Goal: Task Accomplishment & Management: Complete application form

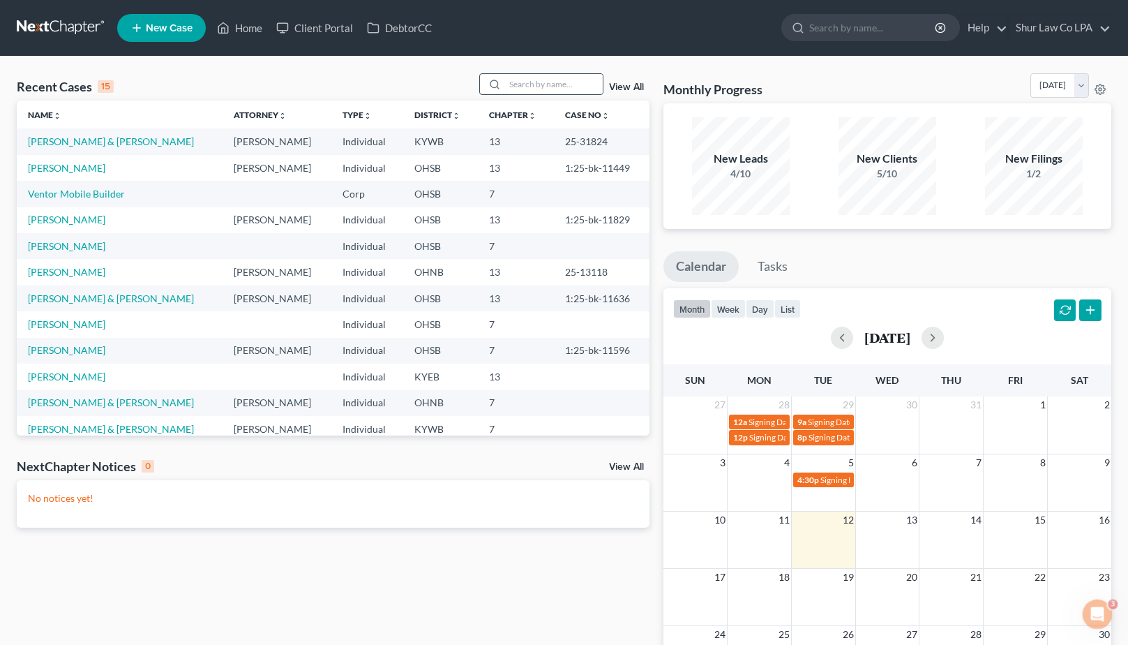
click at [524, 88] on input "search" at bounding box center [554, 84] width 98 height 20
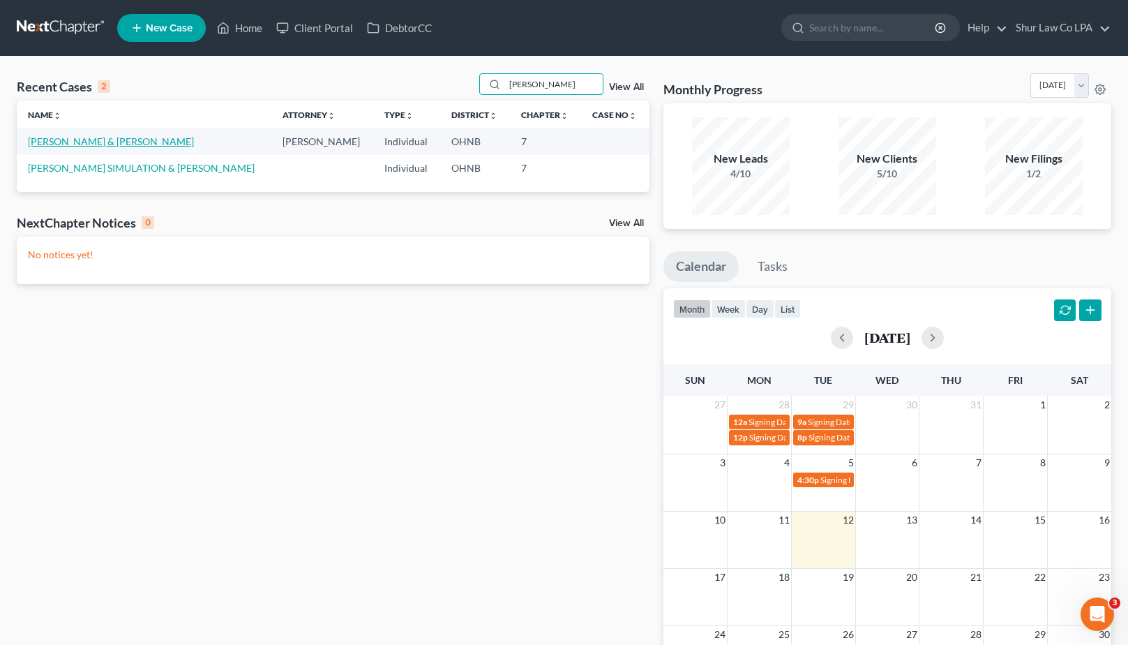
type input "gibson"
click at [109, 145] on link "[PERSON_NAME] & [PERSON_NAME]" at bounding box center [111, 141] width 166 height 12
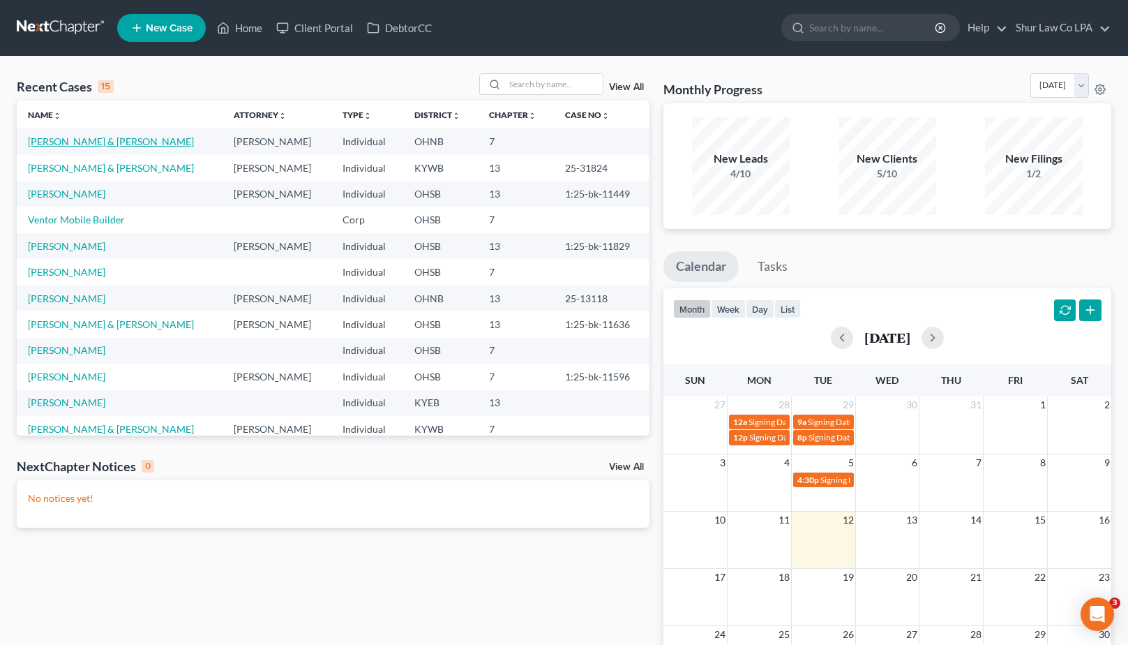
click at [112, 137] on link "[PERSON_NAME] & [PERSON_NAME]" at bounding box center [111, 141] width 166 height 12
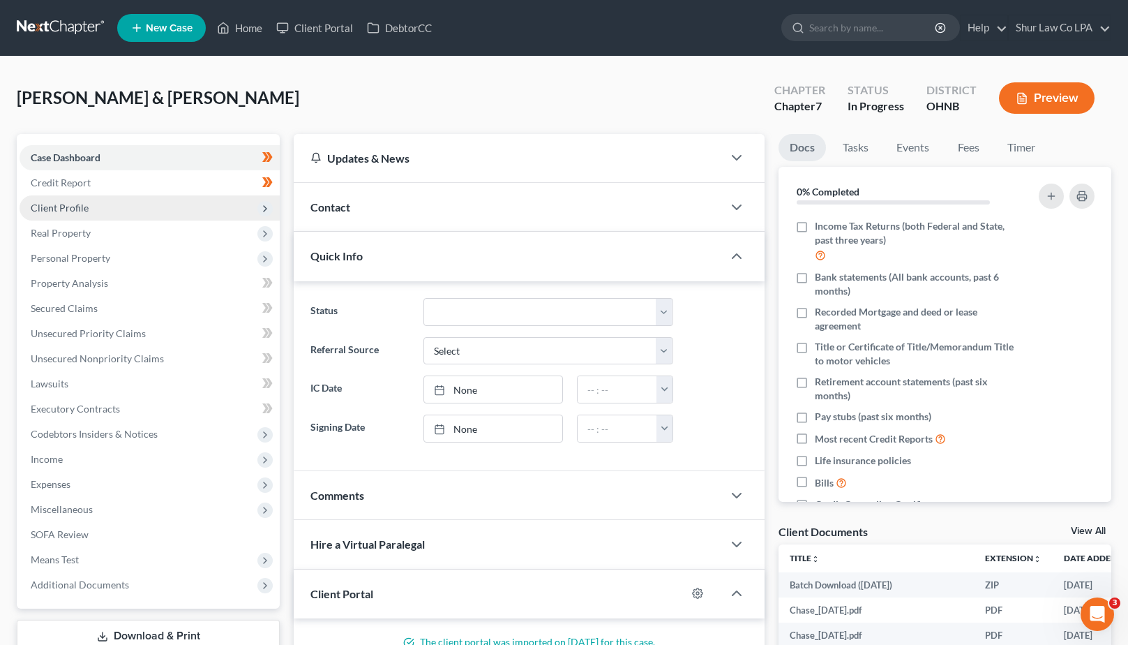
click at [84, 209] on span "Client Profile" at bounding box center [60, 208] width 58 height 12
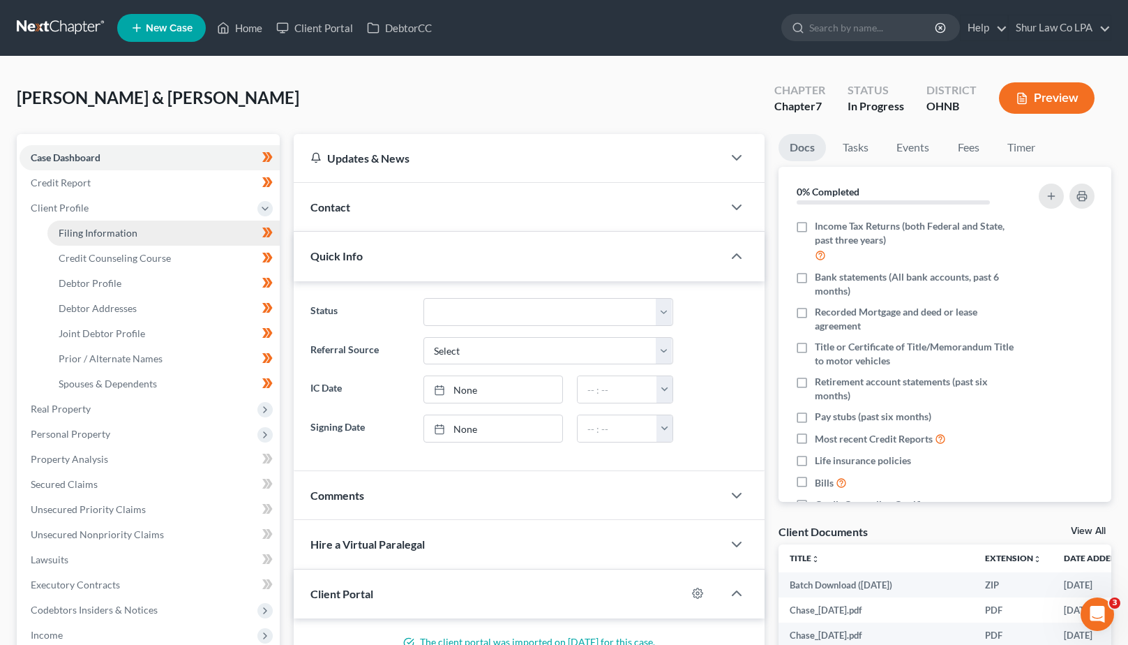
click at [95, 232] on span "Filing Information" at bounding box center [98, 233] width 79 height 12
select select "1"
select select "0"
select select "36"
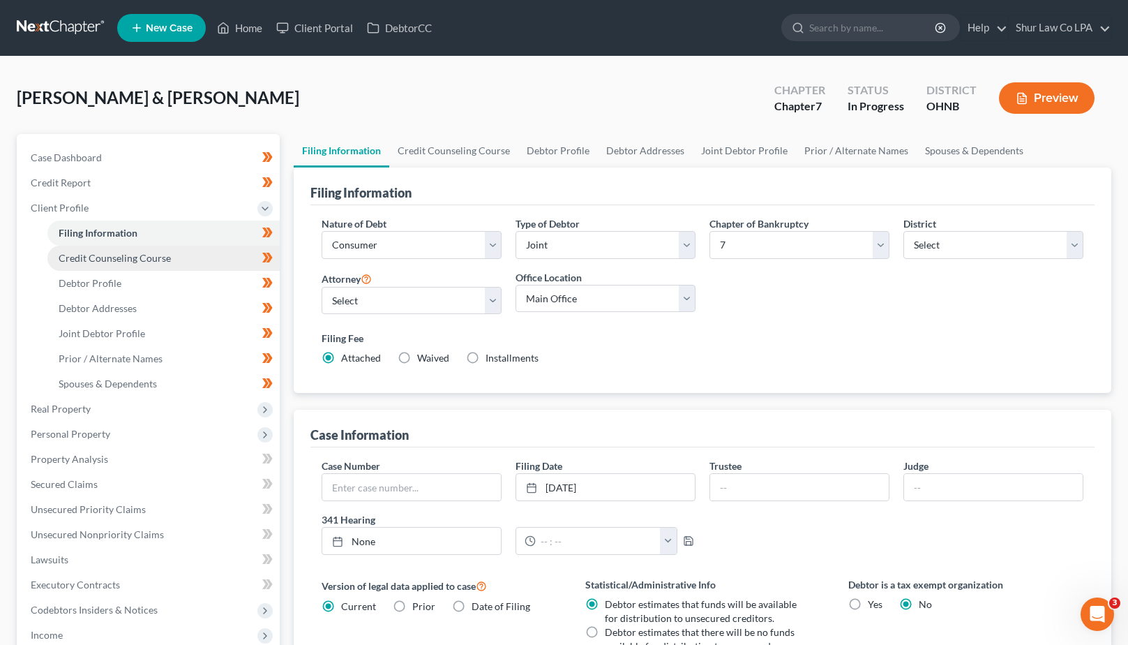
click at [99, 256] on span "Credit Counseling Course" at bounding box center [115, 258] width 112 height 12
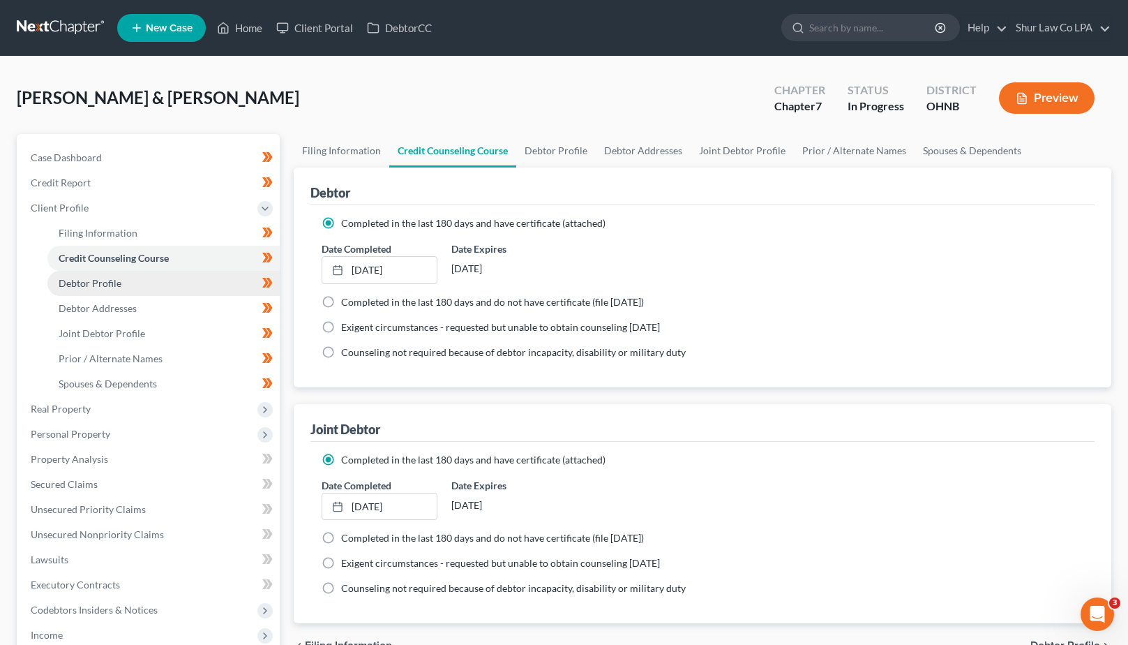
click at [102, 284] on span "Debtor Profile" at bounding box center [90, 283] width 63 height 12
select select "1"
select select "2"
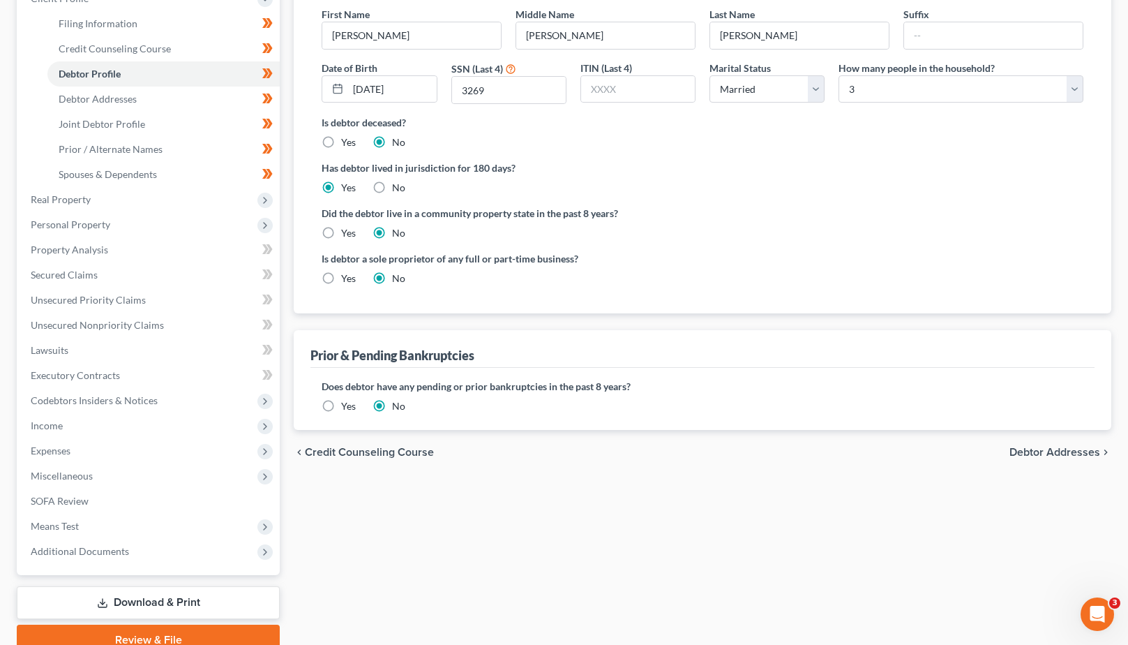
scroll to position [210, 0]
click at [119, 96] on span "Debtor Addresses" at bounding box center [98, 98] width 78 height 12
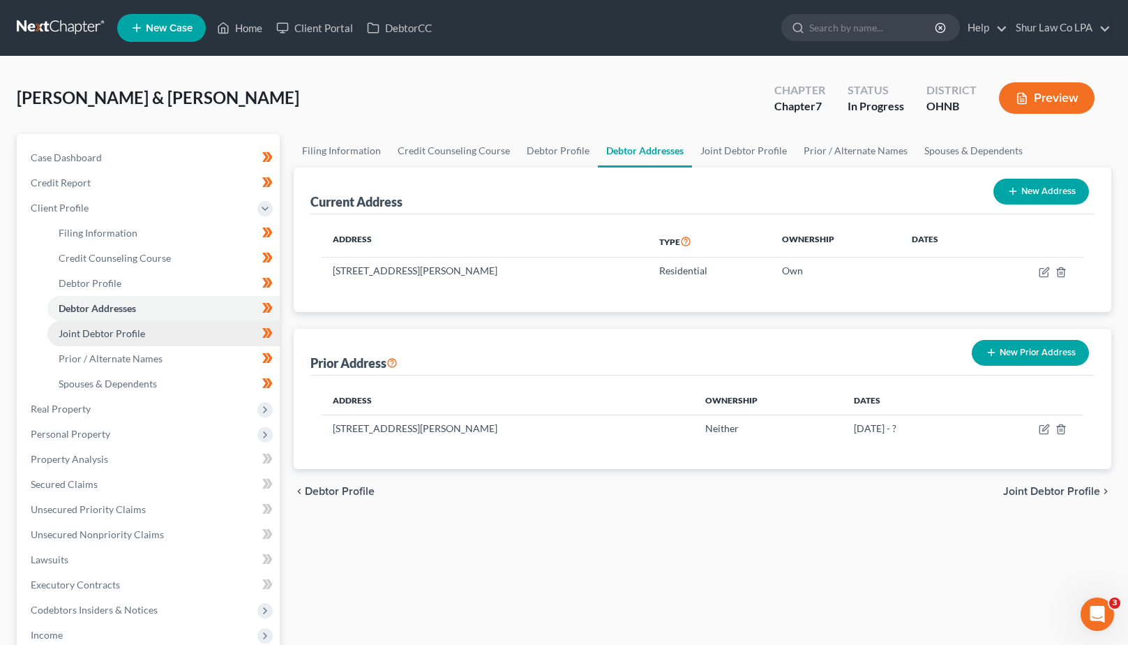
click at [137, 334] on span "Joint Debtor Profile" at bounding box center [102, 333] width 87 height 12
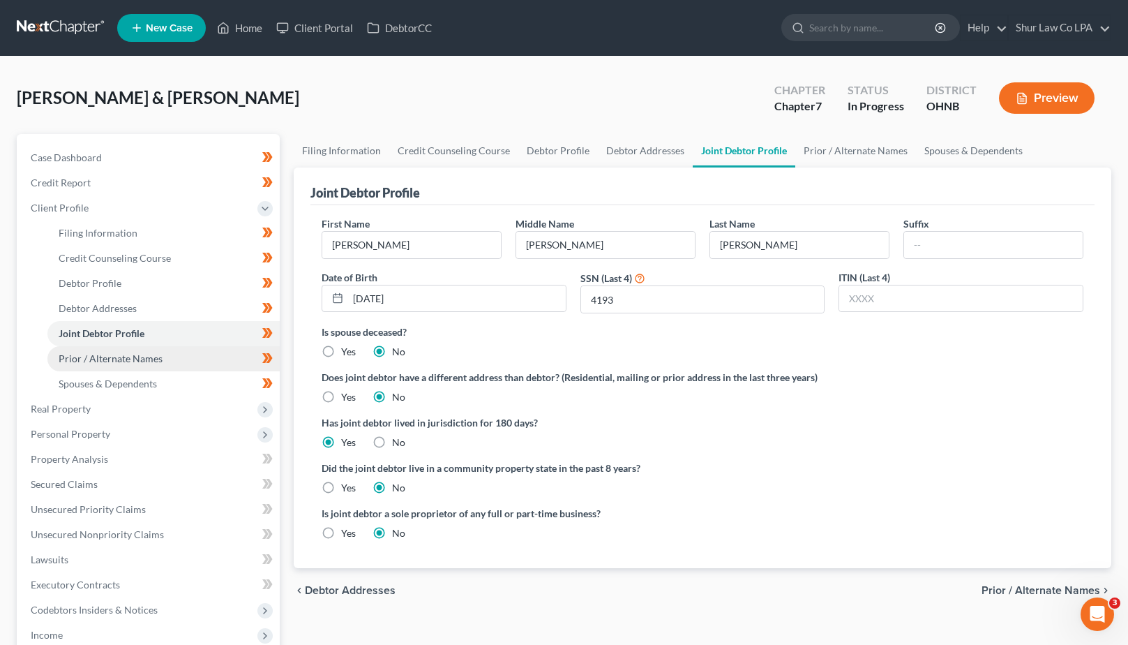
click at [110, 360] on span "Prior / Alternate Names" at bounding box center [111, 358] width 104 height 12
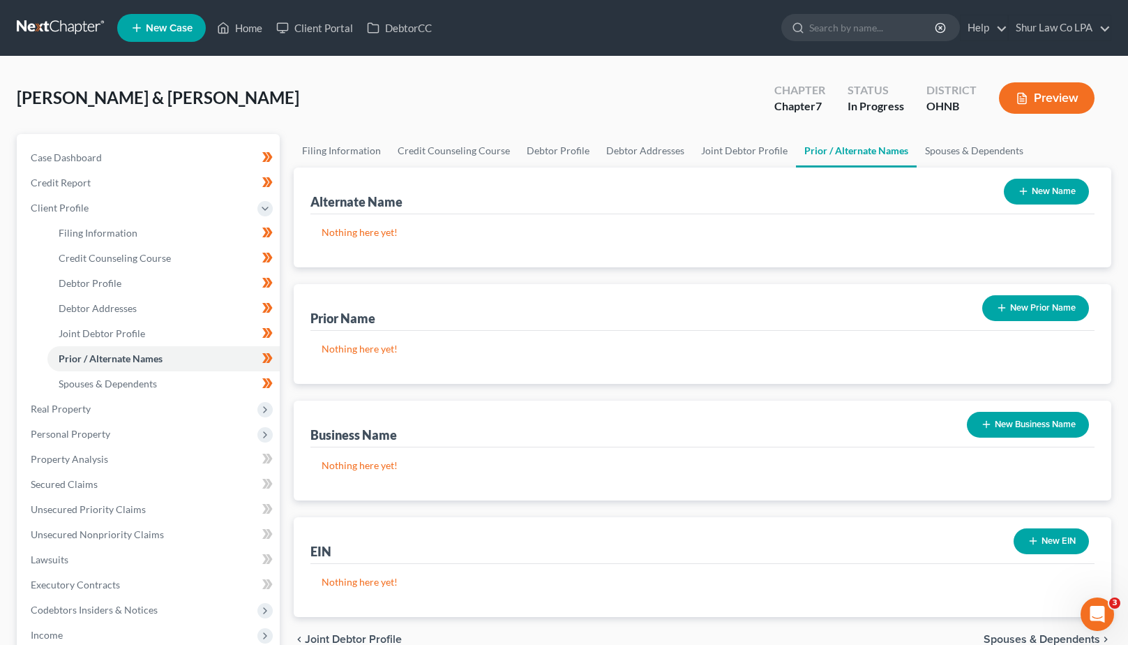
click at [1041, 307] on button "New Prior Name" at bounding box center [1036, 308] width 107 height 26
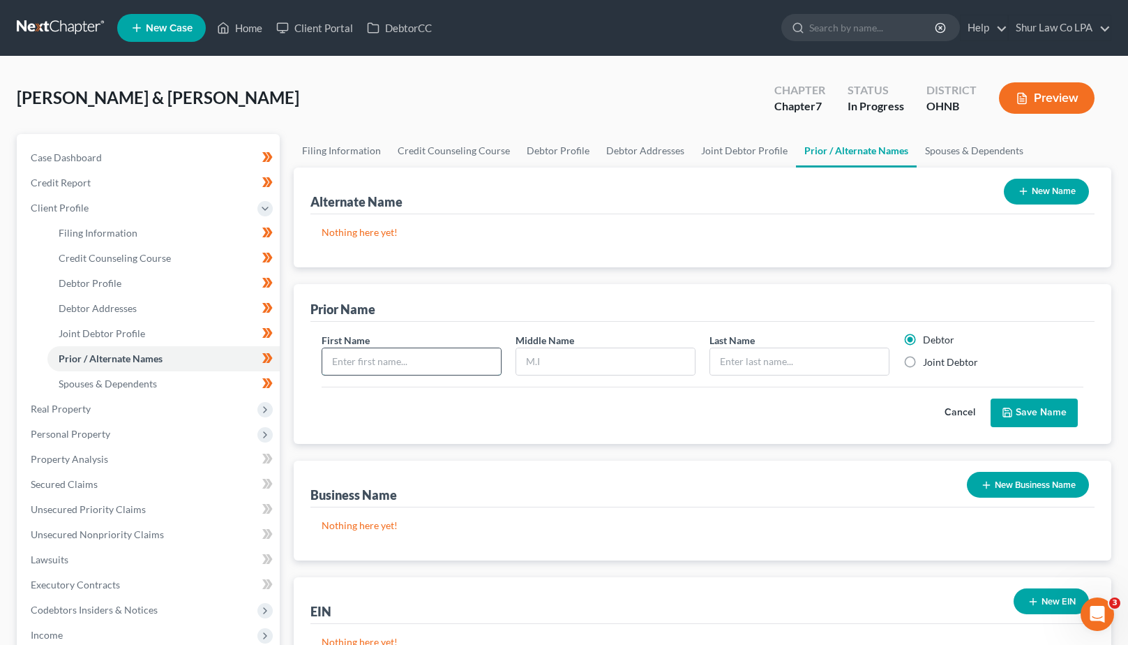
click at [449, 357] on input "text" at bounding box center [411, 361] width 179 height 27
type input "[PERSON_NAME]"
click at [736, 366] on input "text" at bounding box center [799, 361] width 179 height 27
type input "Forsyth"
click at [1033, 412] on button "Save Name" at bounding box center [1034, 412] width 87 height 29
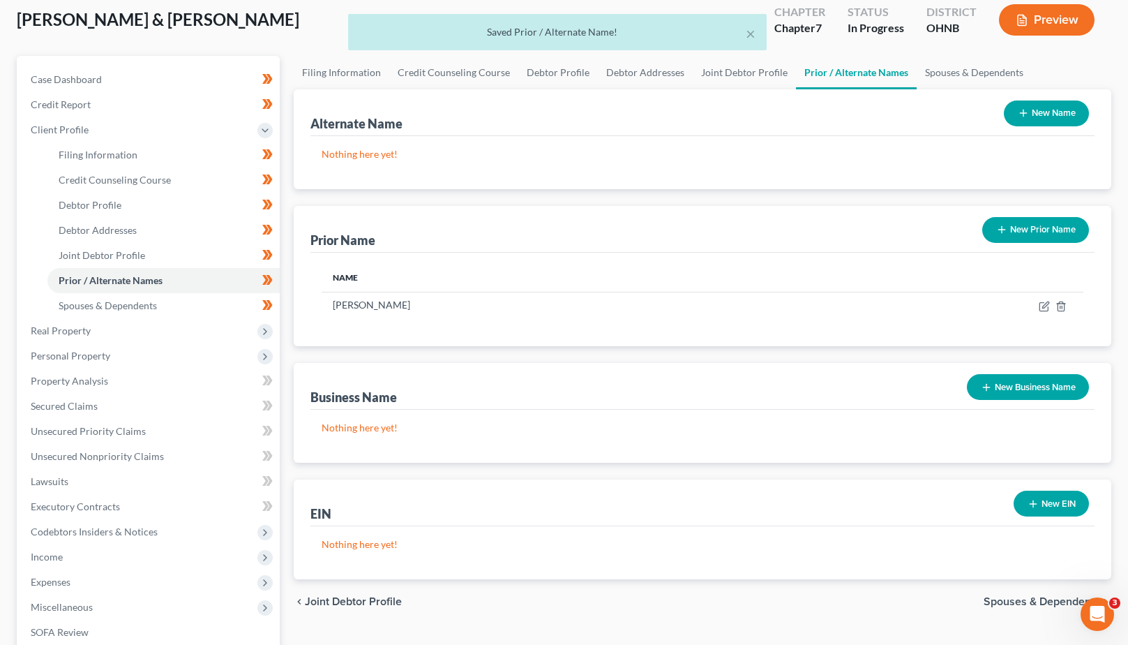
scroll to position [99, 0]
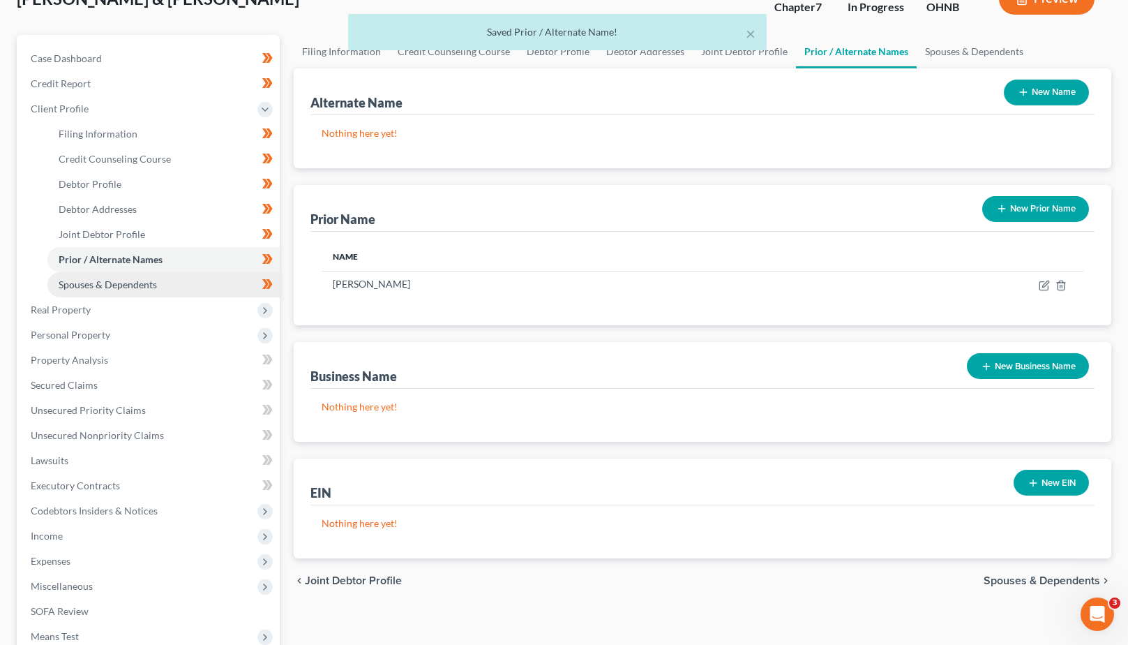
click at [97, 288] on span "Spouses & Dependents" at bounding box center [108, 284] width 98 height 12
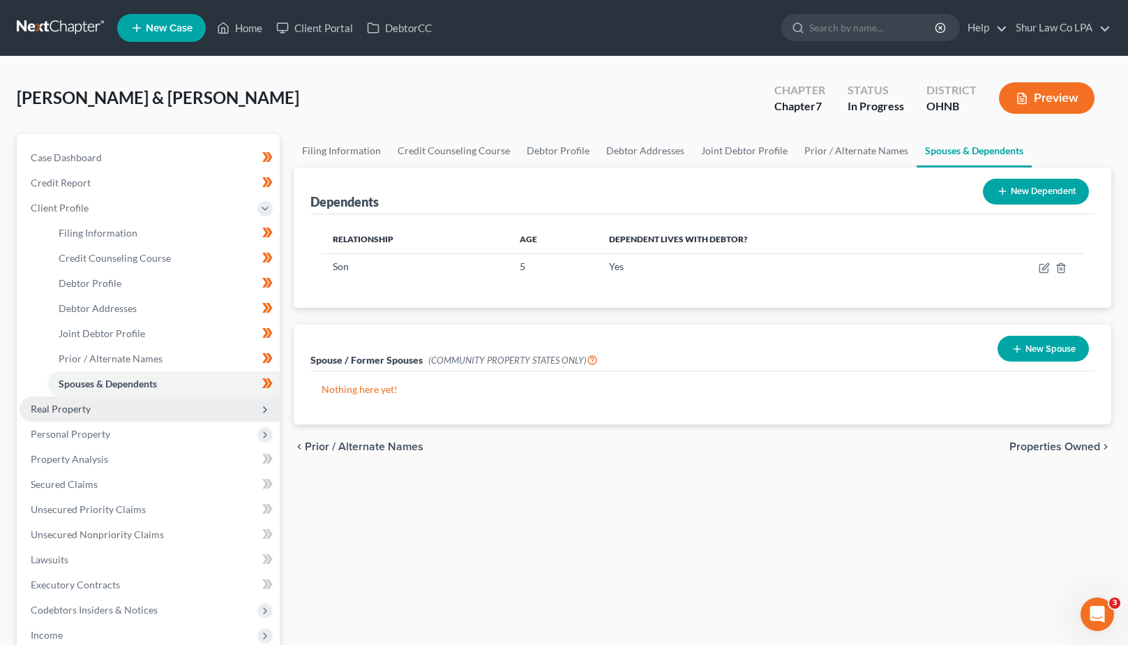
click at [67, 408] on span "Real Property" at bounding box center [61, 409] width 60 height 12
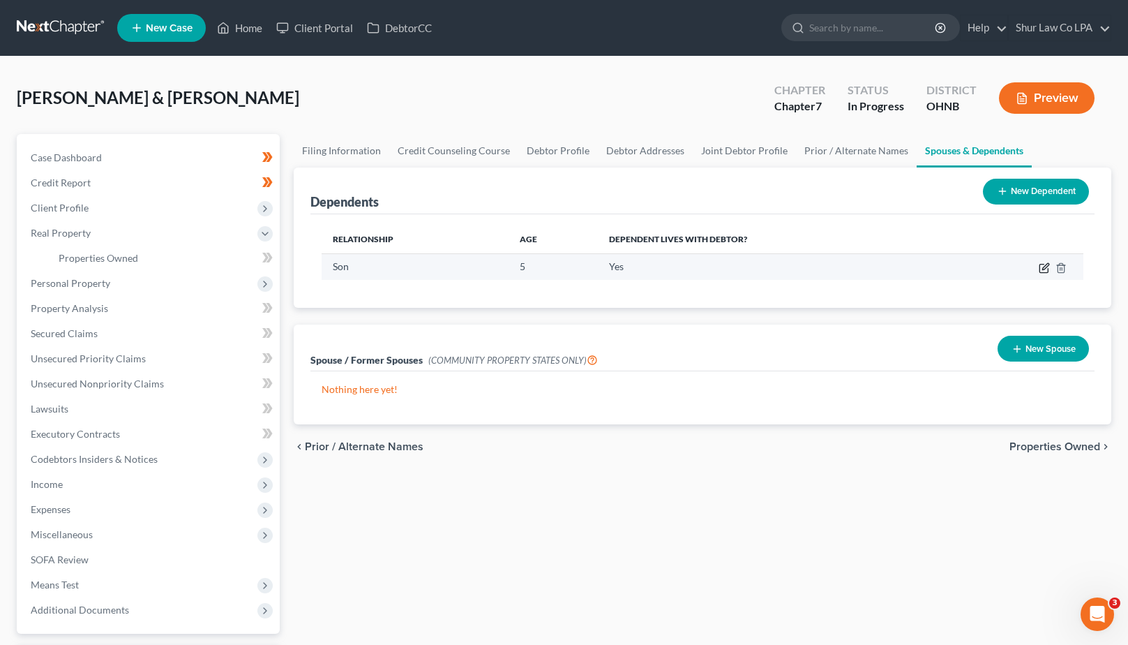
click at [1044, 266] on icon "button" at bounding box center [1044, 267] width 11 height 11
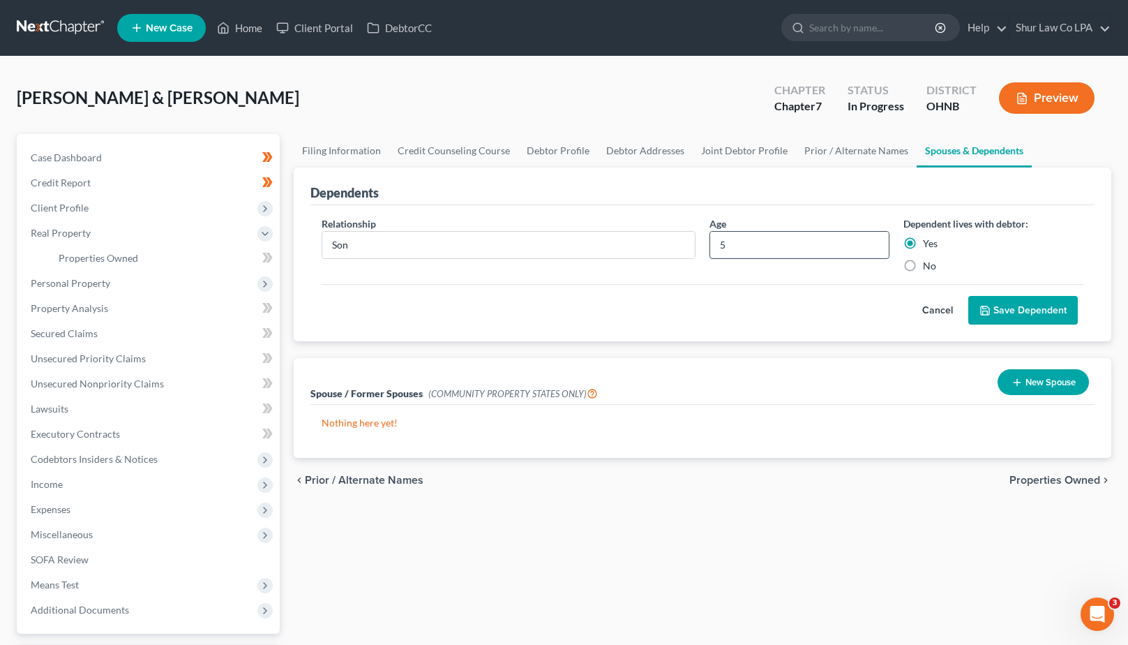
click at [757, 245] on input "5" at bounding box center [799, 245] width 179 height 27
type input "6"
click at [1022, 315] on button "Save Dependent" at bounding box center [1024, 310] width 110 height 29
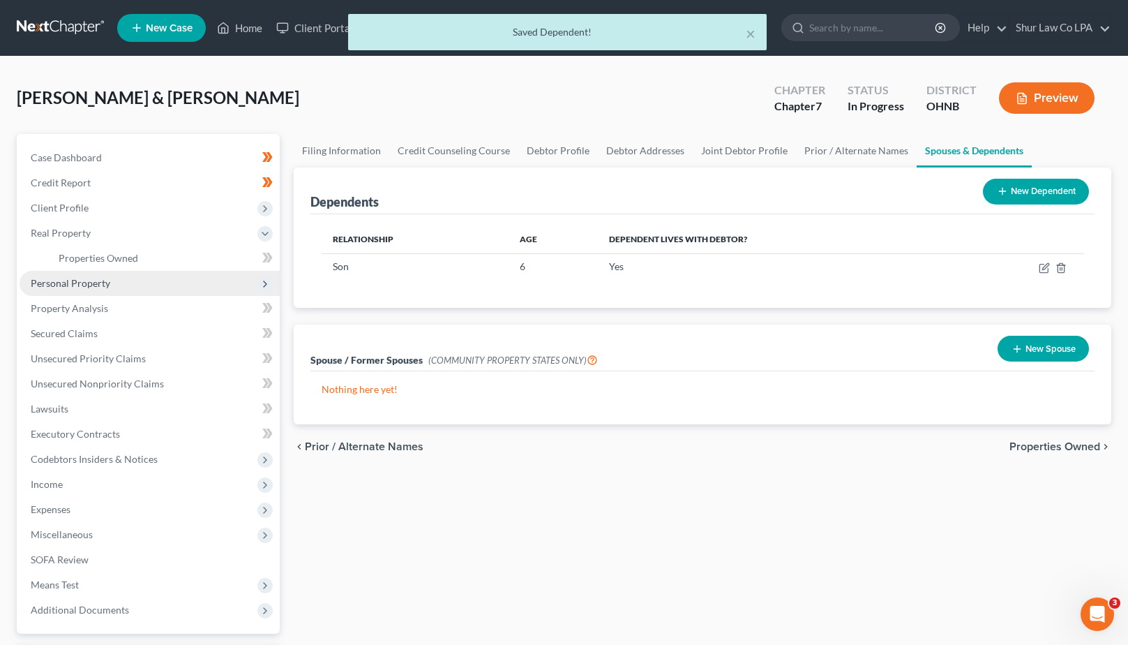
click at [84, 276] on span "Personal Property" at bounding box center [150, 283] width 260 height 25
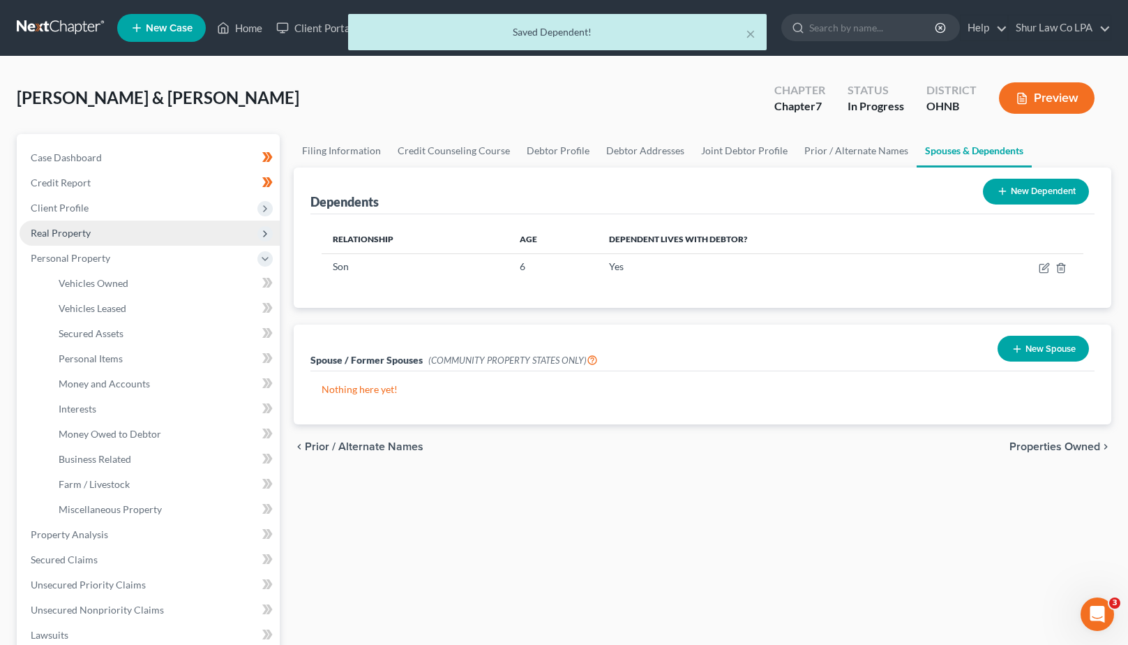
click at [91, 232] on span "Real Property" at bounding box center [150, 233] width 260 height 25
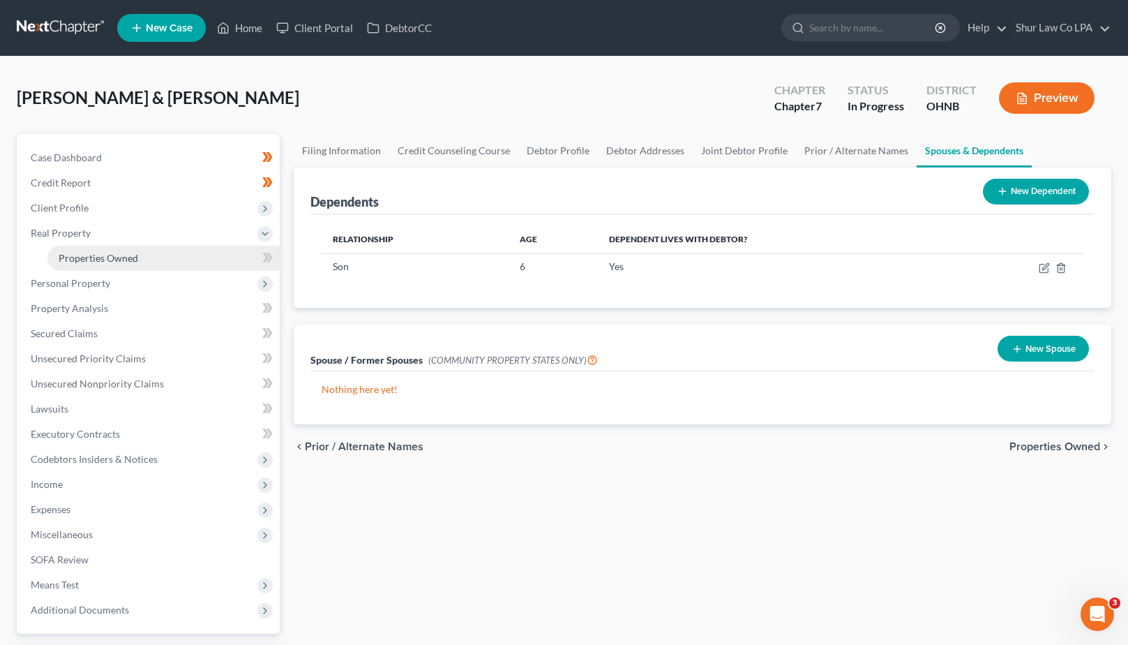
click at [137, 251] on link "Properties Owned" at bounding box center [163, 258] width 232 height 25
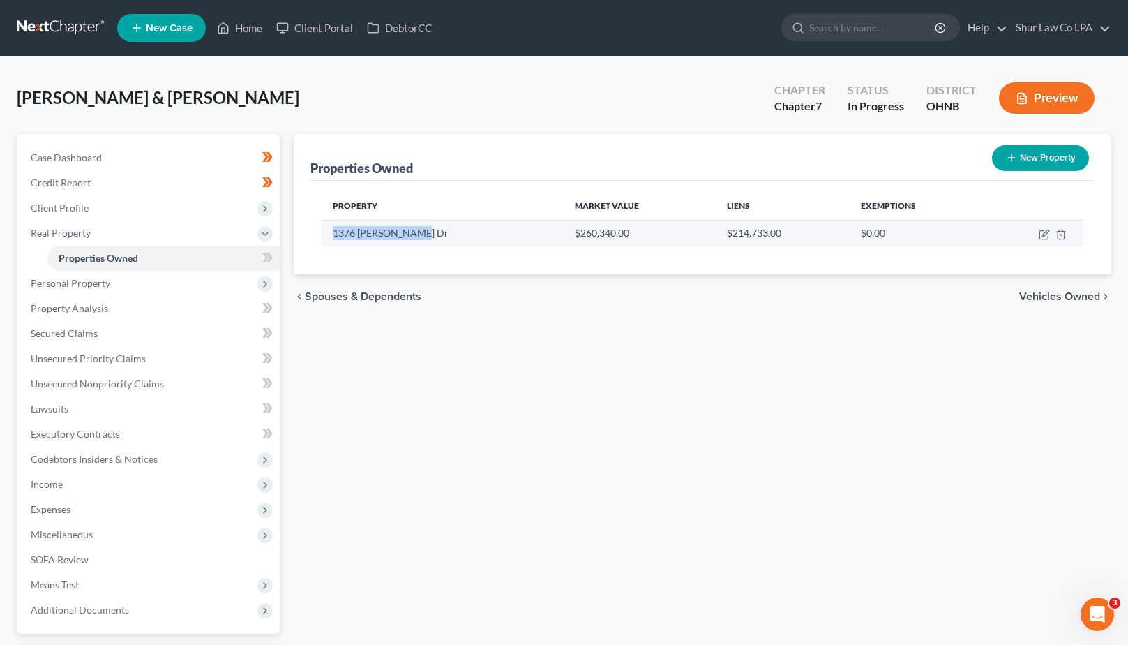
drag, startPoint x: 331, startPoint y: 236, endPoint x: 418, endPoint y: 230, distance: 87.5
click at [418, 230] on td "1376 [PERSON_NAME] Dr" at bounding box center [443, 233] width 242 height 27
copy td "1376 [PERSON_NAME] Dr"
click at [1043, 237] on icon "button" at bounding box center [1044, 234] width 11 height 11
select select "36"
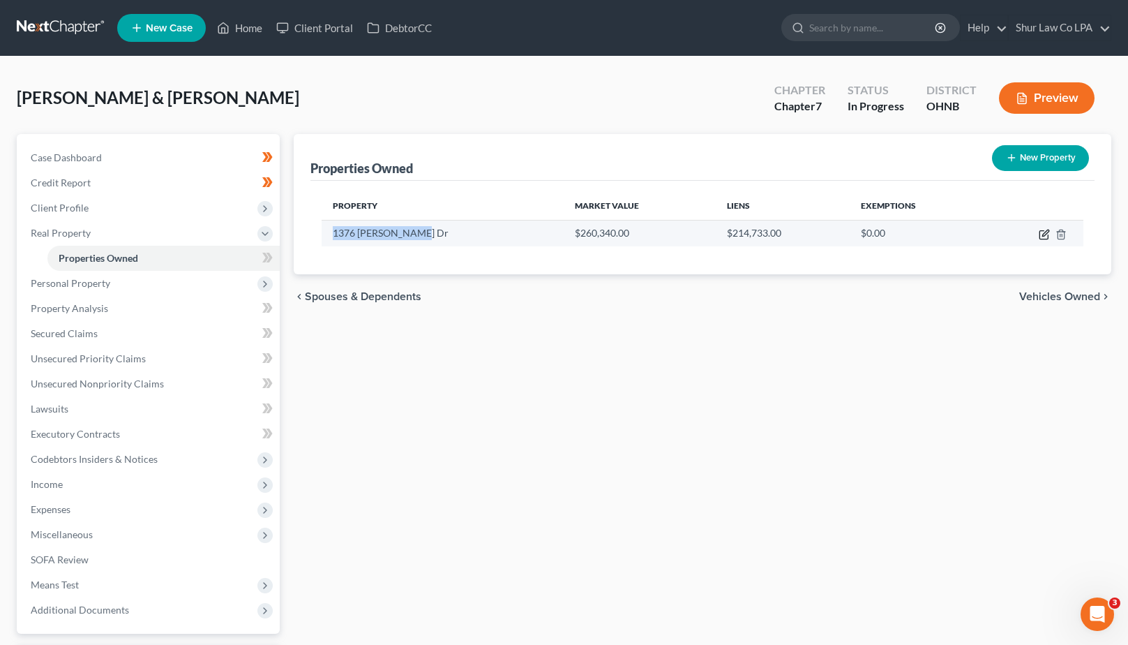
select select "2"
select select "1"
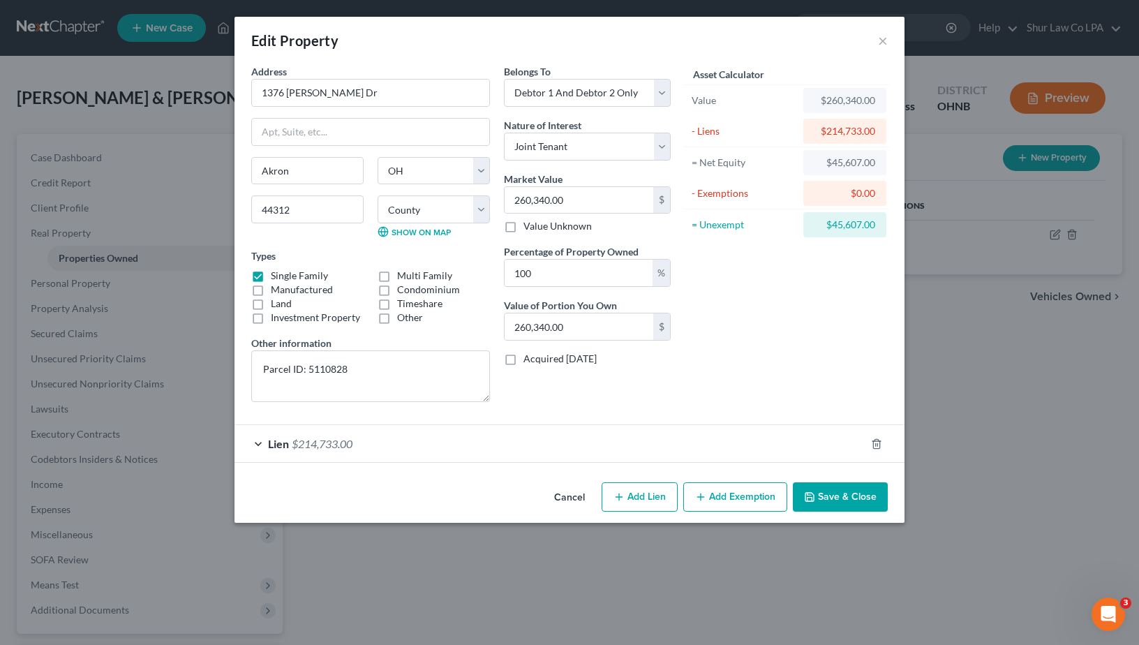
click at [1050, 234] on div "Edit Property × Address * 1376 [PERSON_NAME][GEOGRAPHIC_DATA] [GEOGRAPHIC_DATA]…" at bounding box center [569, 322] width 1139 height 645
click at [596, 204] on input "260,340.00" at bounding box center [579, 200] width 149 height 27
type input "0"
type input "3"
type input "3.00"
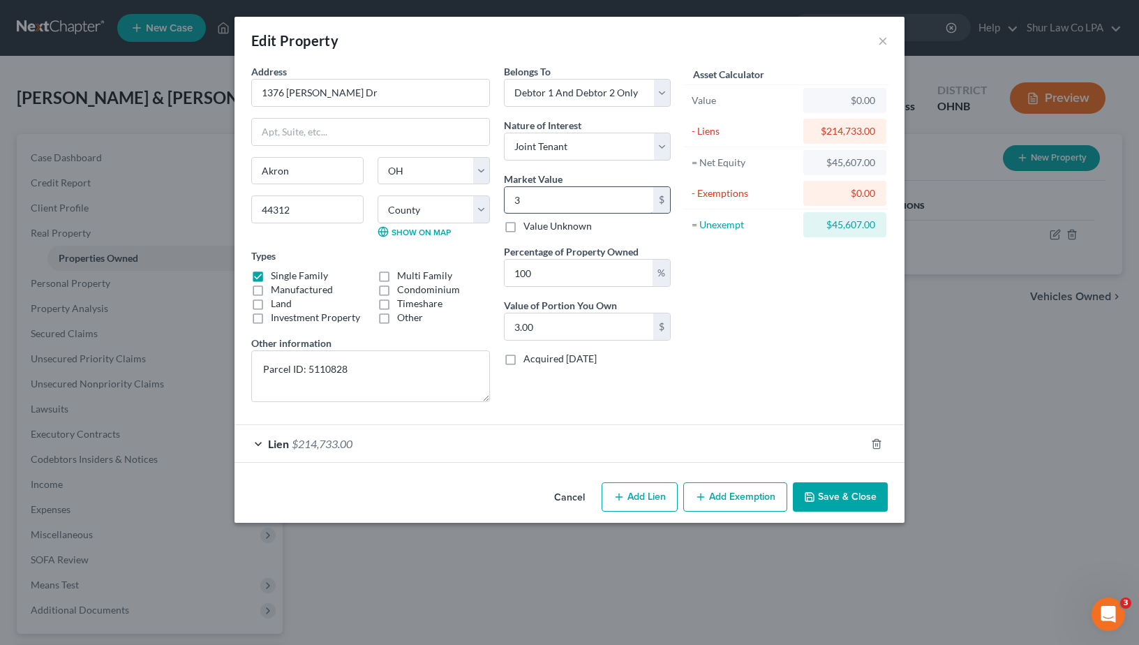
type input "30"
type input "30.00"
type input "300"
type input "300.00"
type input "3,000"
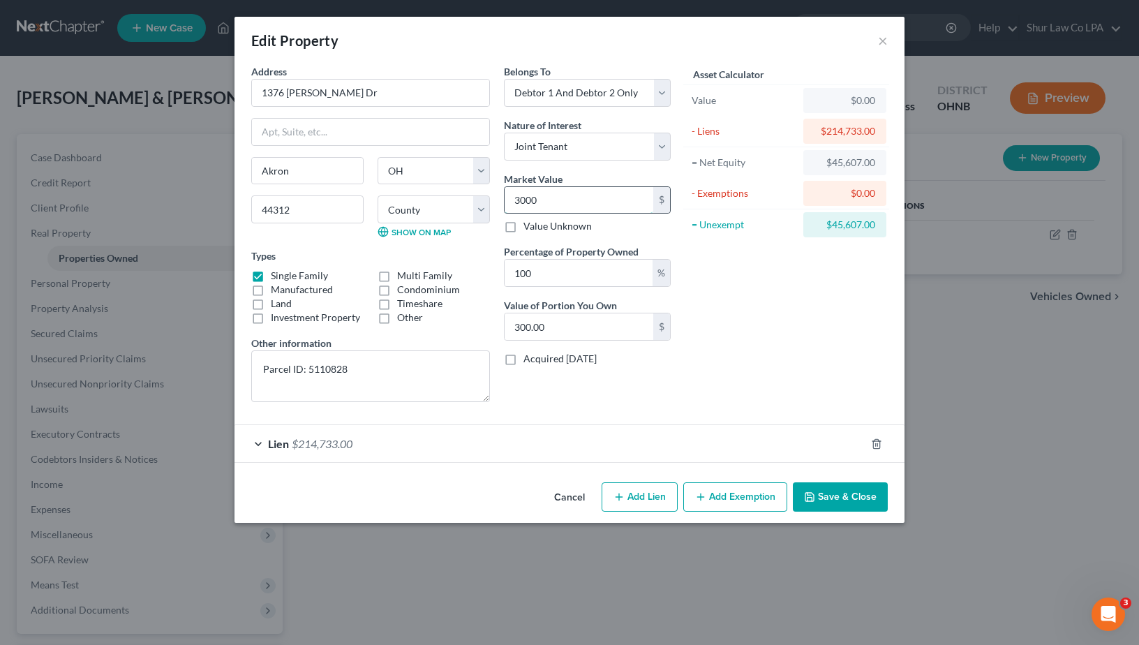
type input "3,000.00"
type input "3,0000"
type input "30,000.00"
type input "30,0000"
type input "300,000.00"
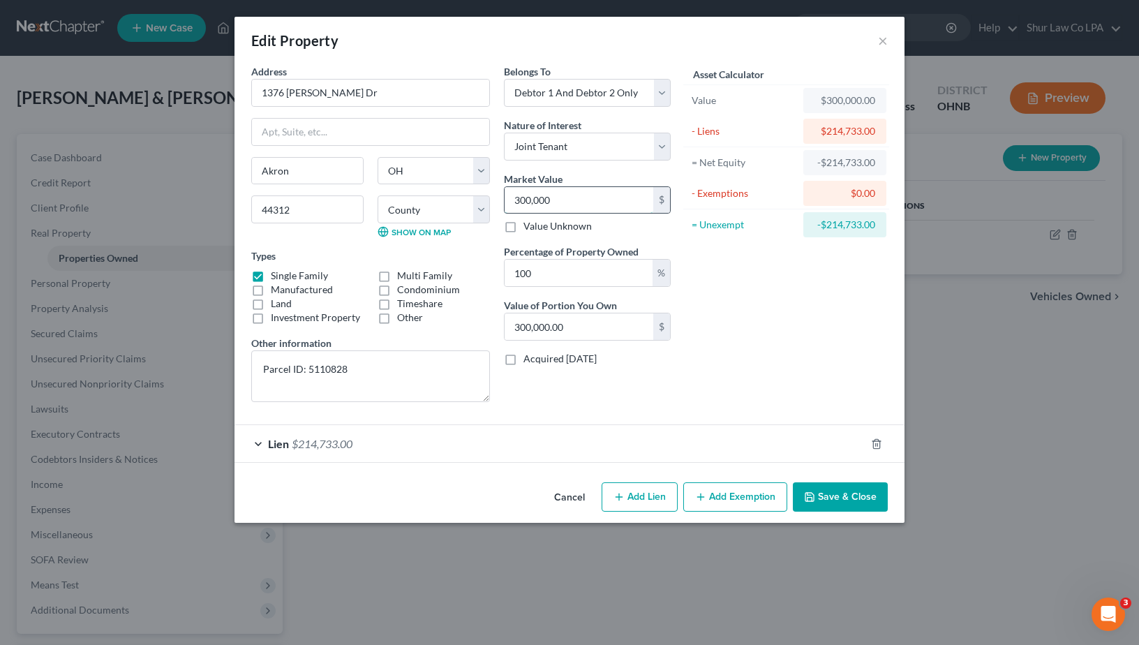
type input "300,0000"
type input "3,000,000.00"
type input "3,000,00"
type input "300,000.00"
type input "300,000"
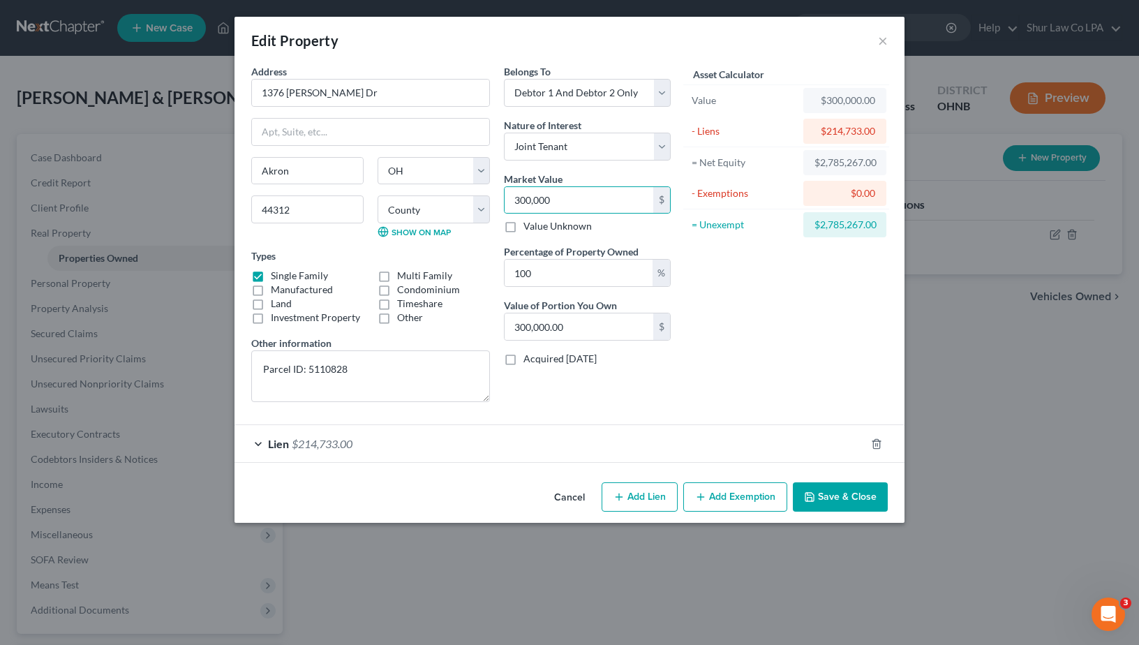
click at [819, 497] on button "Save & Close" at bounding box center [840, 496] width 95 height 29
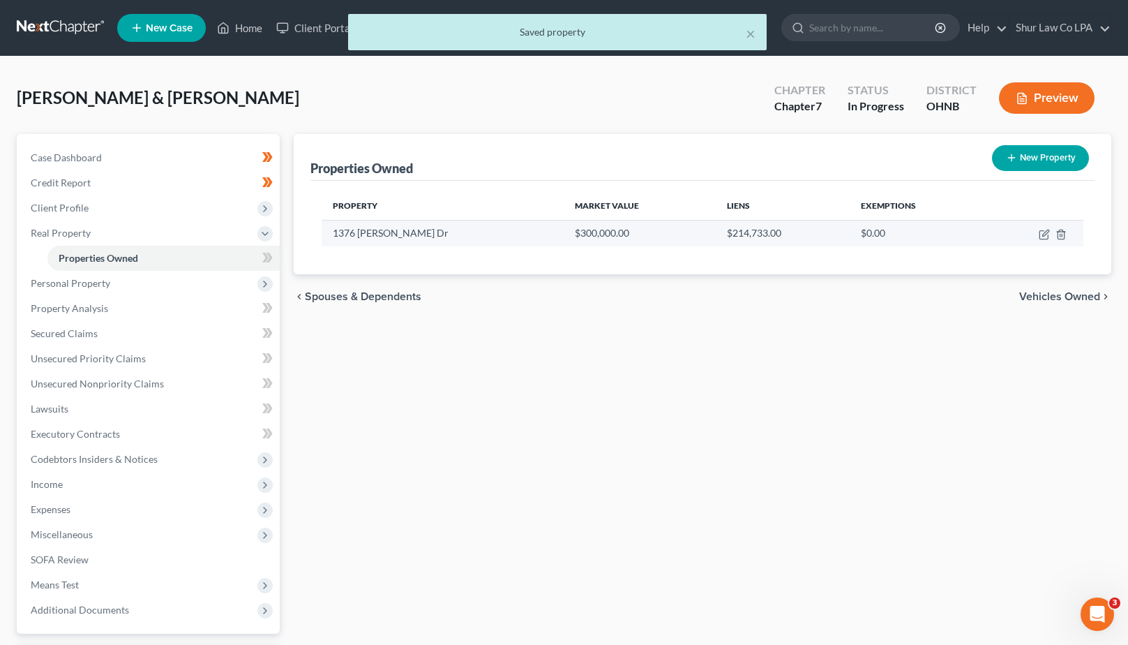
click at [1038, 235] on td at bounding box center [1035, 233] width 98 height 27
click at [1045, 234] on icon "button" at bounding box center [1044, 234] width 11 height 11
select select "36"
select select "76"
select select "2"
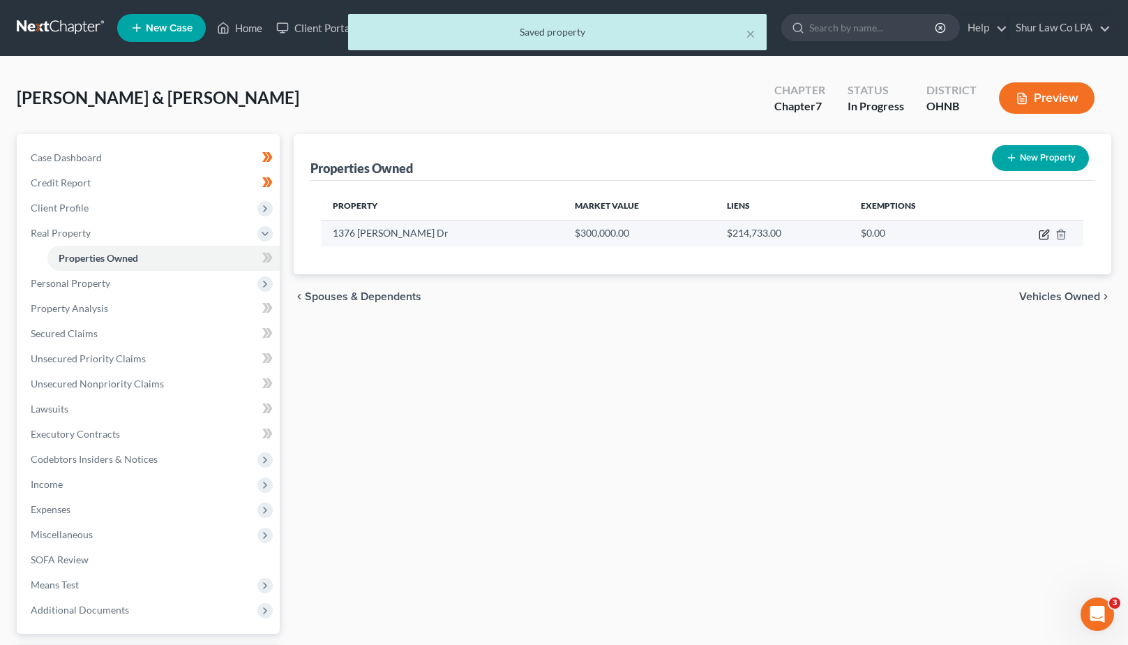
select select "1"
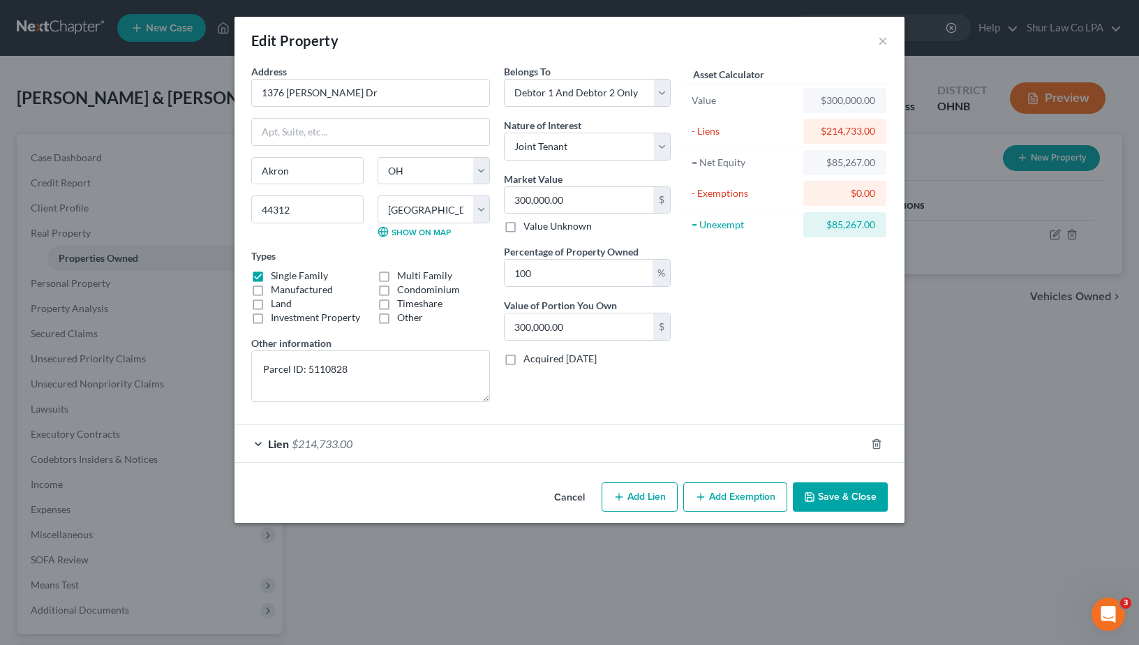
click at [445, 452] on div "Lien $214,733.00" at bounding box center [549, 443] width 631 height 37
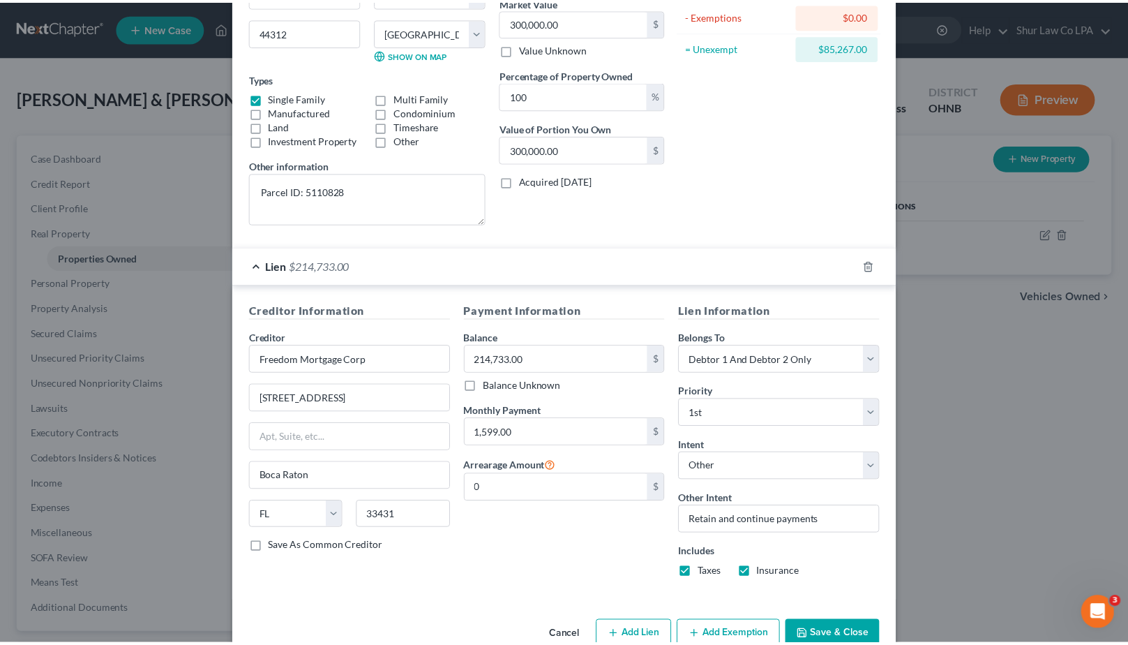
scroll to position [211, 0]
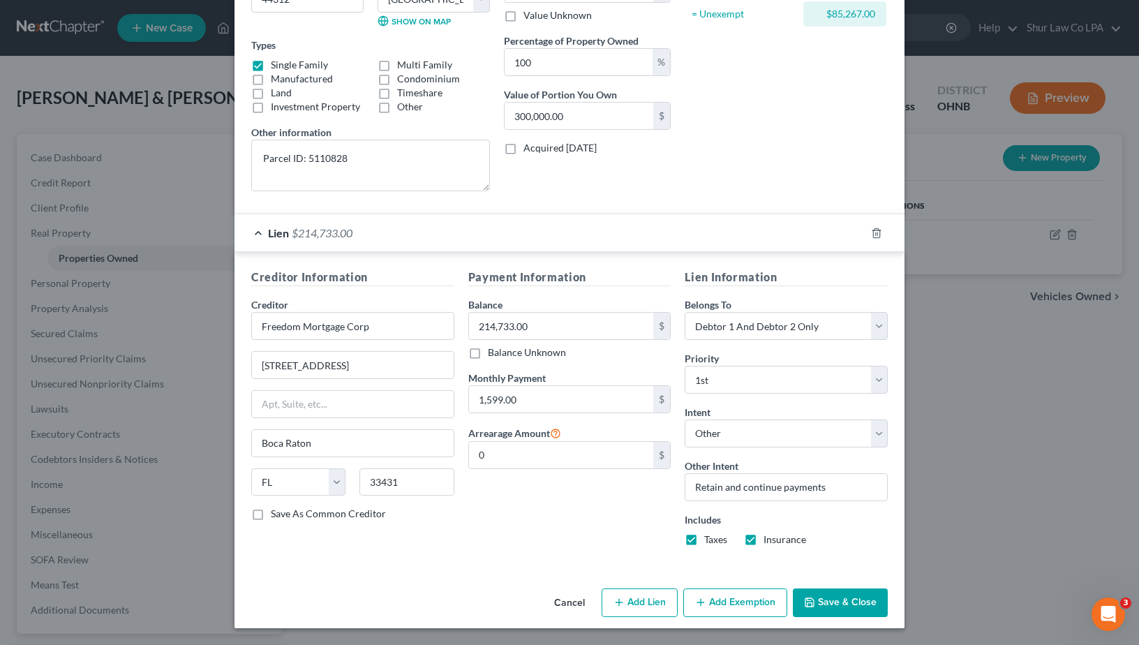
click at [814, 607] on button "Save & Close" at bounding box center [840, 602] width 95 height 29
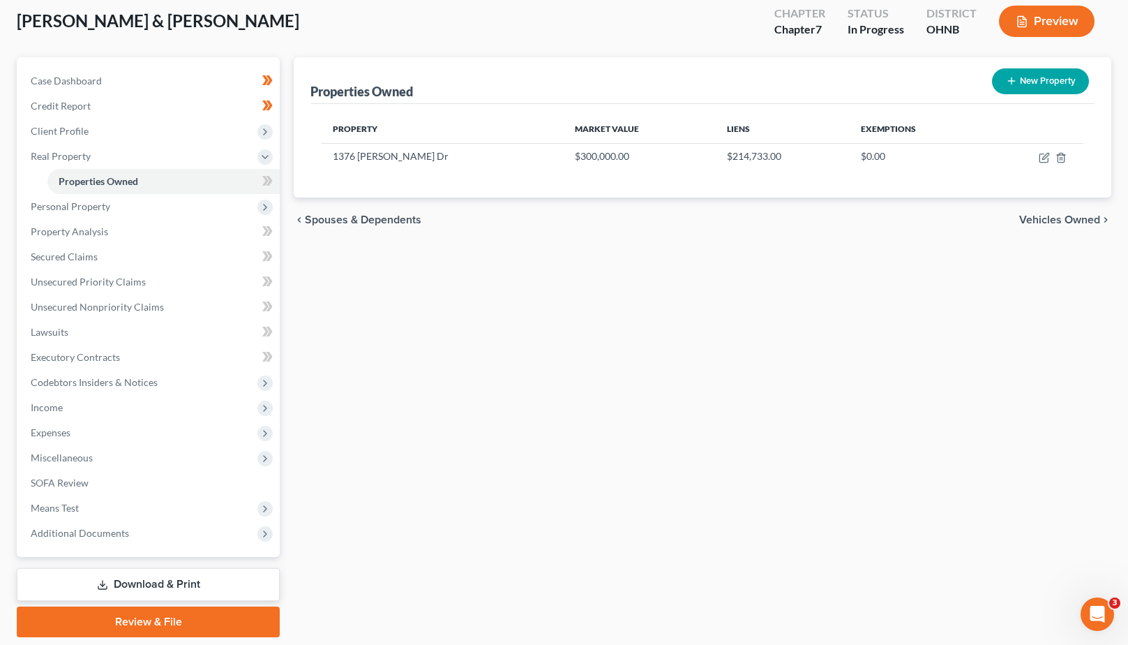
scroll to position [79, 0]
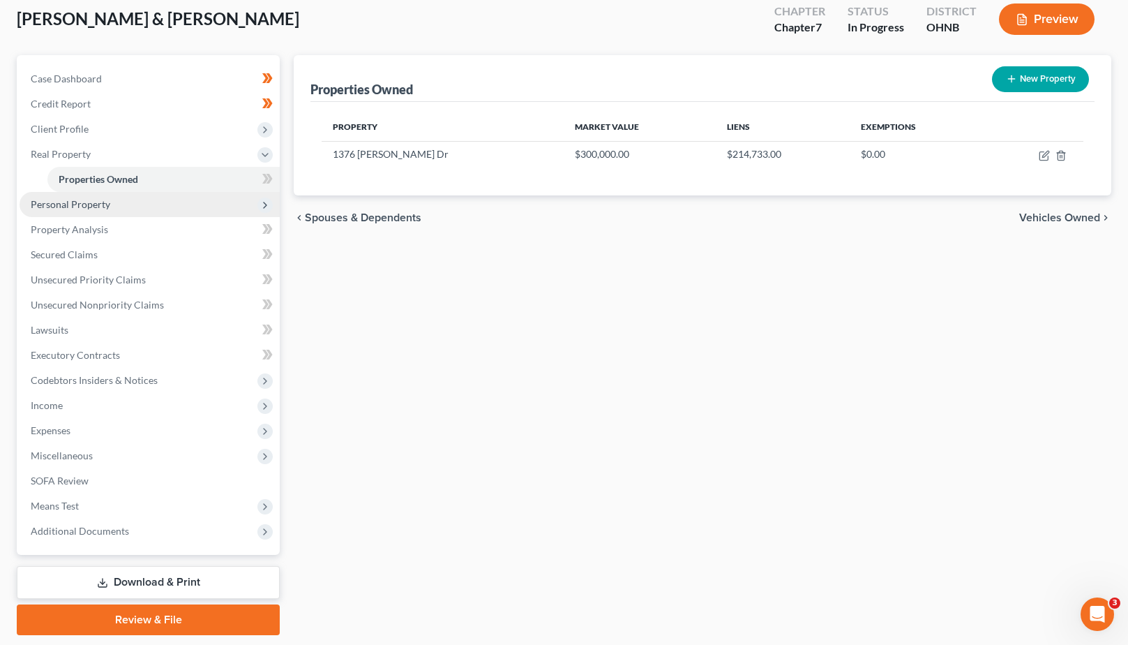
click at [120, 195] on span "Personal Property" at bounding box center [150, 204] width 260 height 25
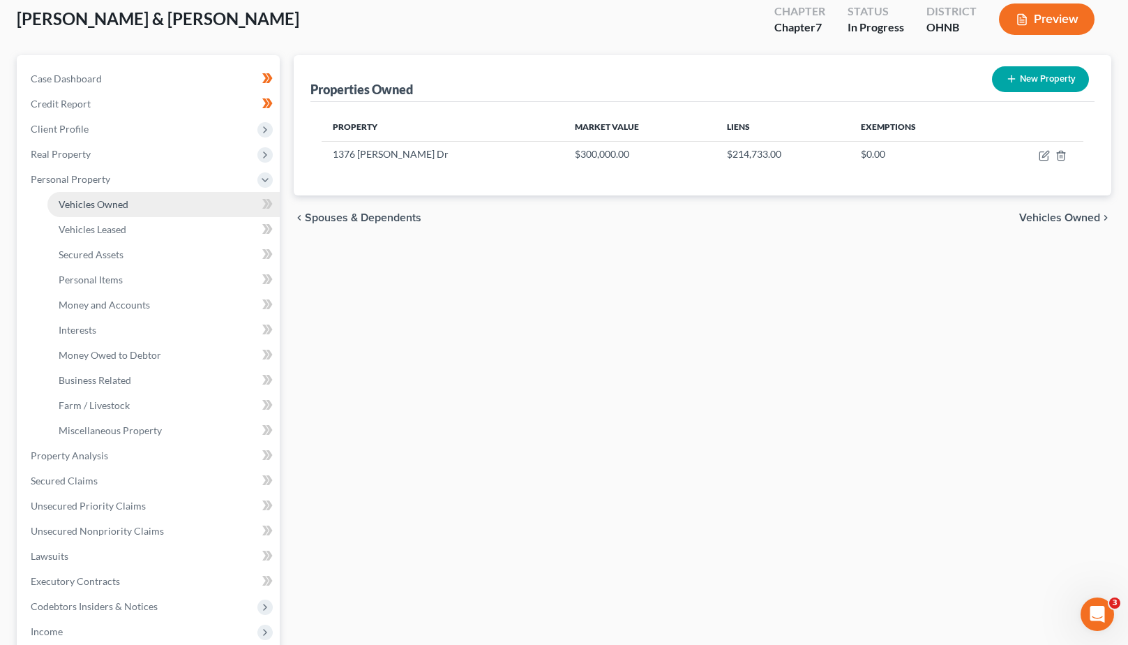
click at [116, 206] on span "Vehicles Owned" at bounding box center [94, 204] width 70 height 12
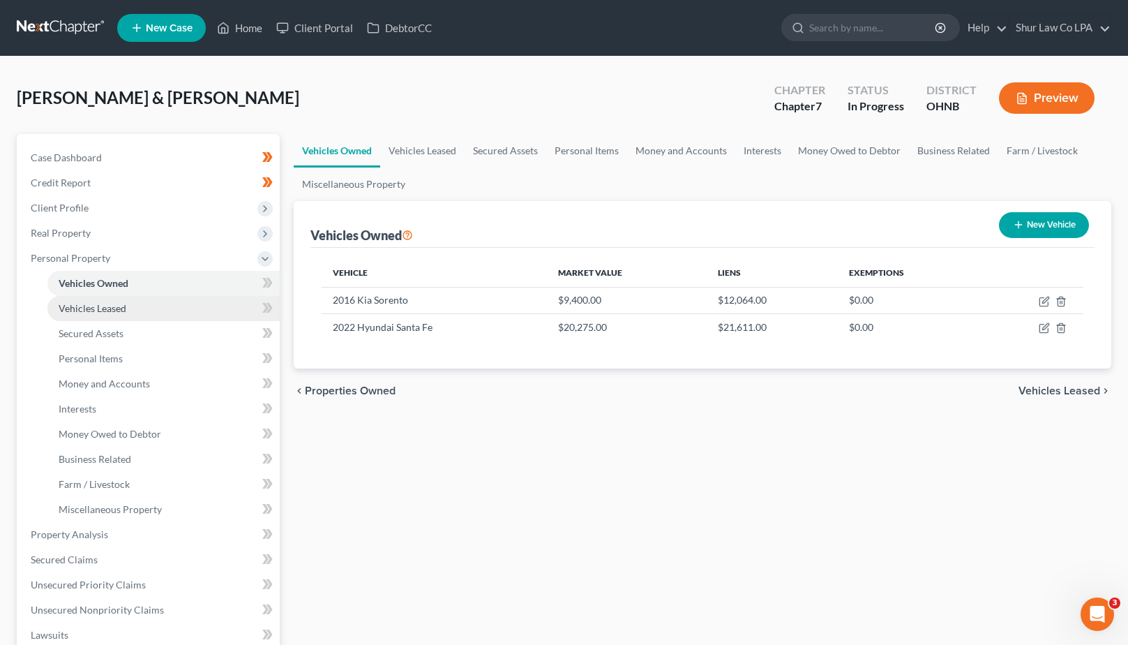
click at [103, 306] on span "Vehicles Leased" at bounding box center [93, 308] width 68 height 12
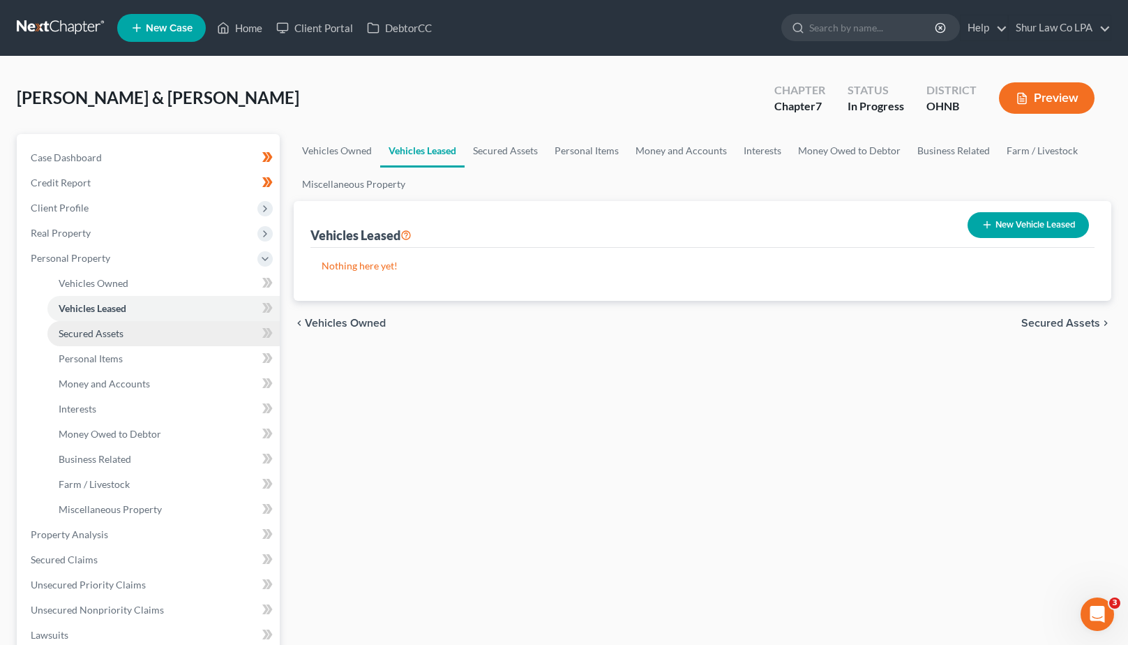
click at [115, 333] on span "Secured Assets" at bounding box center [91, 333] width 65 height 12
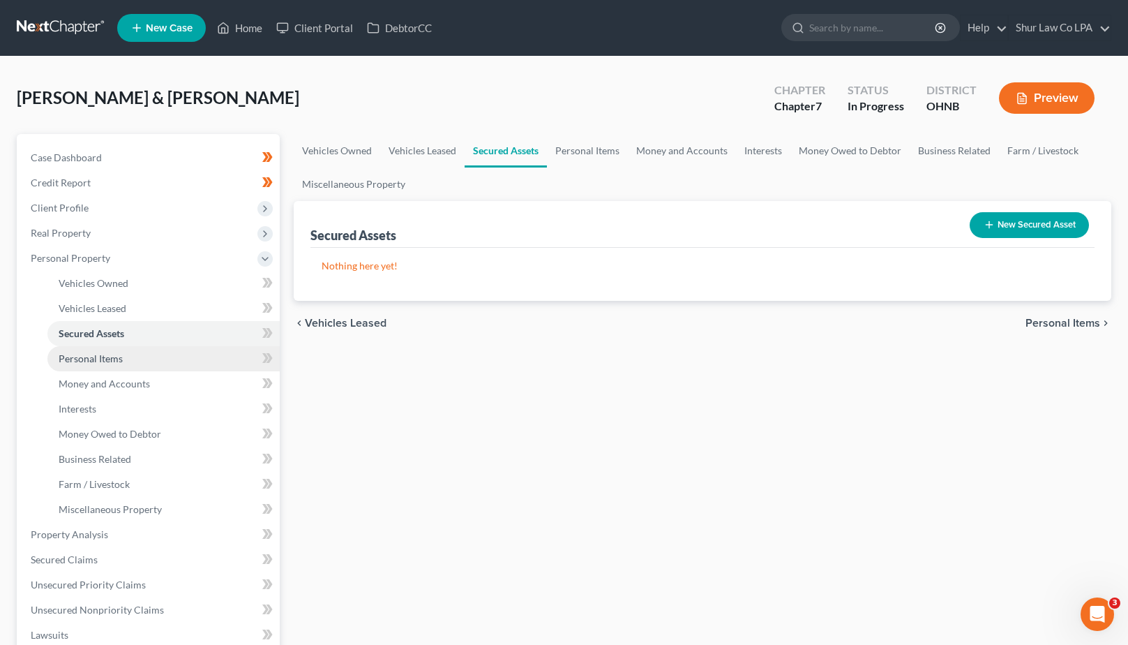
click at [78, 363] on span "Personal Items" at bounding box center [91, 358] width 64 height 12
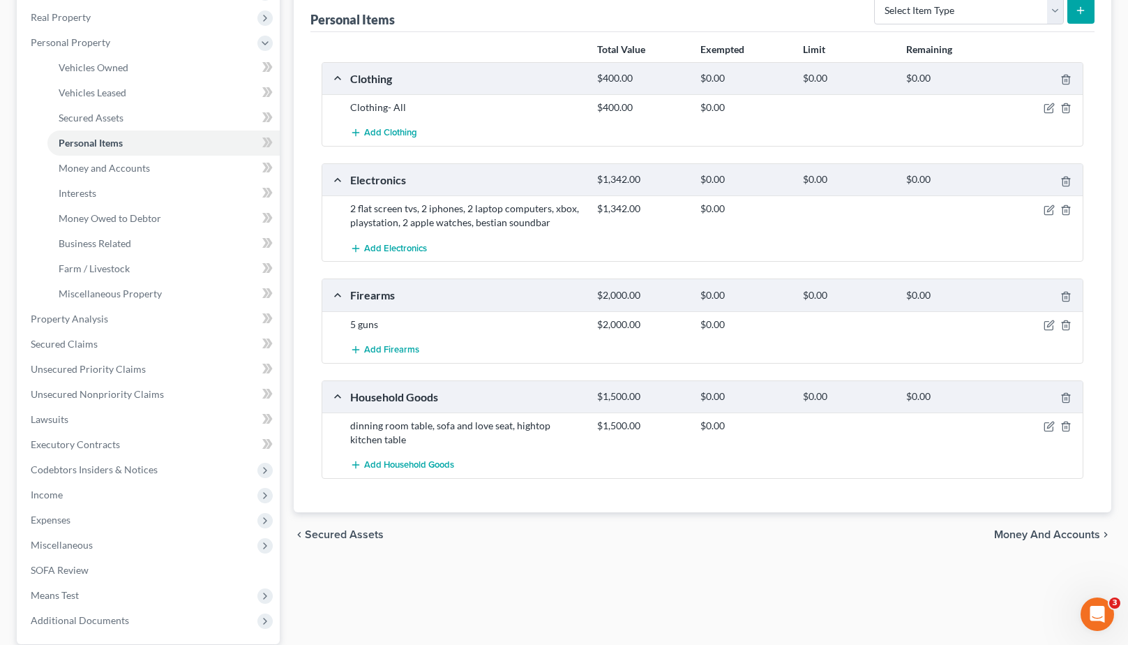
scroll to position [204, 0]
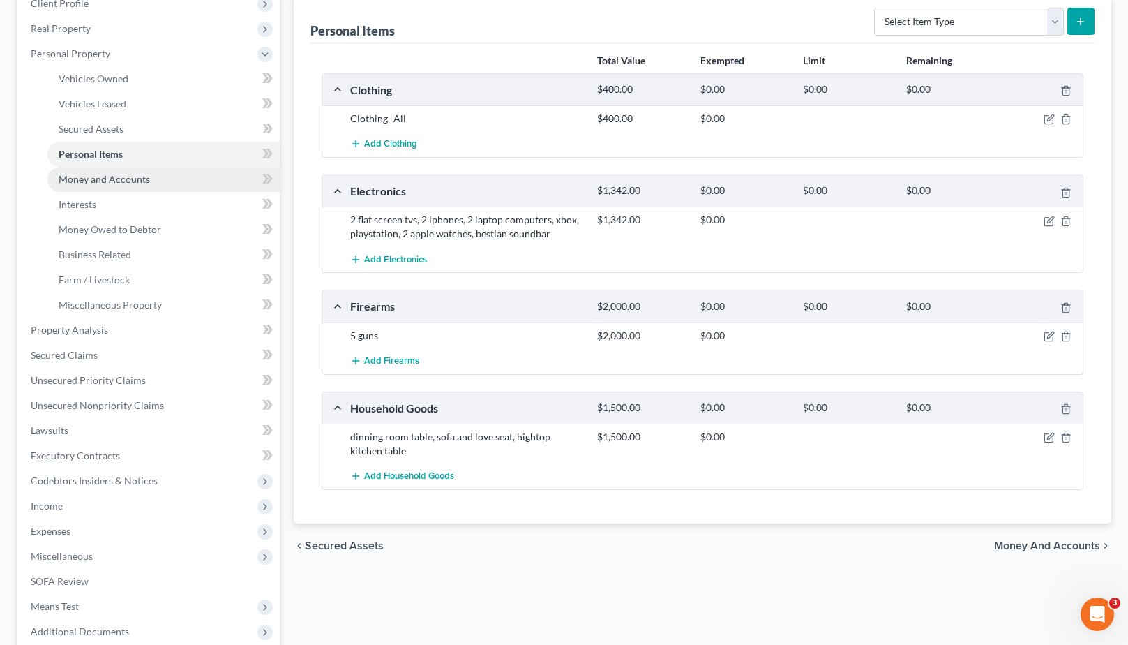
click at [114, 184] on span "Money and Accounts" at bounding box center [104, 179] width 91 height 12
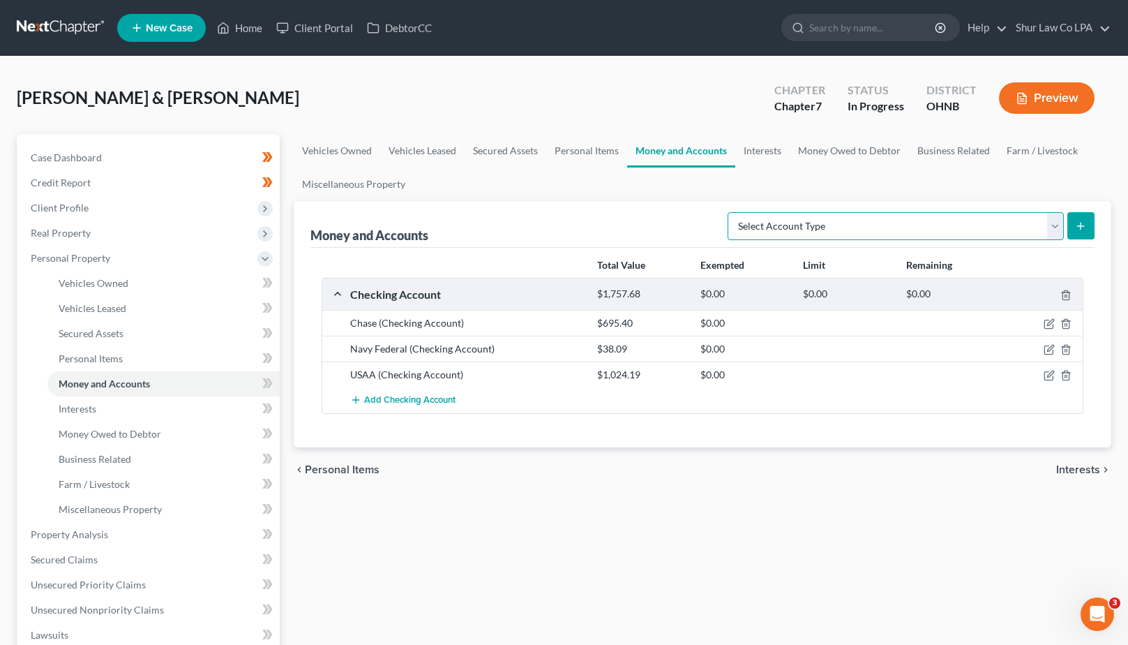
click at [895, 220] on select "Select Account Type Brokerage (A/B: 18, SOFA: 20) Cash on Hand (A/B: 16) Certif…" at bounding box center [896, 226] width 336 height 28
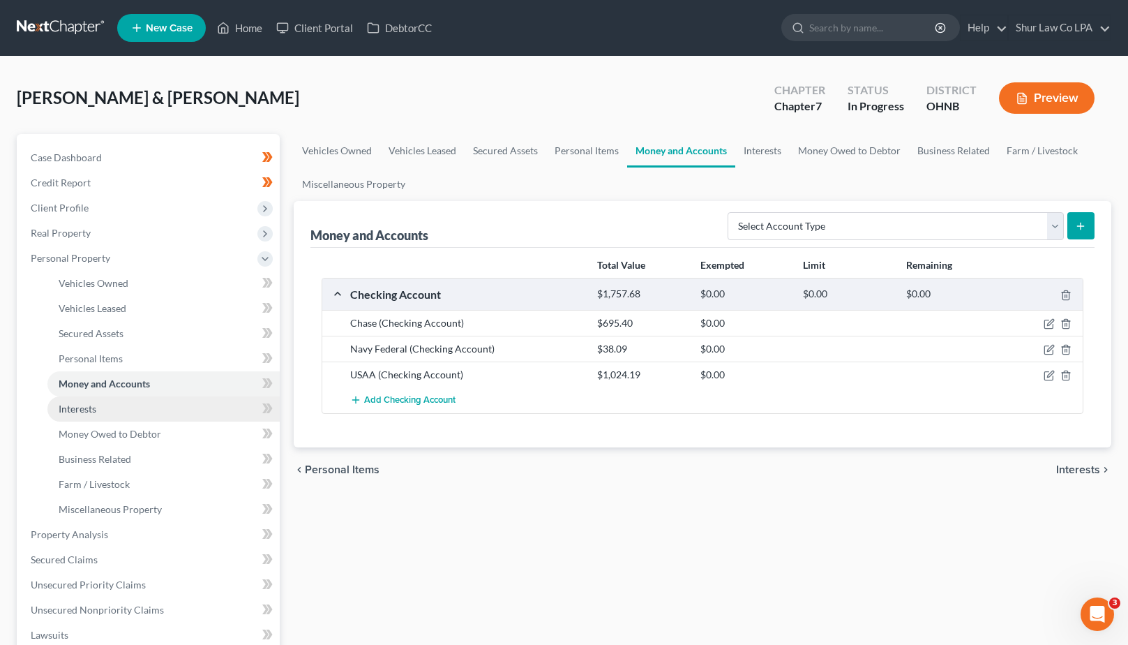
click at [70, 412] on span "Interests" at bounding box center [78, 409] width 38 height 12
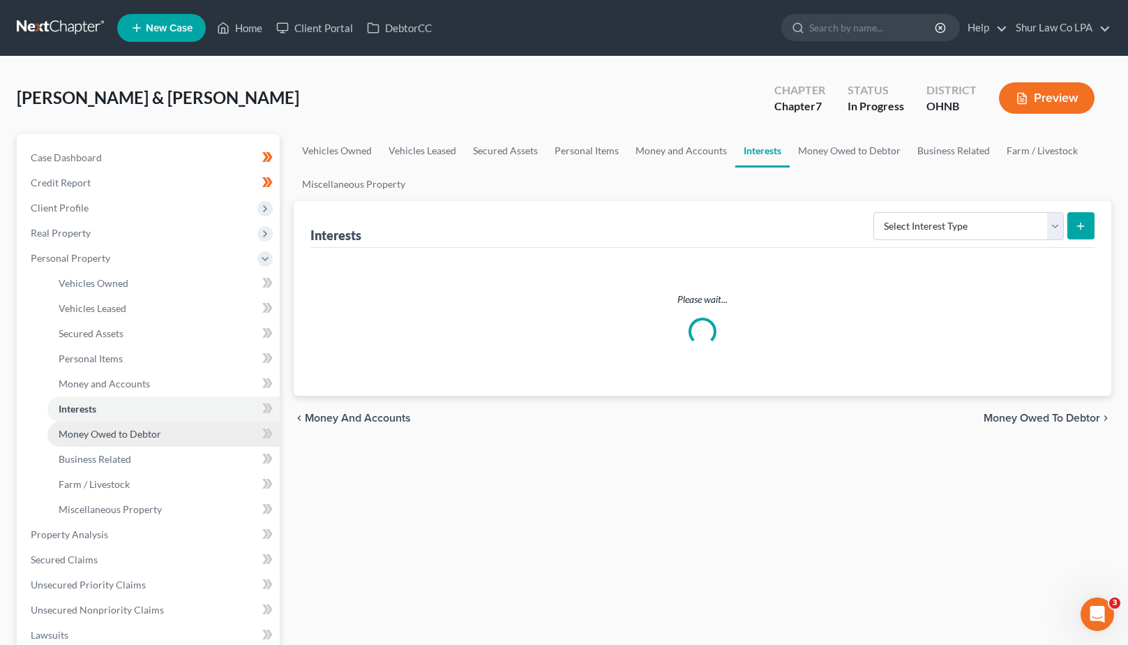
click at [100, 430] on span "Money Owed to Debtor" at bounding box center [110, 434] width 103 height 12
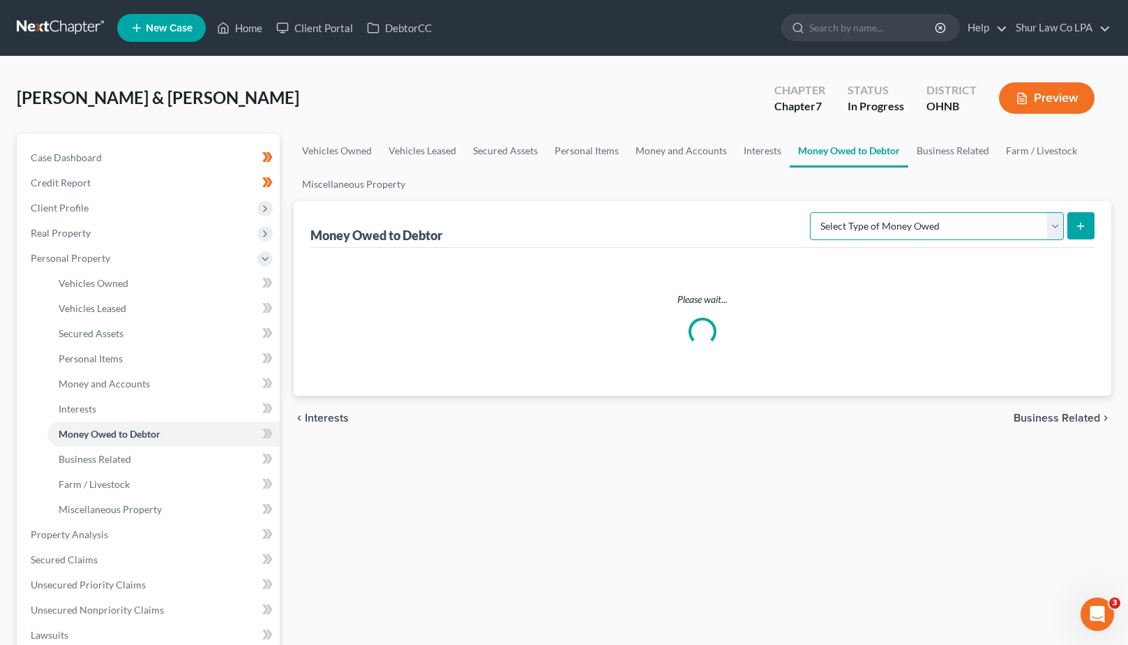
click at [997, 230] on select "Select Type of Money Owed Accounts Receivable (A/B: 38) Alimony (A/B: 29) Child…" at bounding box center [937, 226] width 254 height 28
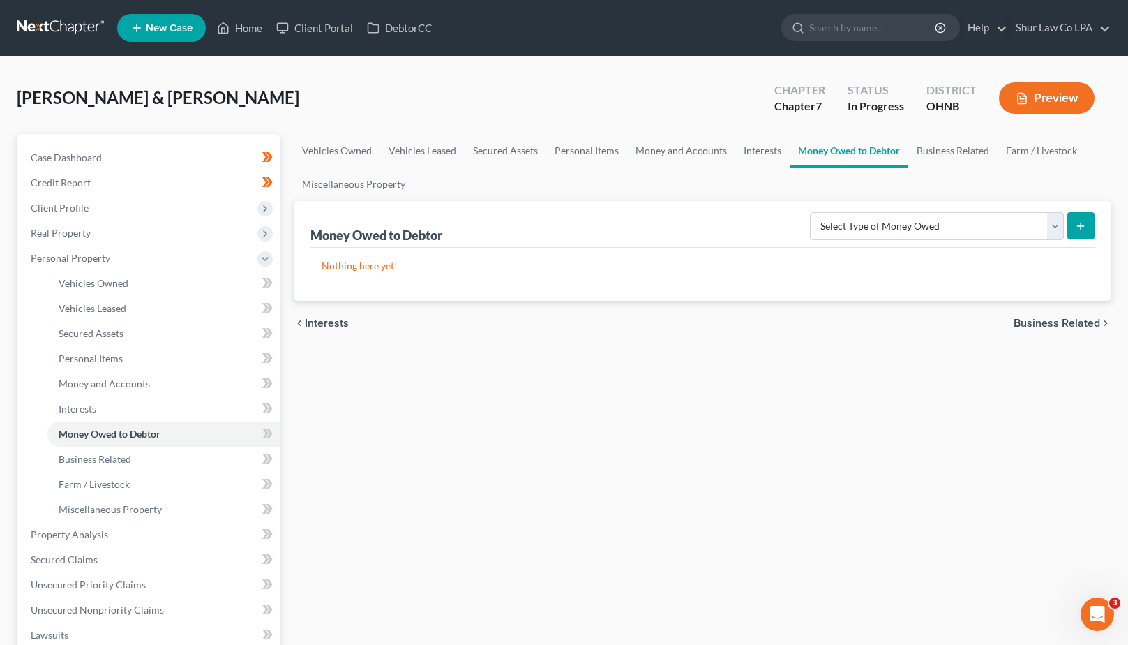
click at [570, 358] on div "Vehicles Owned Vehicles Leased Secured Assets Personal Items Money and Accounts…" at bounding box center [703, 537] width 832 height 806
click at [113, 454] on span "Business Related" at bounding box center [95, 459] width 73 height 12
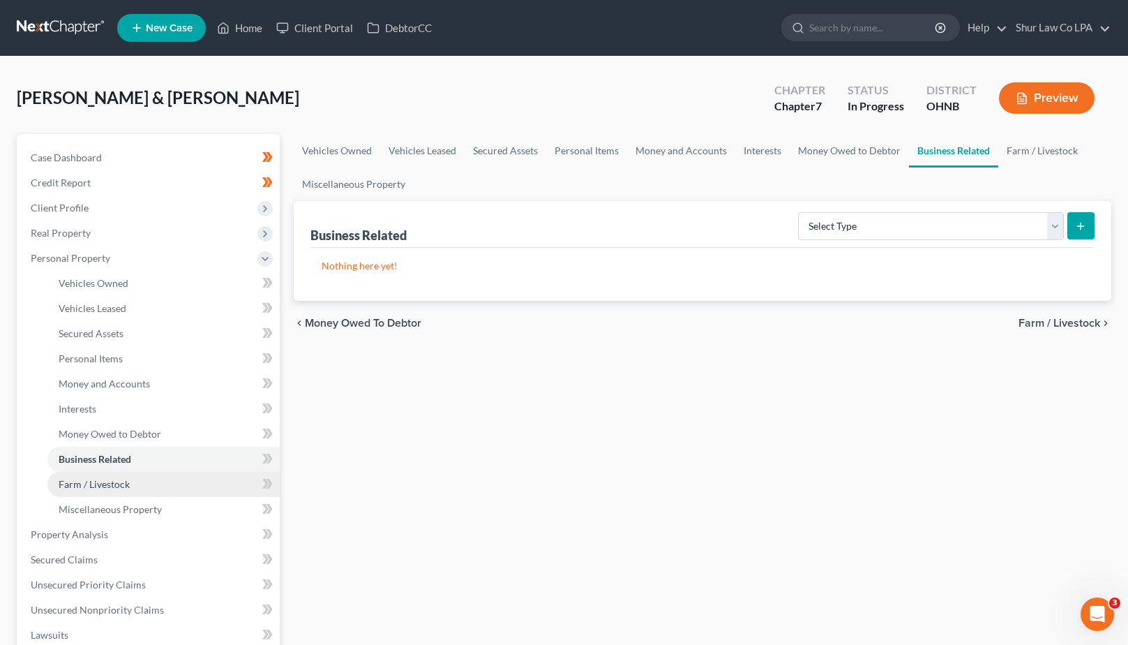
click at [106, 490] on link "Farm / Livestock" at bounding box center [163, 484] width 232 height 25
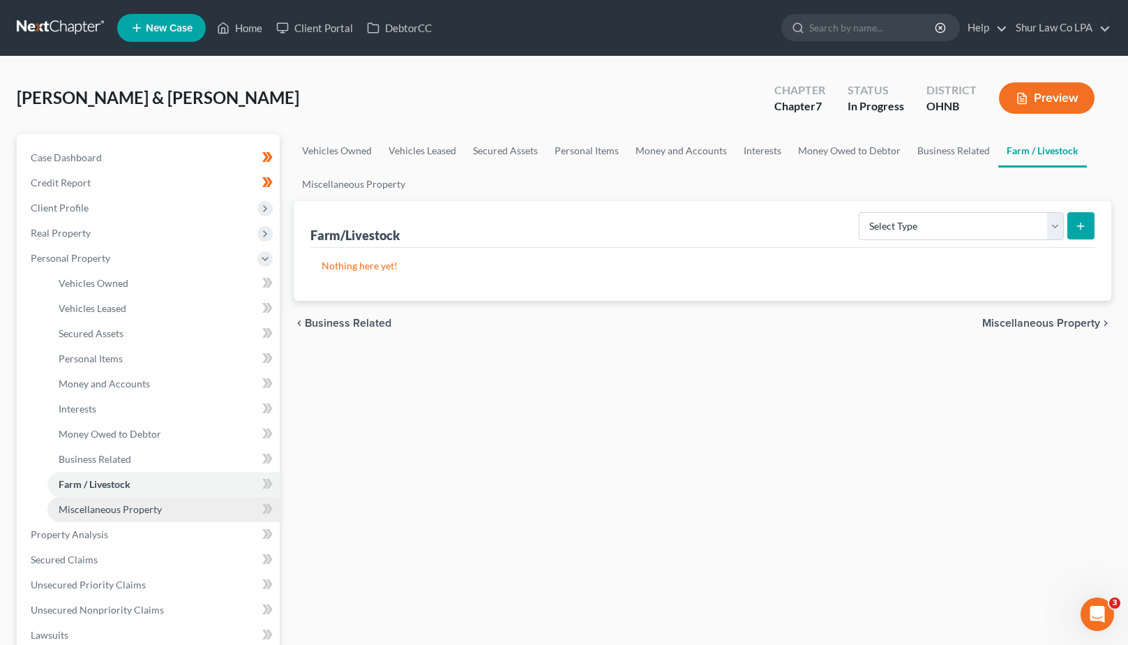
click at [129, 511] on span "Miscellaneous Property" at bounding box center [110, 509] width 103 height 12
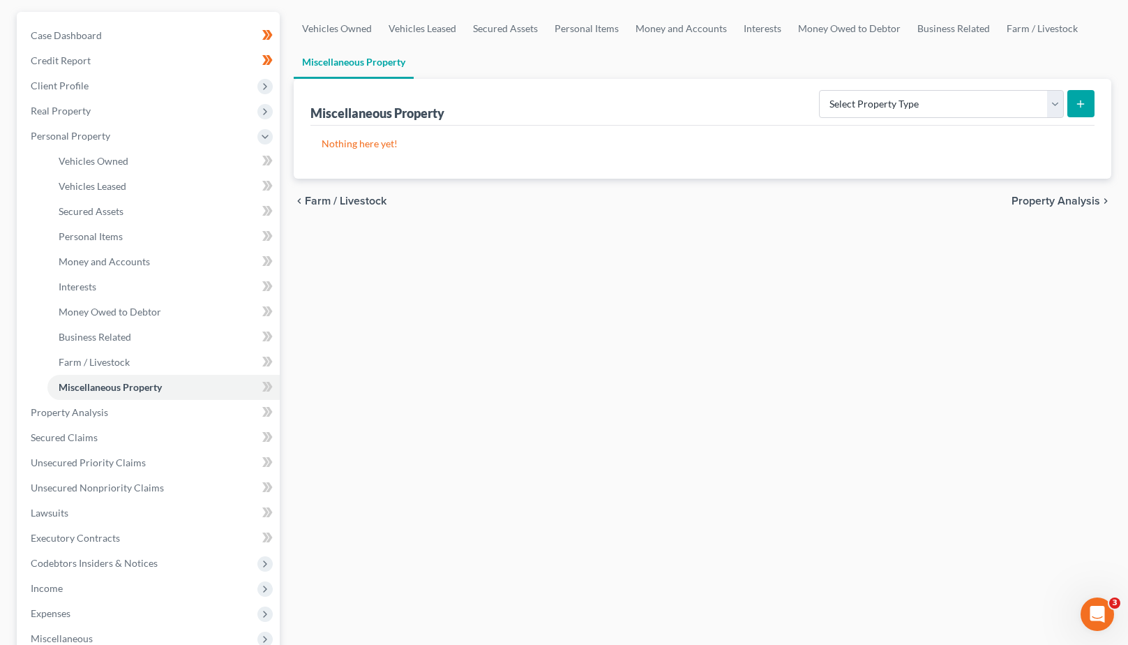
scroll to position [201, 0]
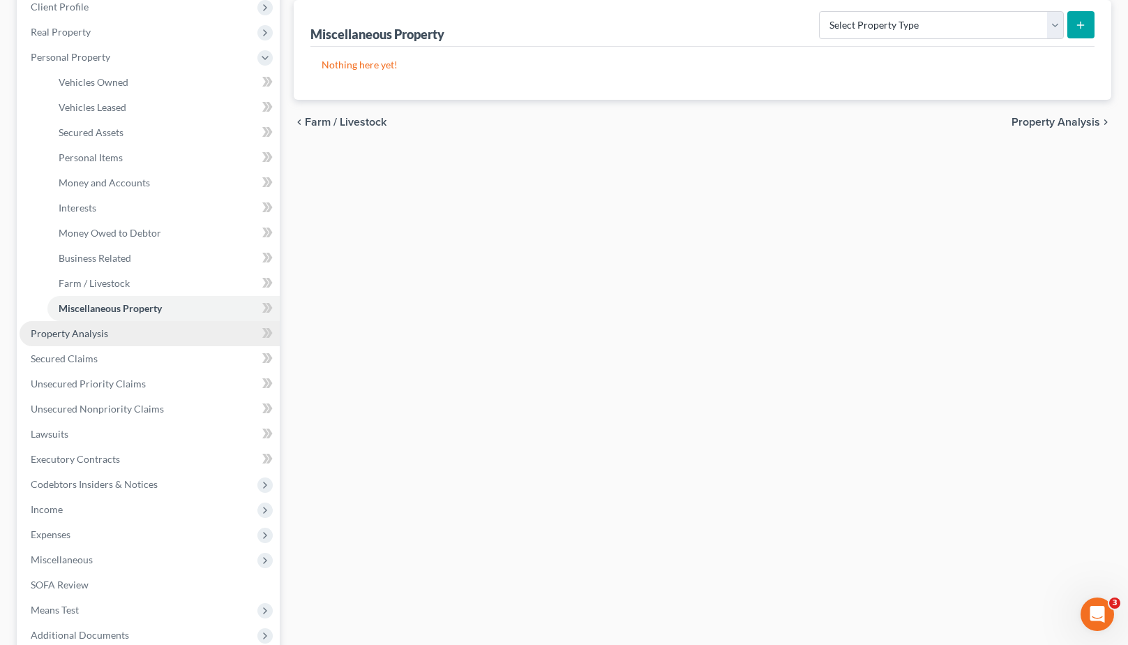
click at [57, 338] on span "Property Analysis" at bounding box center [69, 333] width 77 height 12
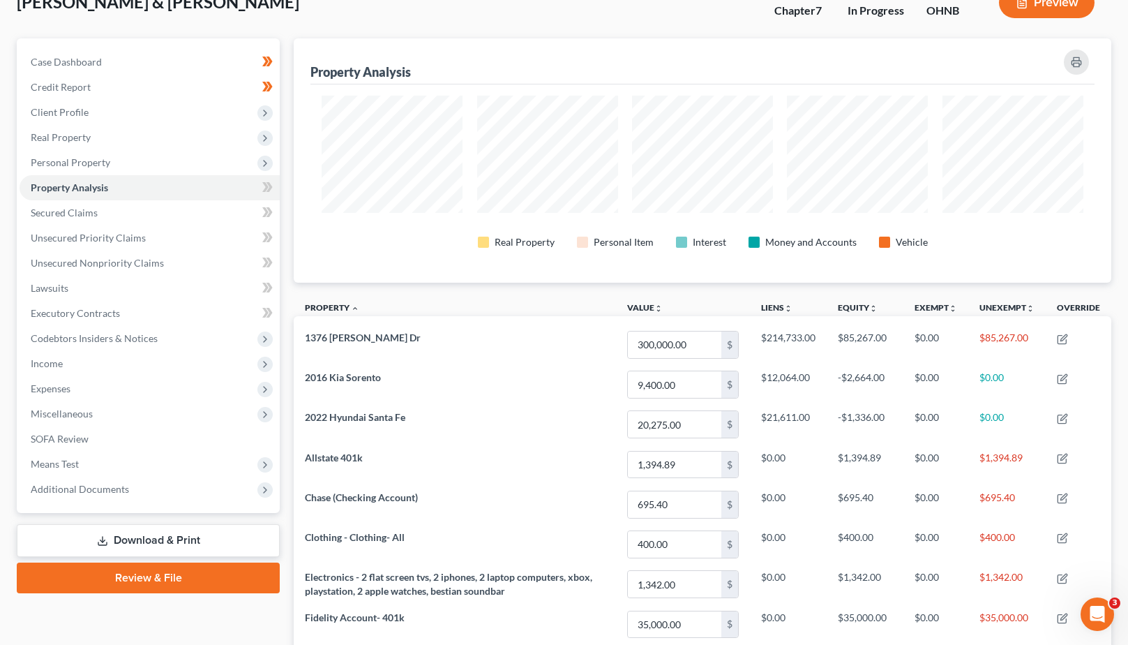
scroll to position [82, 0]
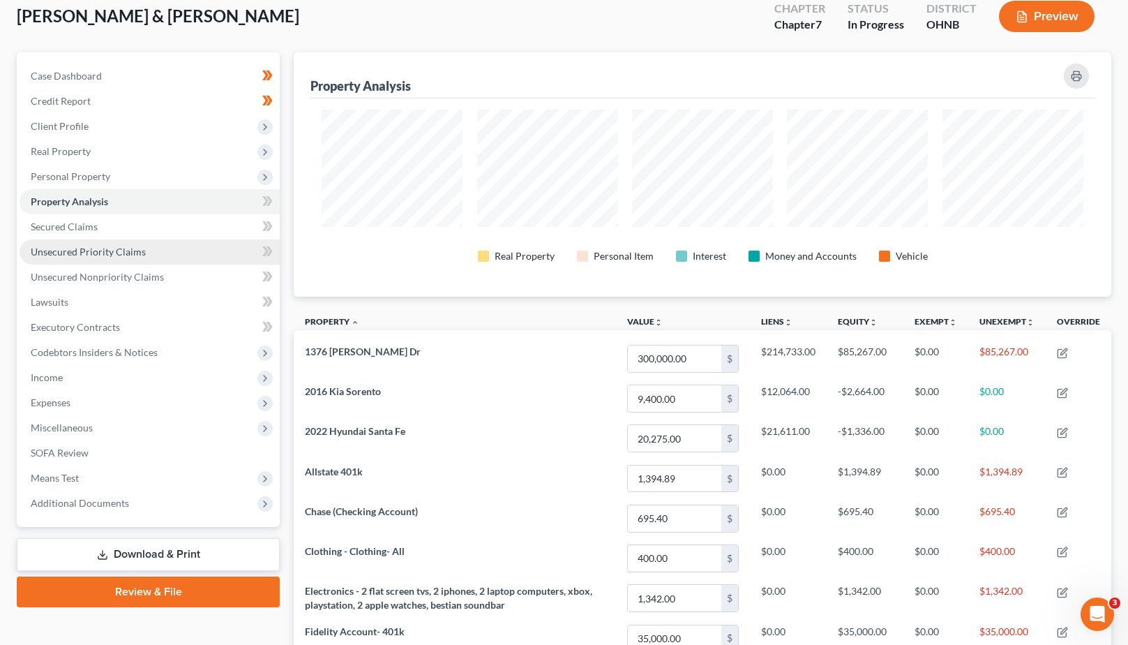
click at [75, 248] on span "Unsecured Priority Claims" at bounding box center [88, 252] width 115 height 12
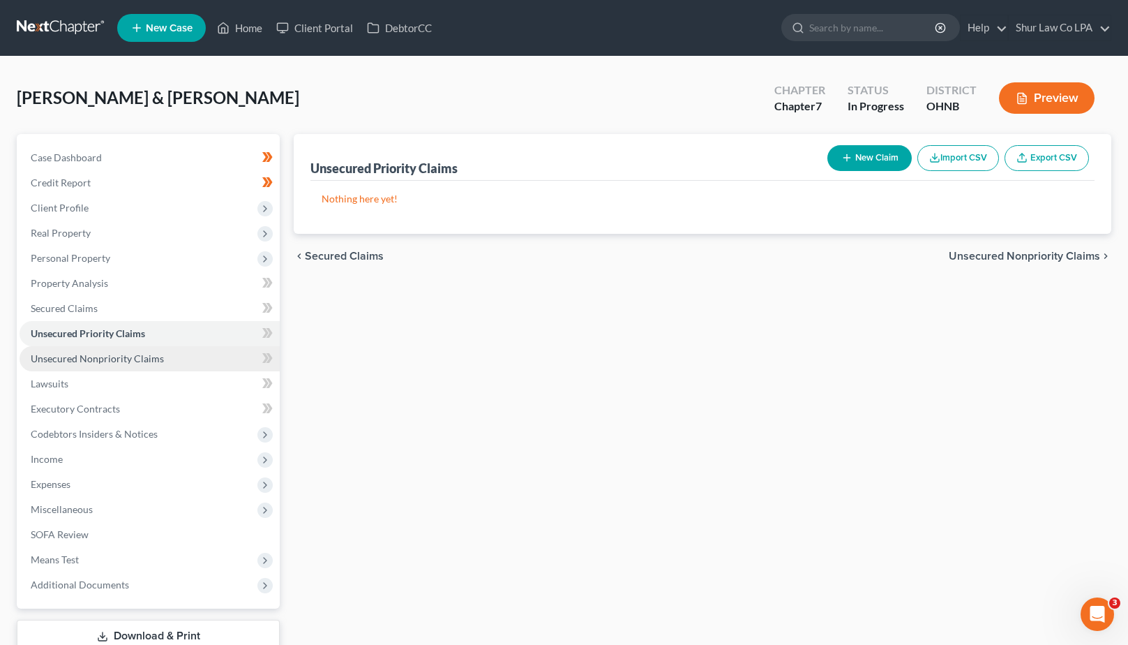
click at [117, 355] on span "Unsecured Nonpriority Claims" at bounding box center [97, 358] width 133 height 12
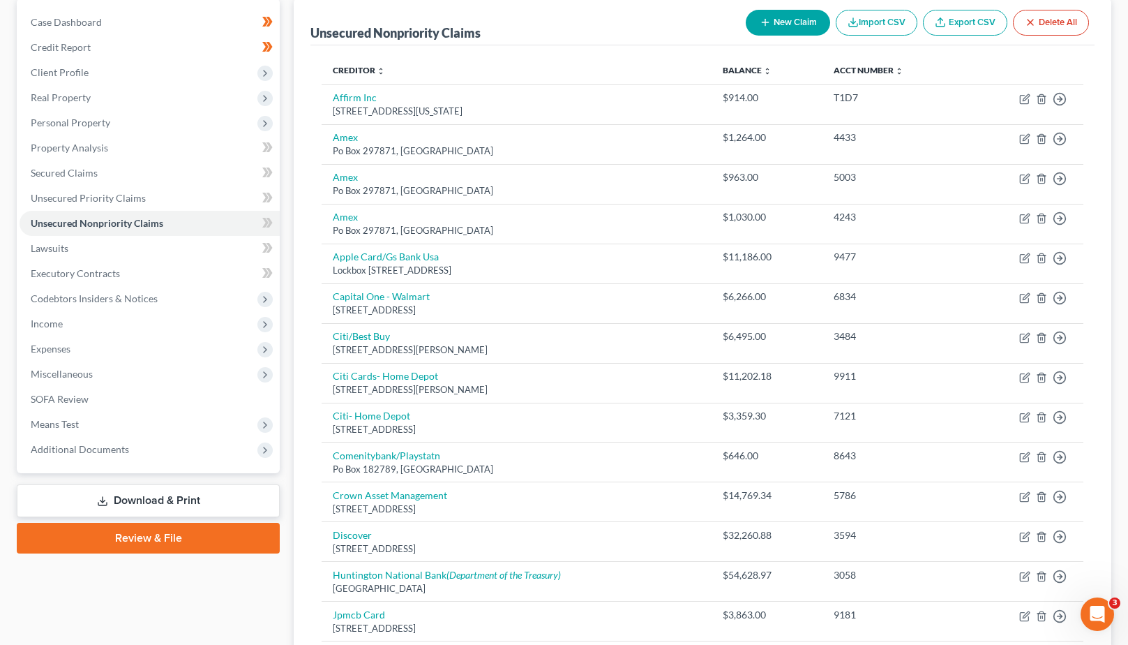
scroll to position [134, 0]
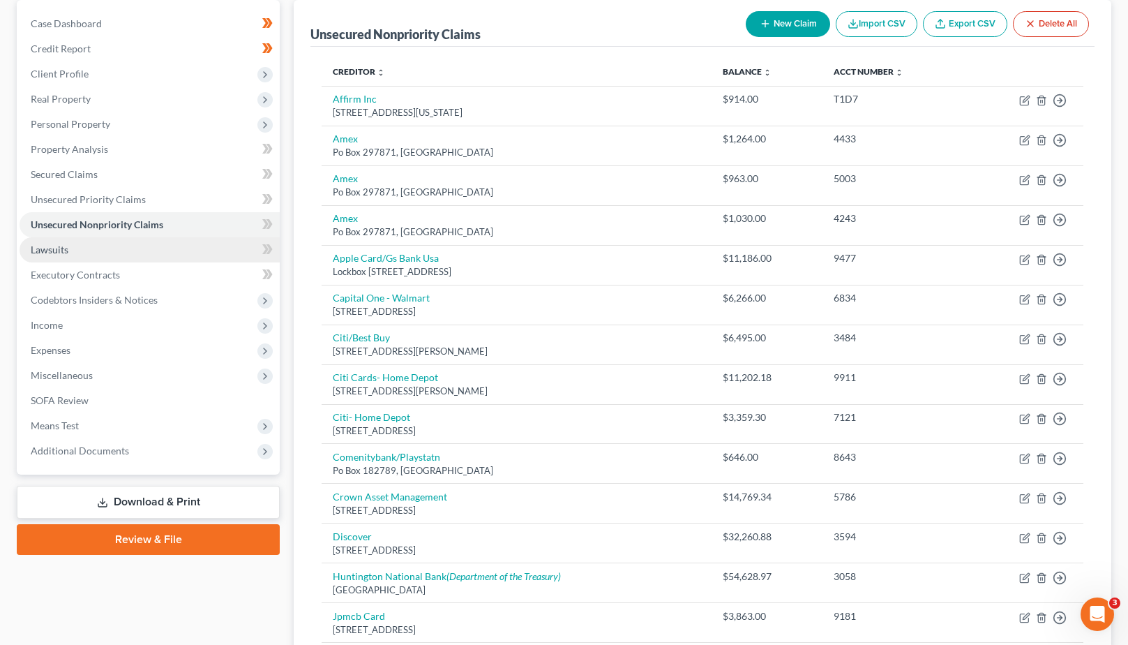
click at [85, 248] on link "Lawsuits" at bounding box center [150, 249] width 260 height 25
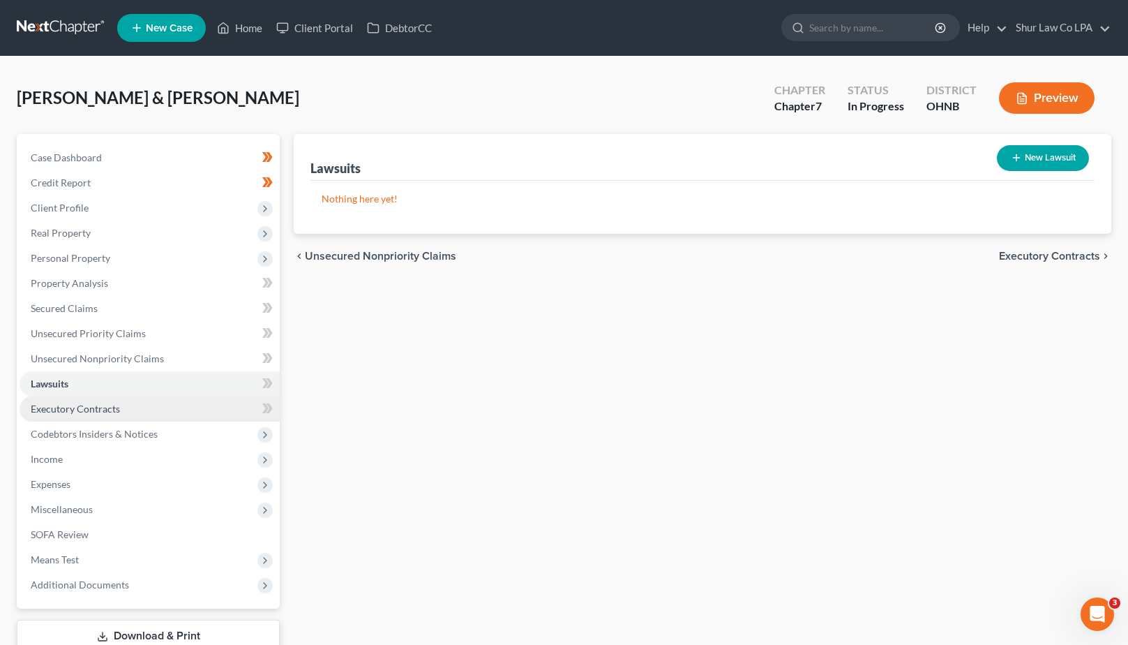
click at [66, 415] on link "Executory Contracts" at bounding box center [150, 408] width 260 height 25
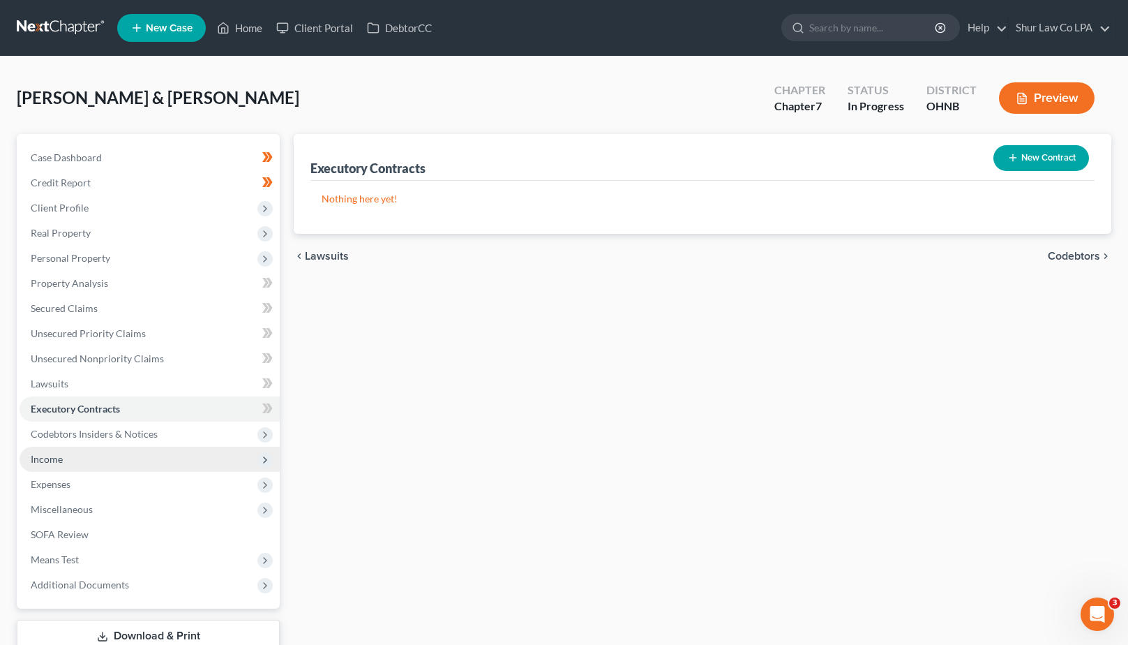
click at [67, 458] on span "Income" at bounding box center [150, 459] width 260 height 25
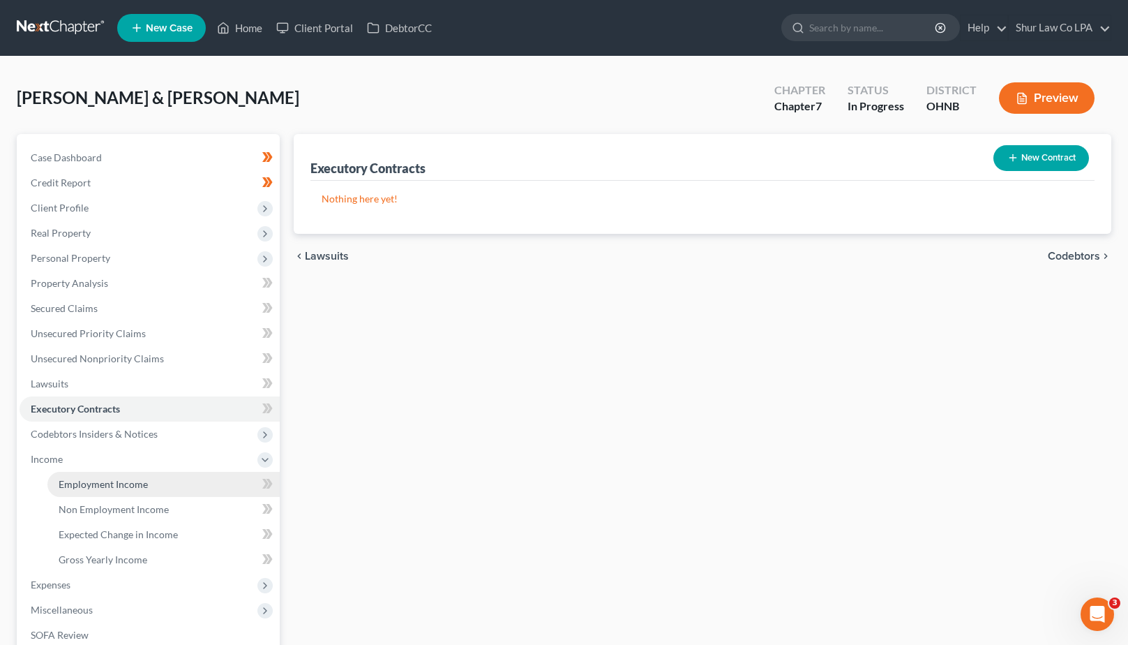
click at [105, 481] on span "Employment Income" at bounding box center [103, 484] width 89 height 12
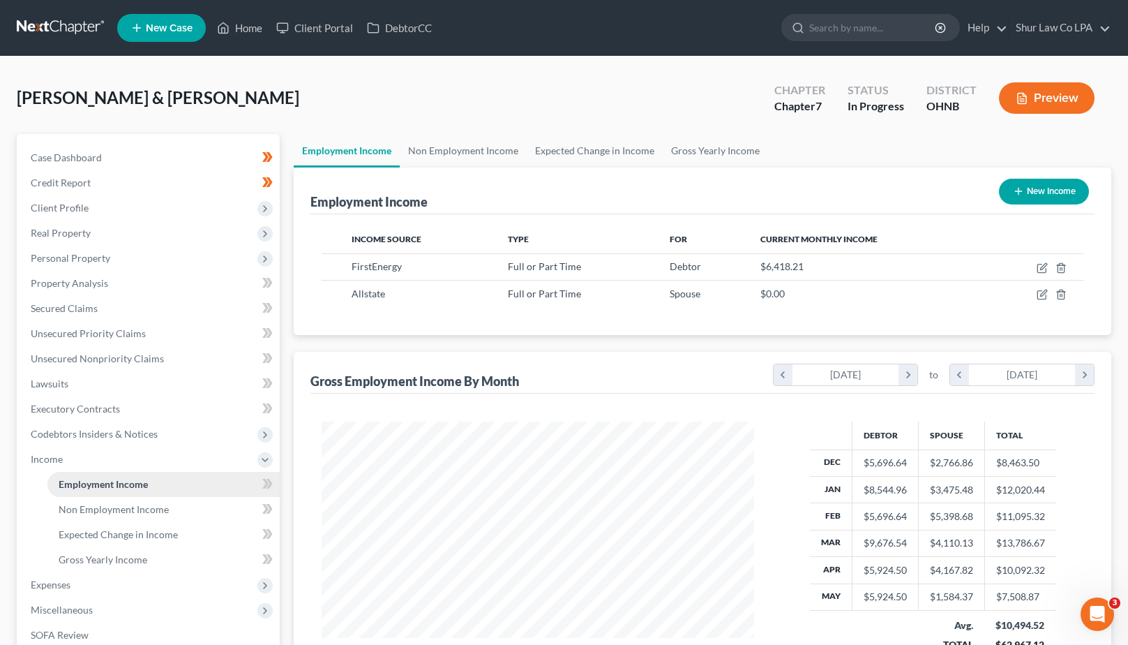
scroll to position [251, 461]
click at [58, 379] on span "Lawsuits" at bounding box center [50, 384] width 38 height 12
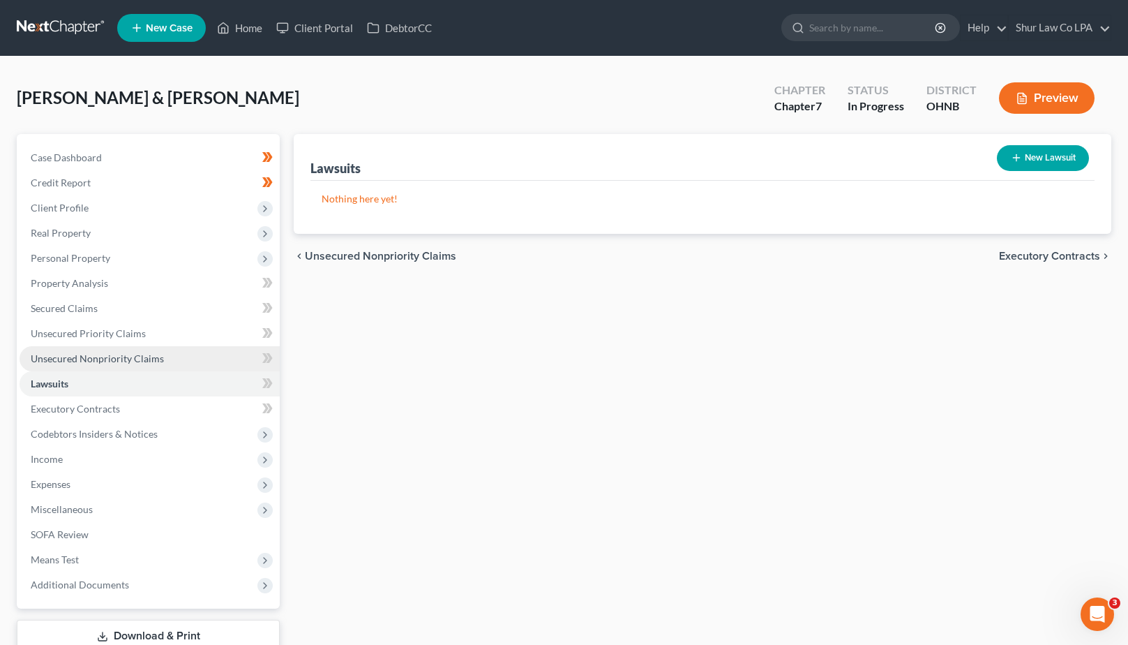
click at [122, 359] on span "Unsecured Nonpriority Claims" at bounding box center [97, 358] width 133 height 12
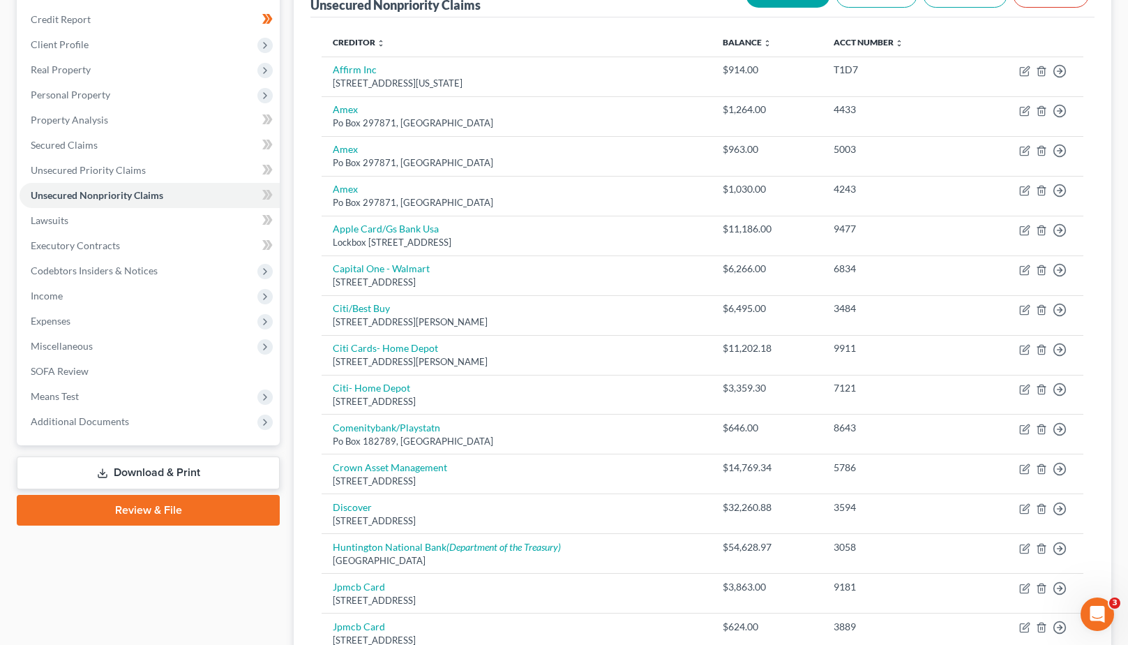
scroll to position [234, 0]
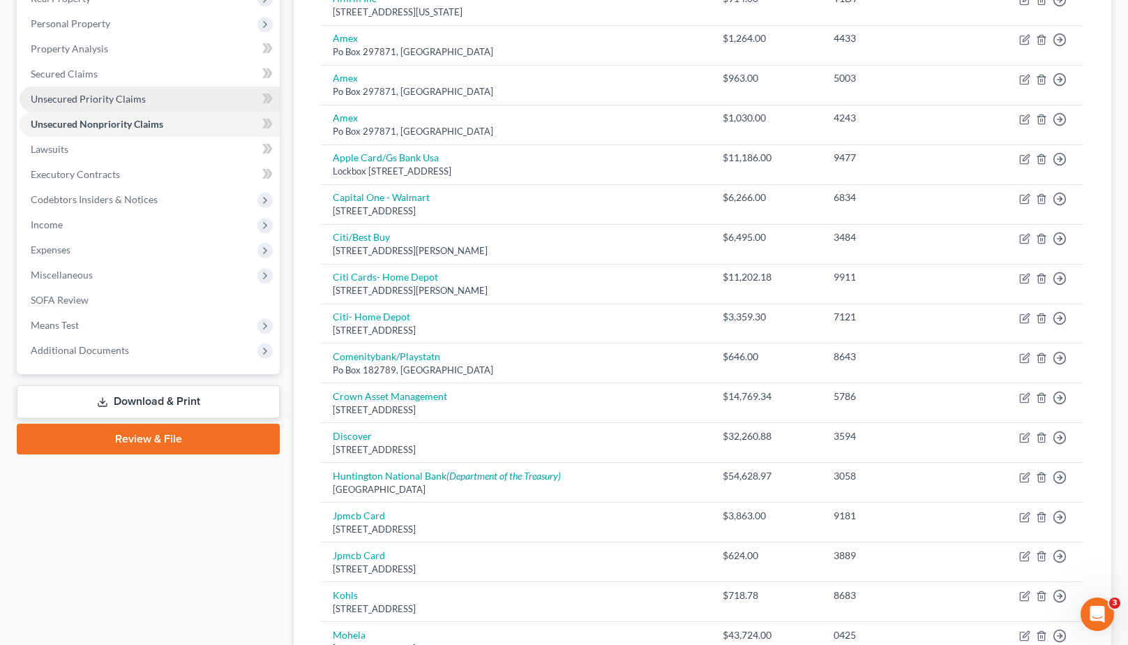
click at [161, 95] on link "Unsecured Priority Claims" at bounding box center [150, 99] width 260 height 25
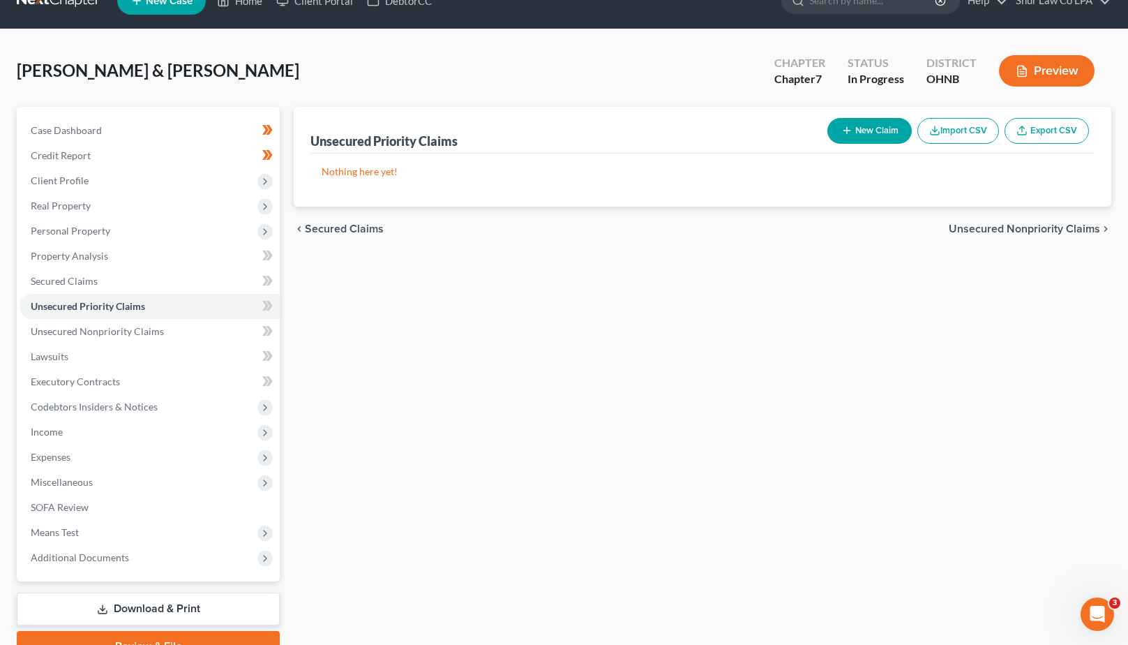
scroll to position [28, 0]
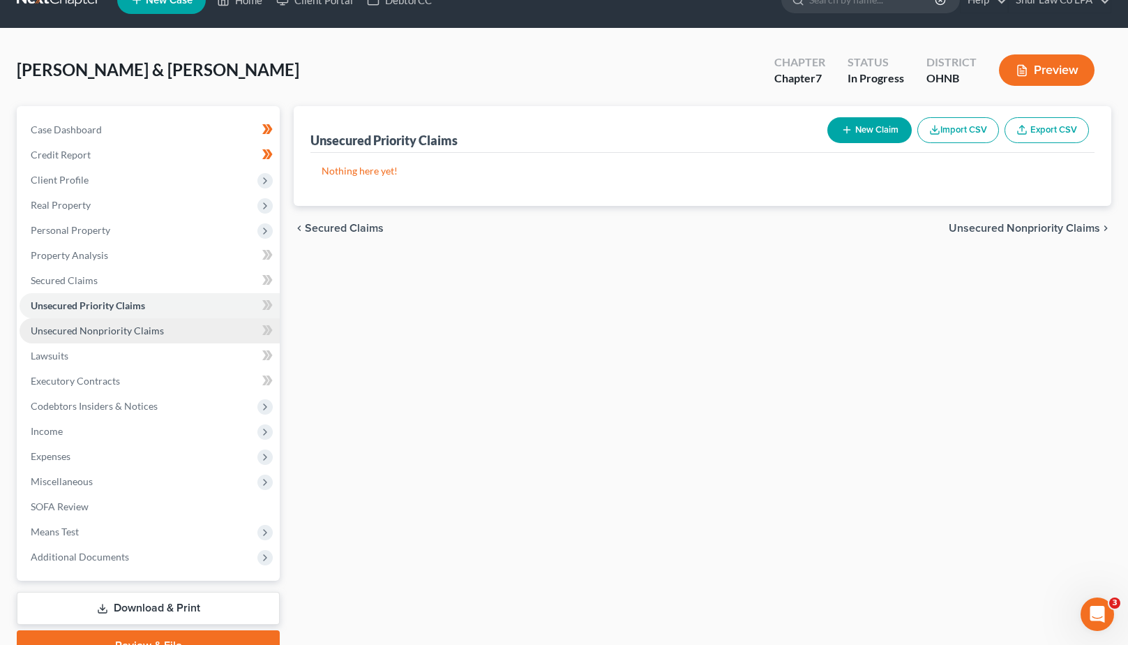
click at [135, 325] on span "Unsecured Nonpriority Claims" at bounding box center [97, 331] width 133 height 12
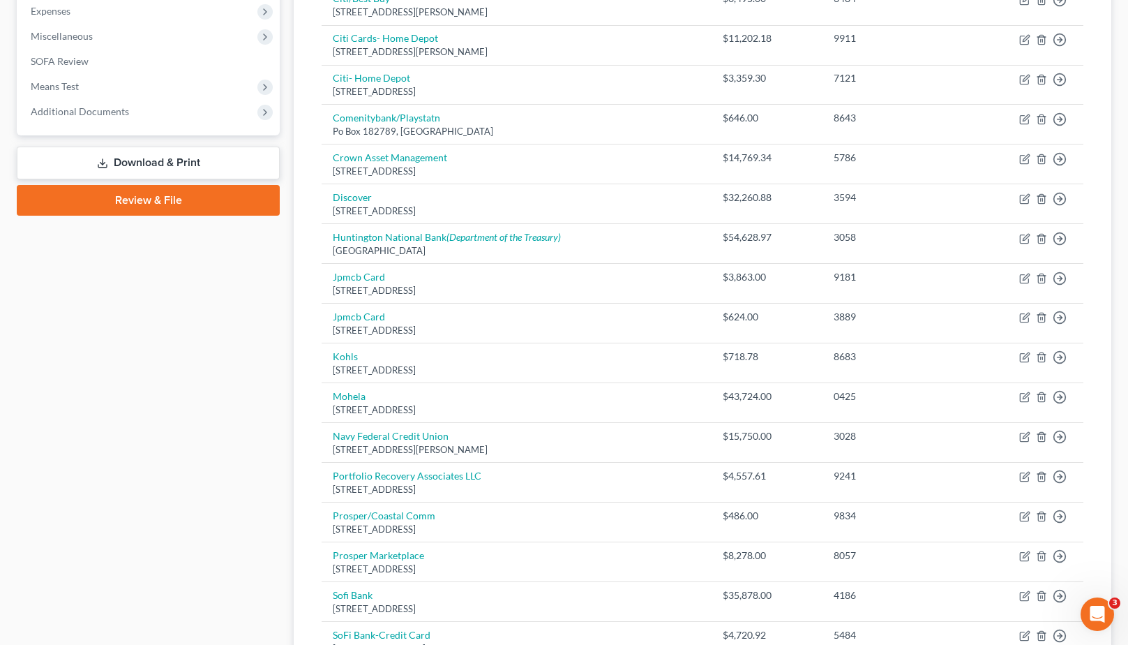
scroll to position [546, 0]
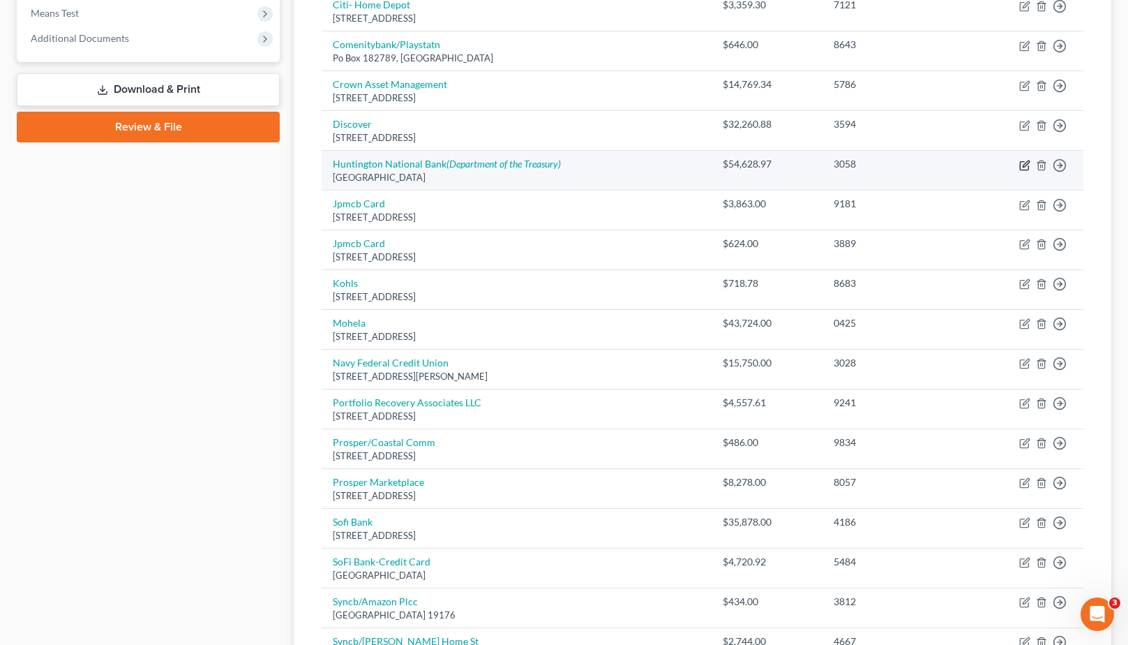
click at [1022, 165] on icon "button" at bounding box center [1025, 165] width 11 height 11
select select "36"
select select "10"
select select "2"
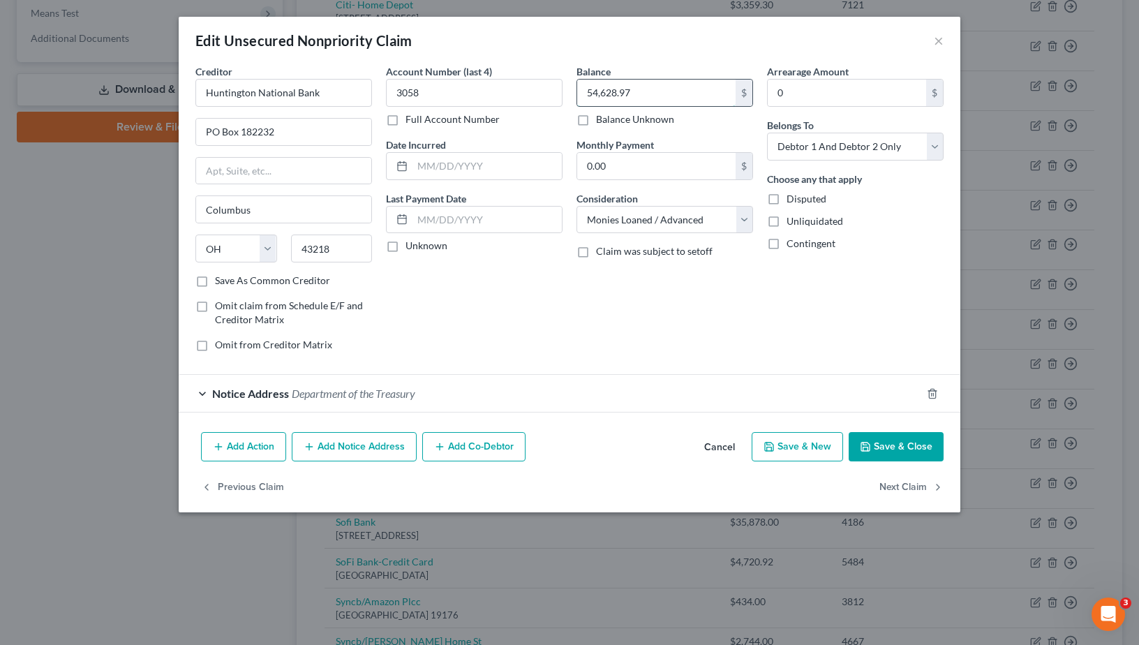
click at [646, 92] on input "54,628.97" at bounding box center [656, 93] width 158 height 27
type input "65,000"
click at [907, 454] on button "Save & Close" at bounding box center [896, 446] width 95 height 29
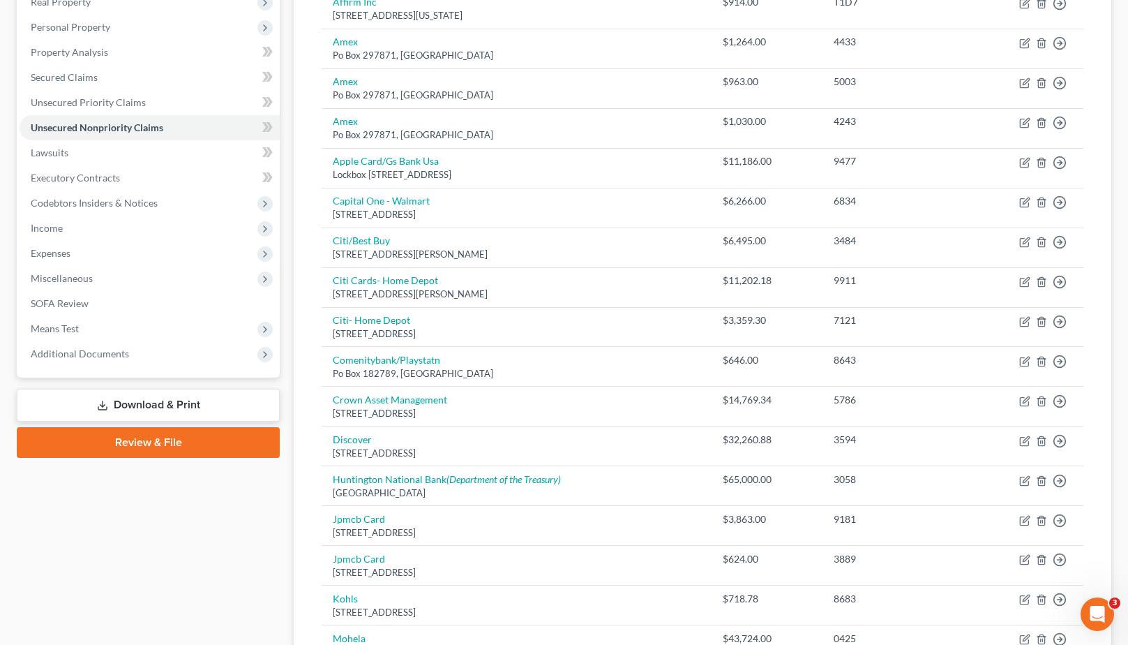
scroll to position [230, 0]
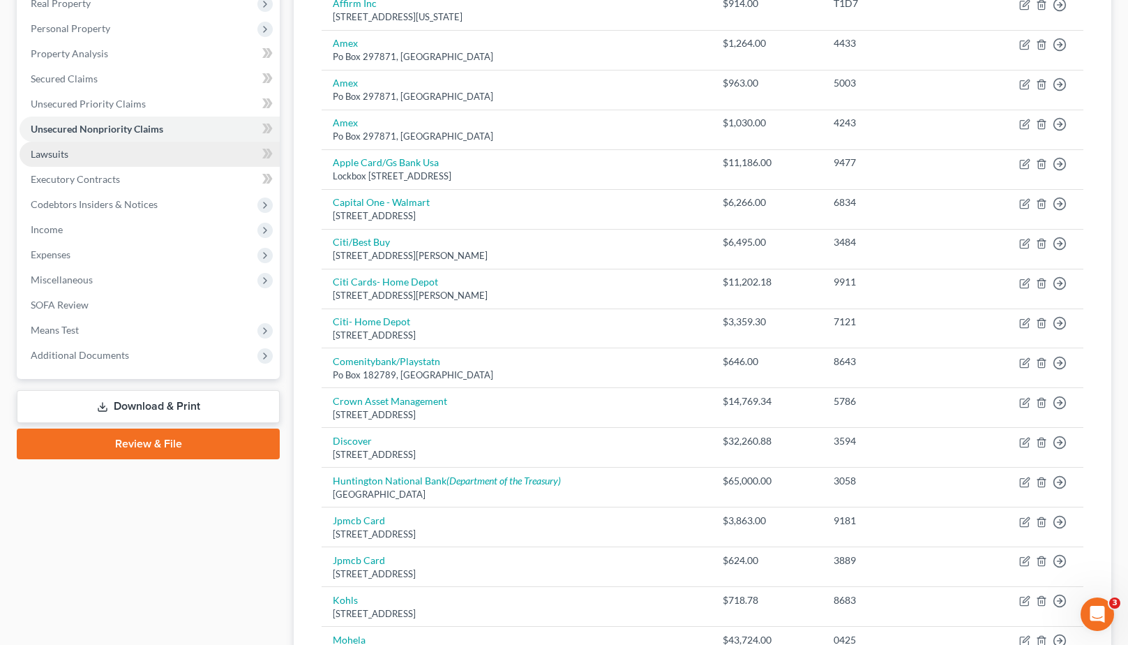
click at [94, 156] on link "Lawsuits" at bounding box center [150, 154] width 260 height 25
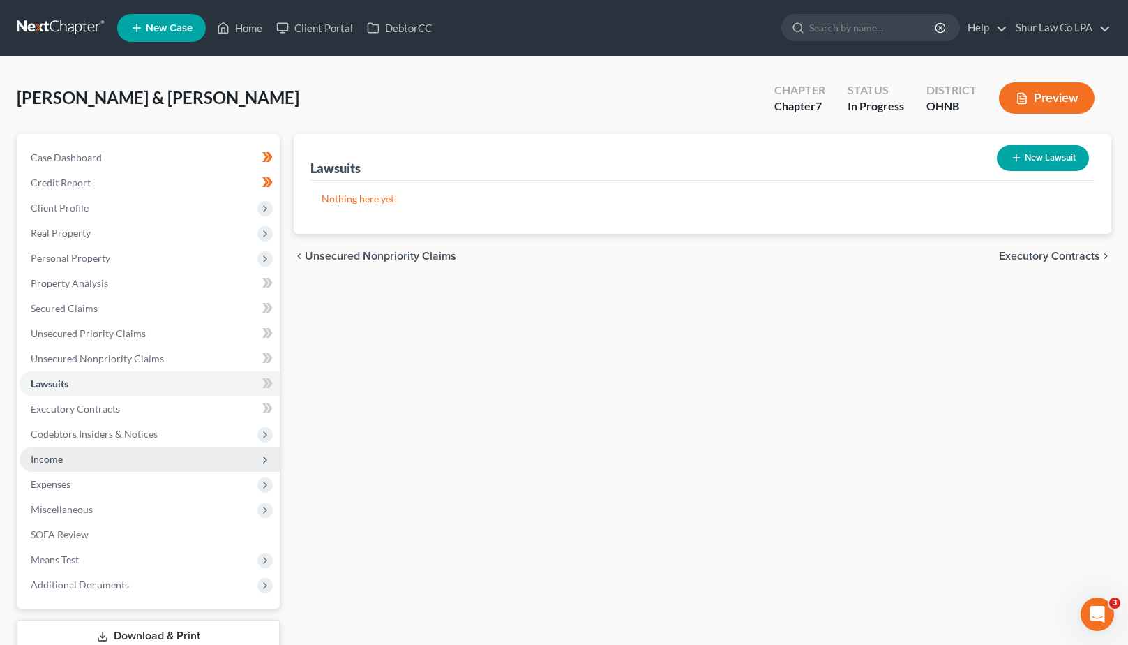
click at [68, 461] on span "Income" at bounding box center [150, 459] width 260 height 25
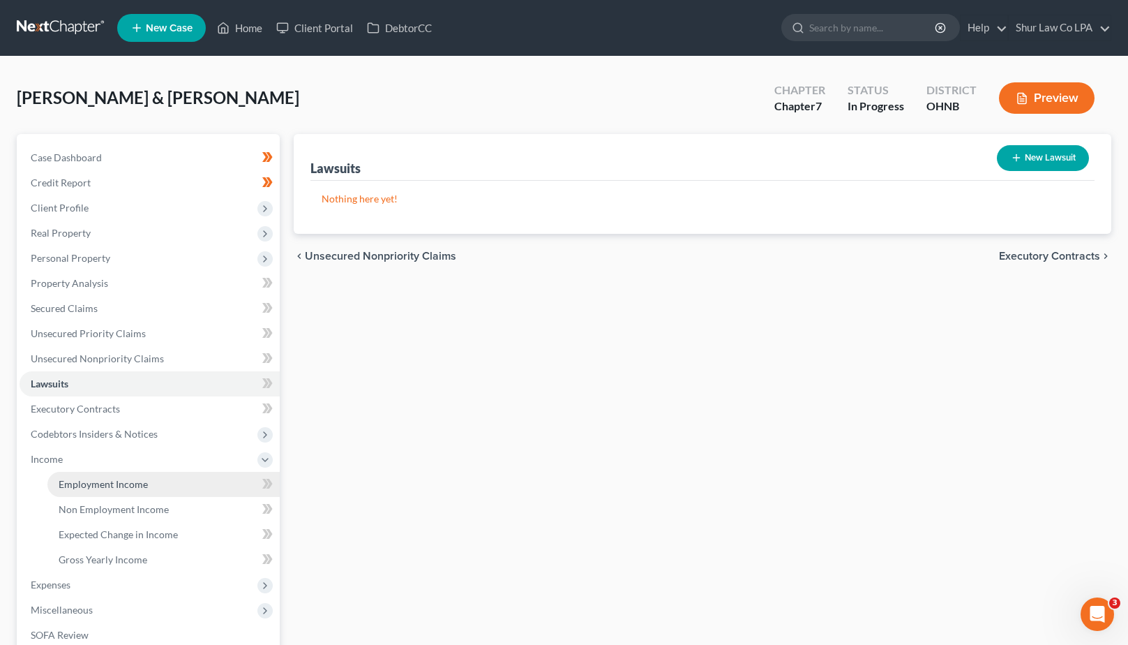
click at [114, 480] on span "Employment Income" at bounding box center [103, 484] width 89 height 12
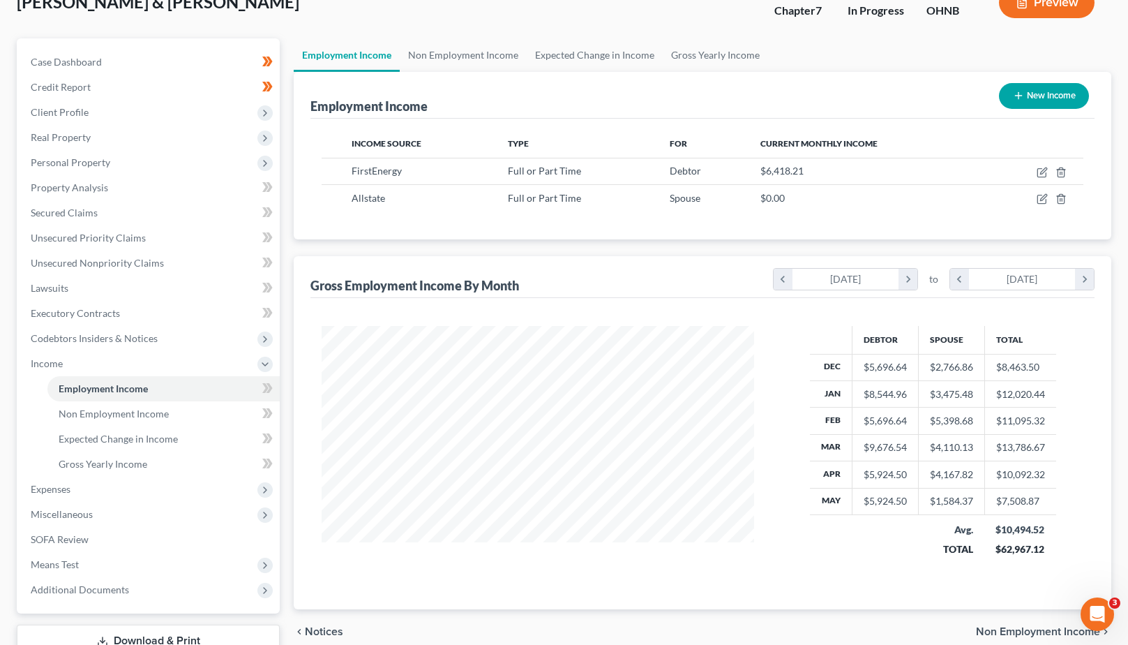
scroll to position [69, 0]
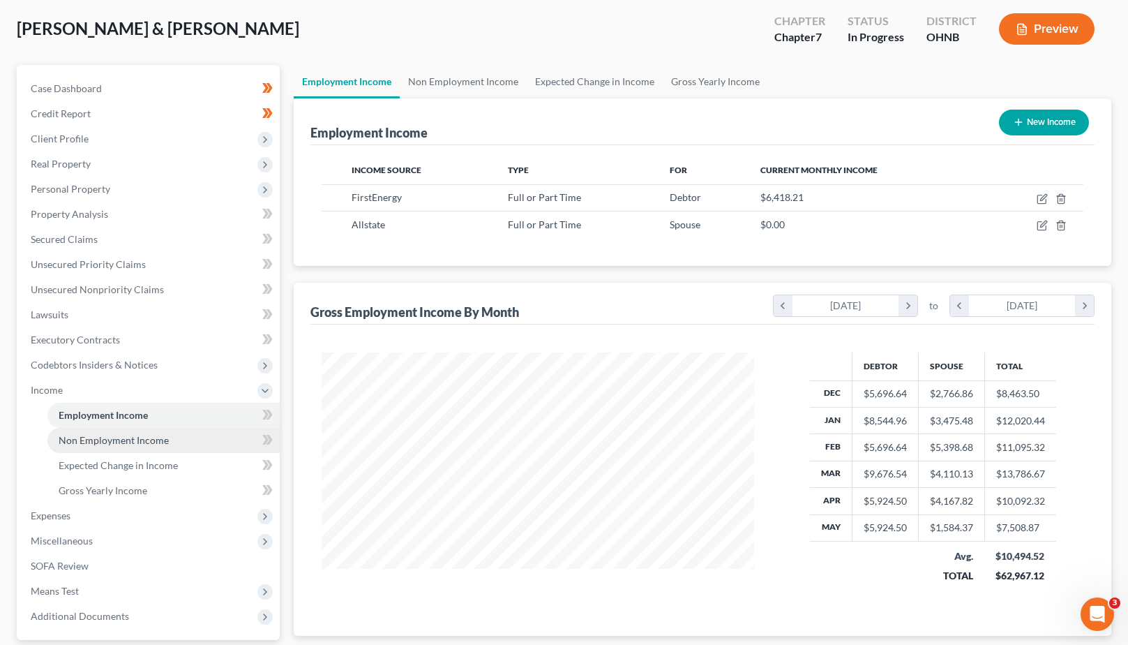
click at [127, 443] on span "Non Employment Income" at bounding box center [114, 440] width 110 height 12
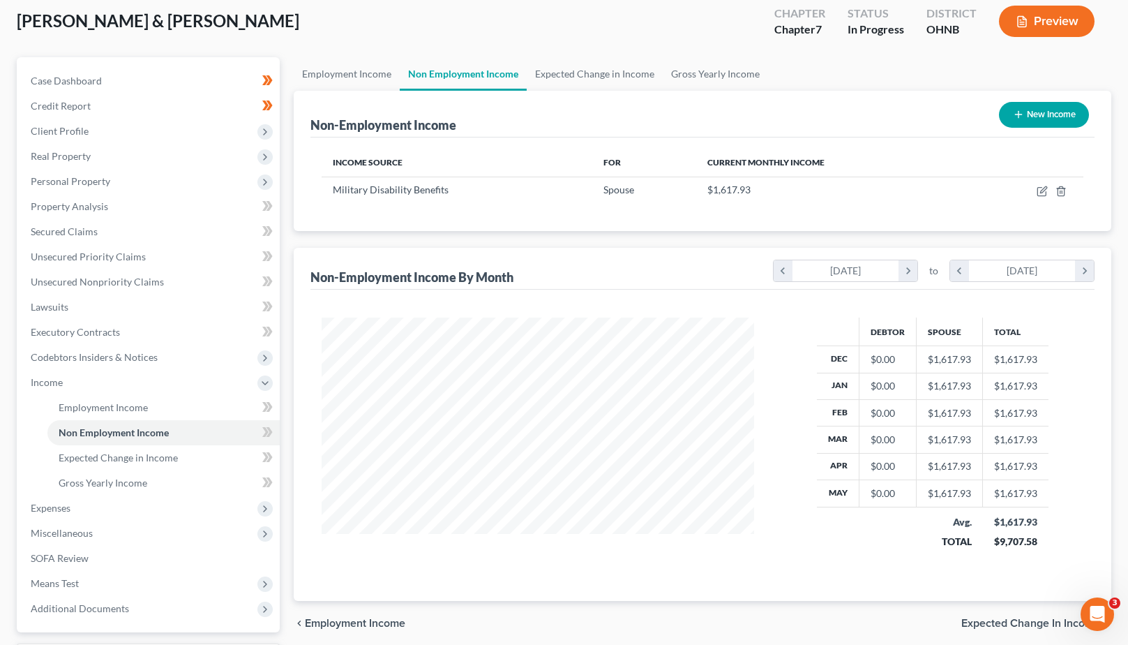
scroll to position [94, 0]
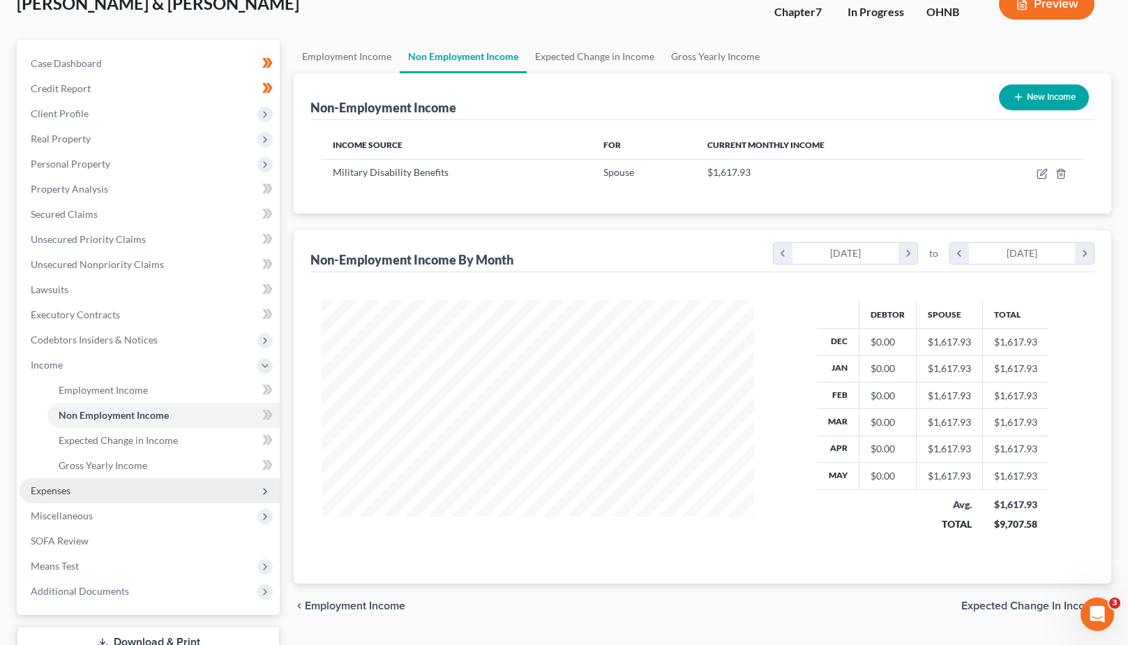
click at [72, 486] on span "Expenses" at bounding box center [150, 490] width 260 height 25
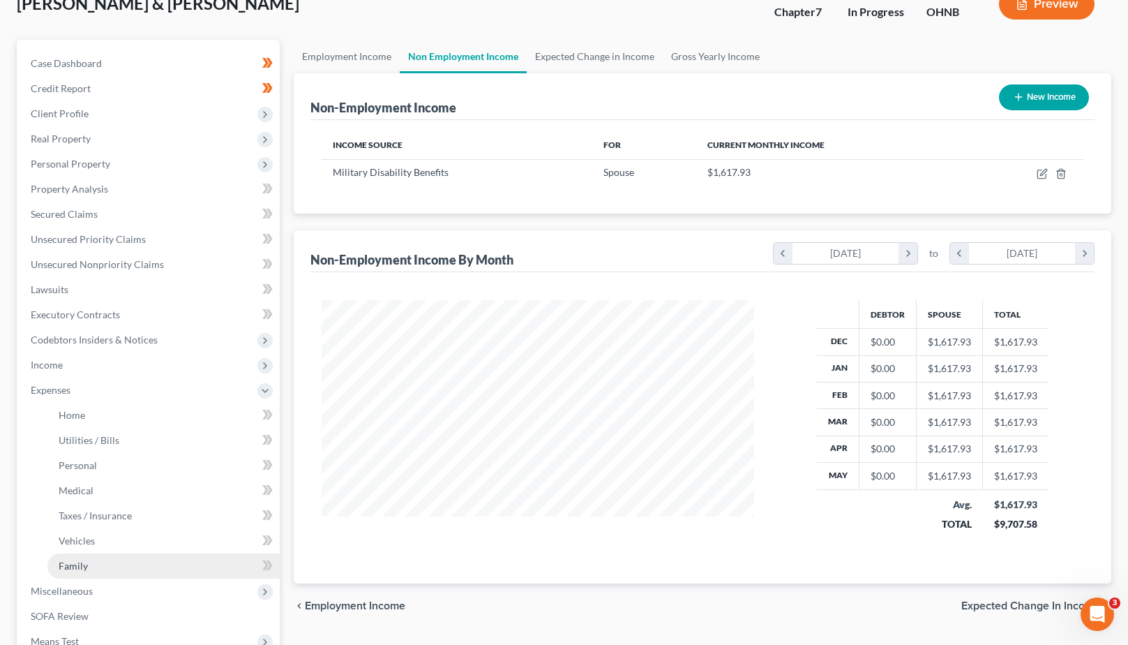
click at [71, 567] on span "Family" at bounding box center [73, 566] width 29 height 12
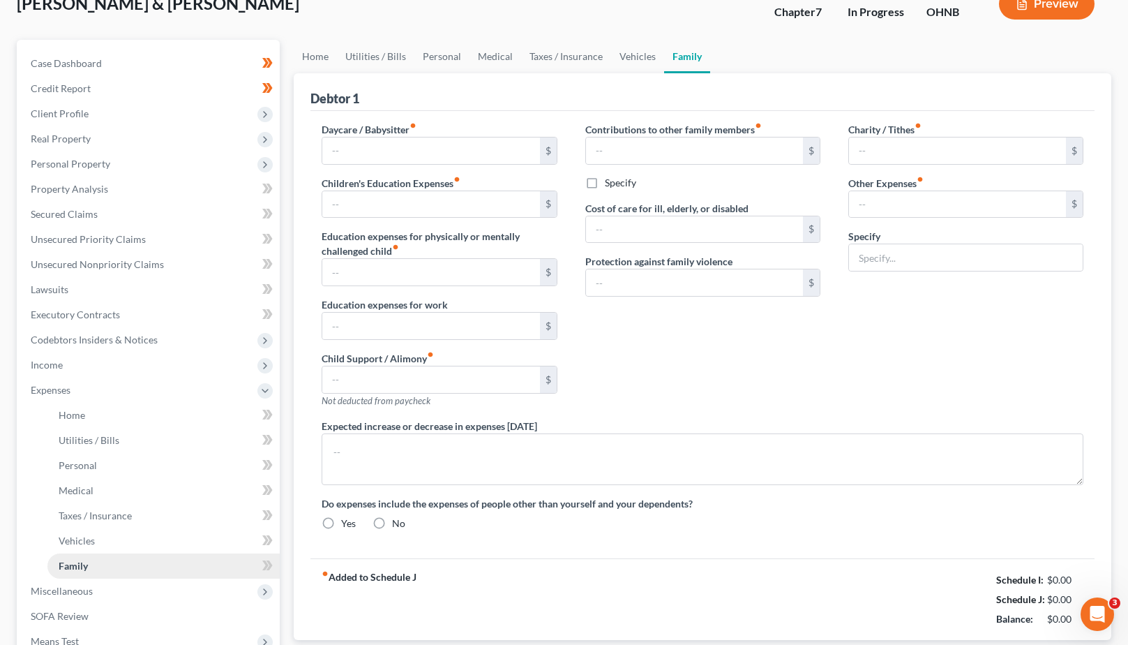
scroll to position [31, 0]
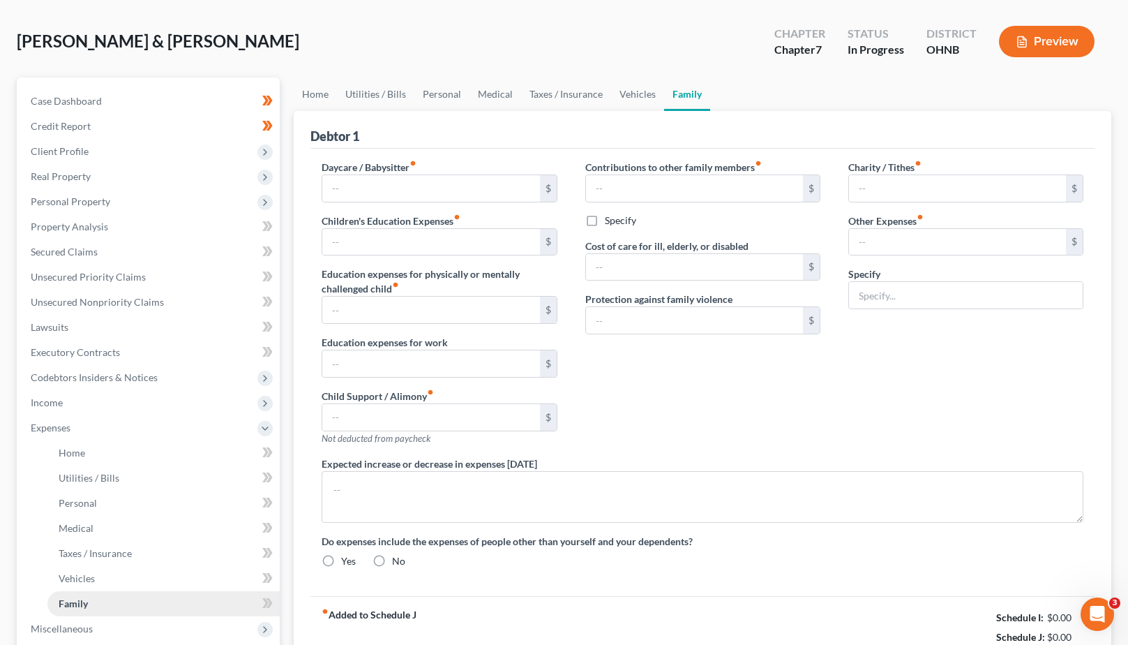
type input "760.00"
type input "0.00"
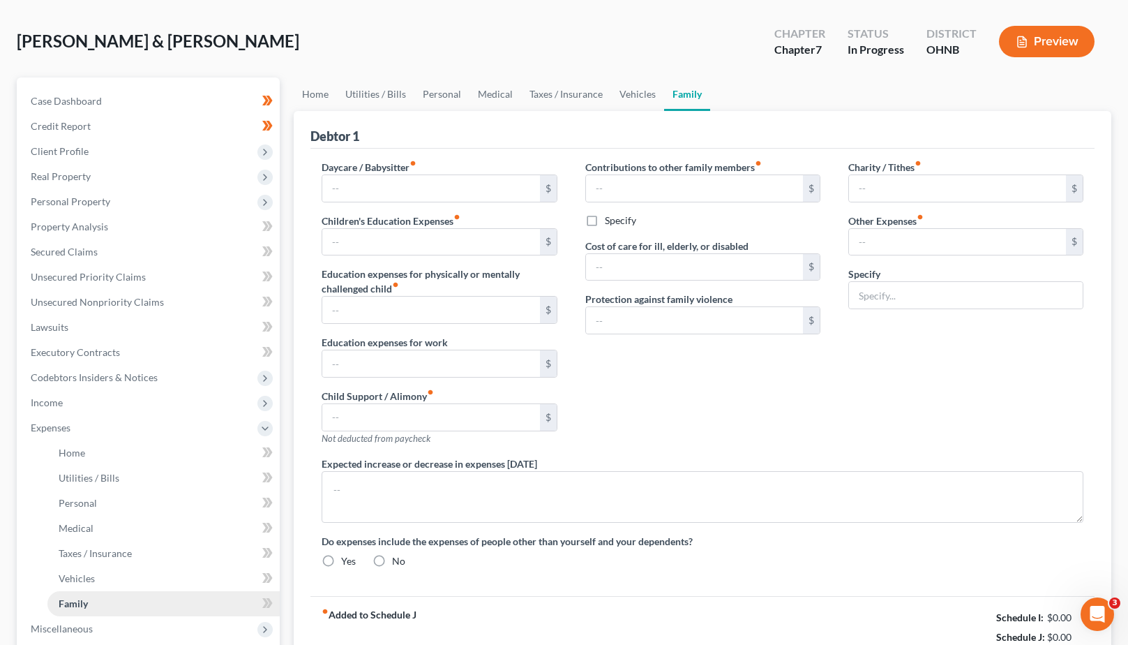
type input "0.00"
type input "24.00"
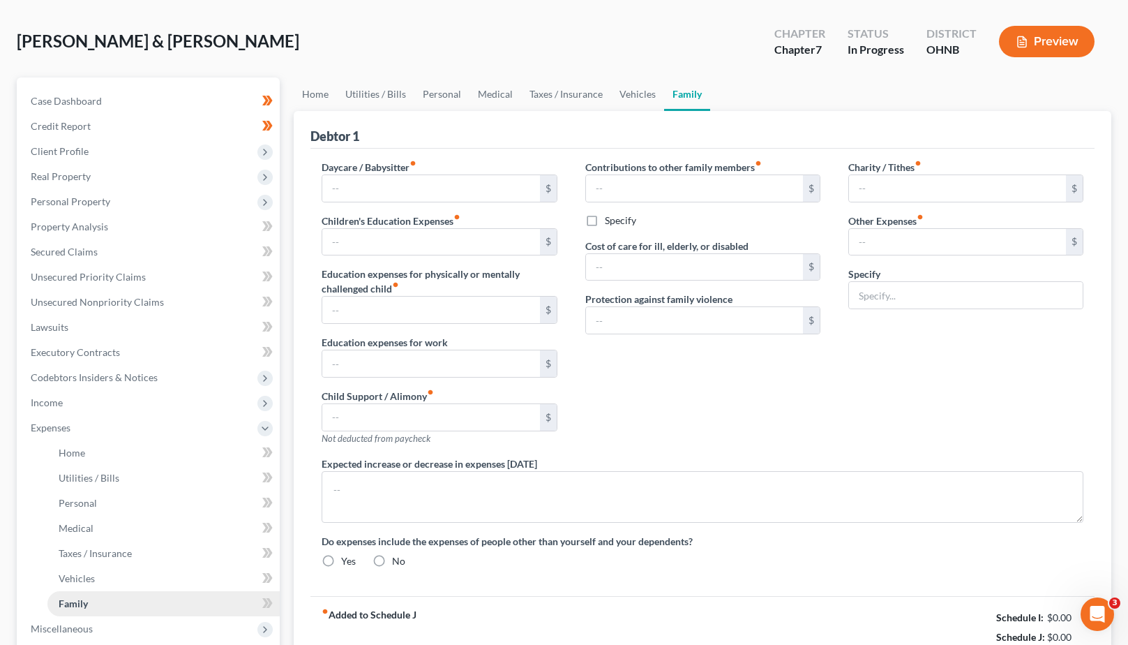
type input "Gym Memberships"
radio input "true"
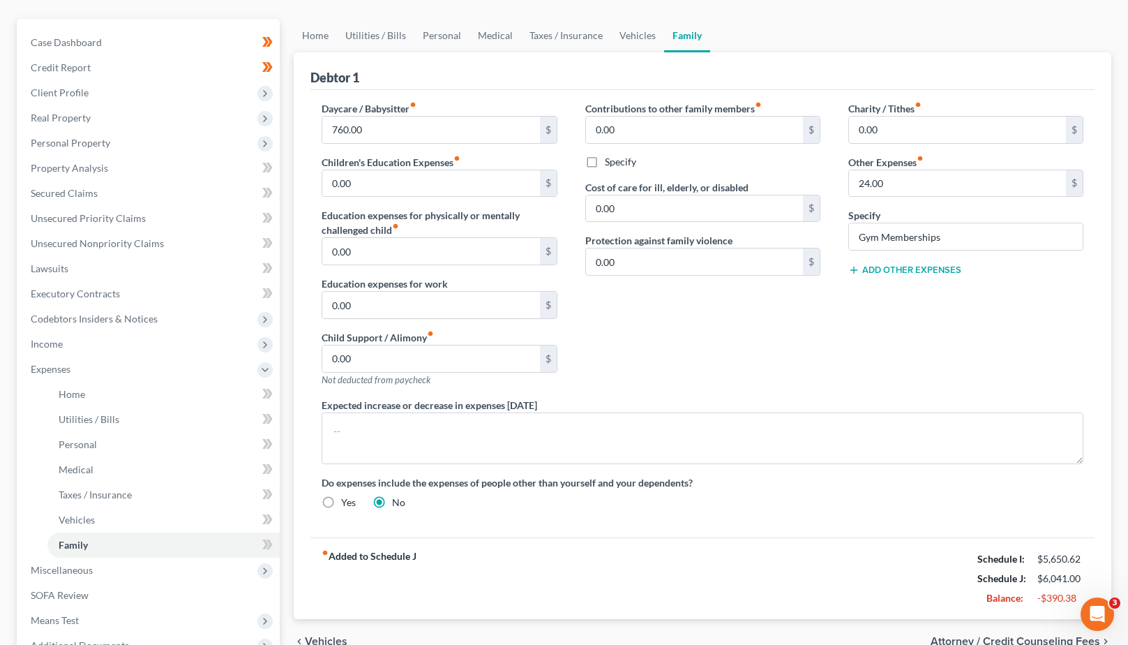
scroll to position [113, 0]
click at [628, 40] on link "Vehicles" at bounding box center [637, 37] width 53 height 33
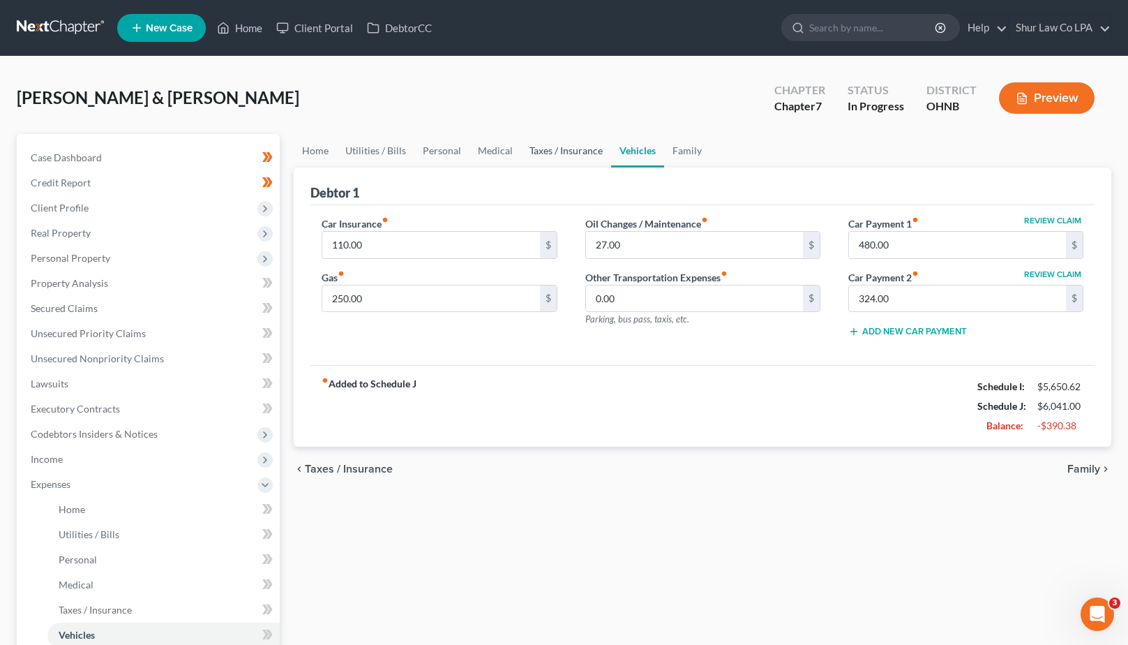
click at [565, 150] on link "Taxes / Insurance" at bounding box center [566, 150] width 90 height 33
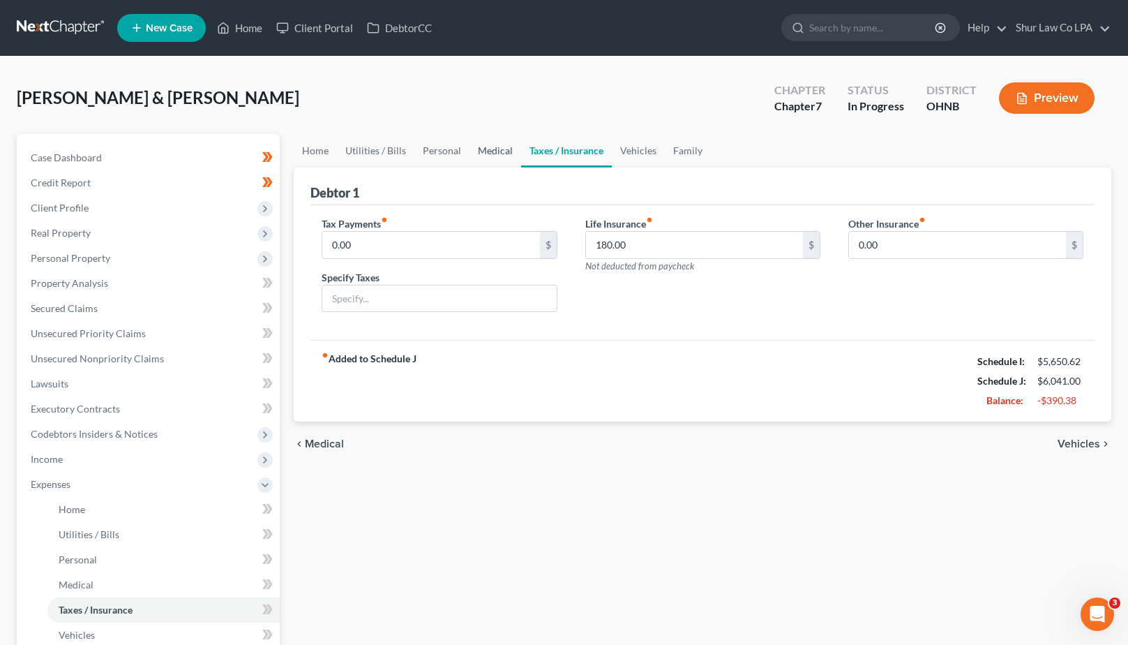
click at [486, 150] on link "Medical" at bounding box center [496, 150] width 52 height 33
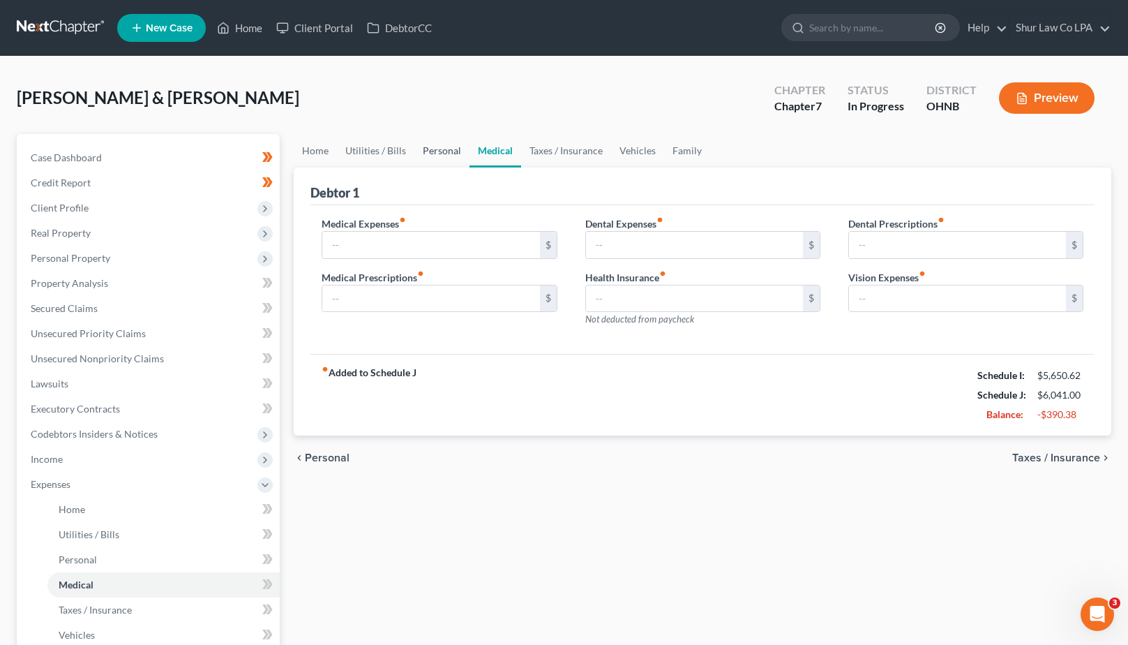
click at [435, 154] on link "Personal" at bounding box center [442, 150] width 55 height 33
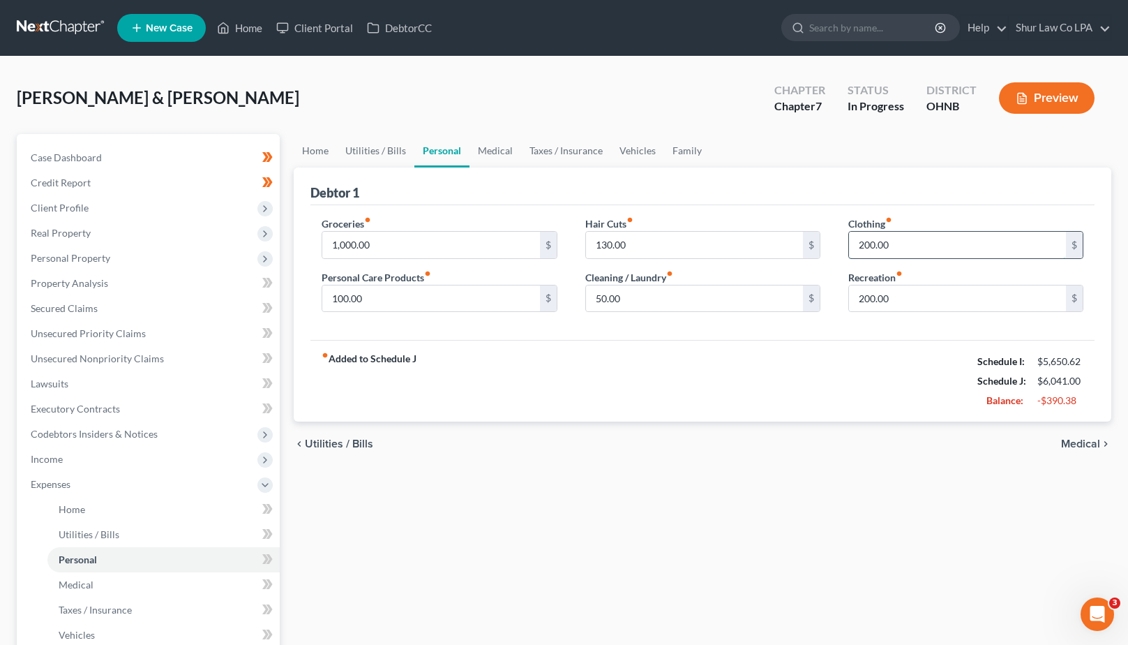
click at [934, 244] on input "200.00" at bounding box center [957, 245] width 217 height 27
type input "100"
click at [976, 181] on div "Debtor 1" at bounding box center [703, 186] width 784 height 38
click at [914, 304] on input "200.00" at bounding box center [957, 298] width 217 height 27
type input "100"
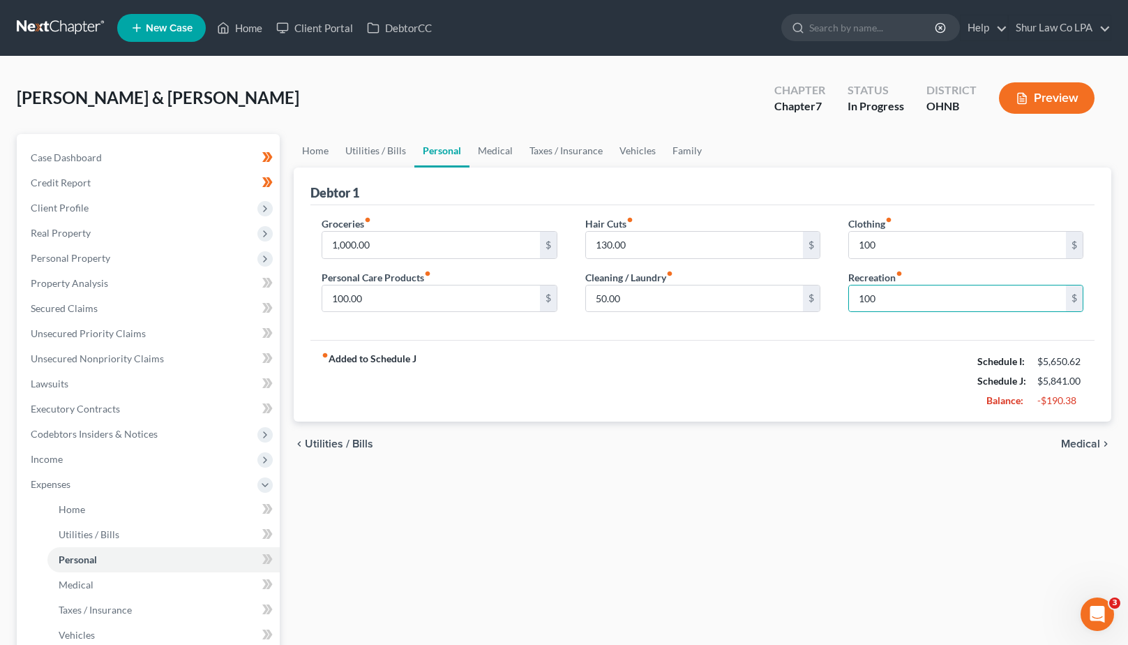
click at [874, 399] on div "fiber_manual_record Added to Schedule J Schedule I: $5,650.62 Schedule J: $5,84…" at bounding box center [703, 381] width 784 height 82
drag, startPoint x: 874, startPoint y: 399, endPoint x: 886, endPoint y: 463, distance: 64.6
click at [886, 463] on div "chevron_left Utilities / Bills Medical chevron_right" at bounding box center [703, 444] width 818 height 45
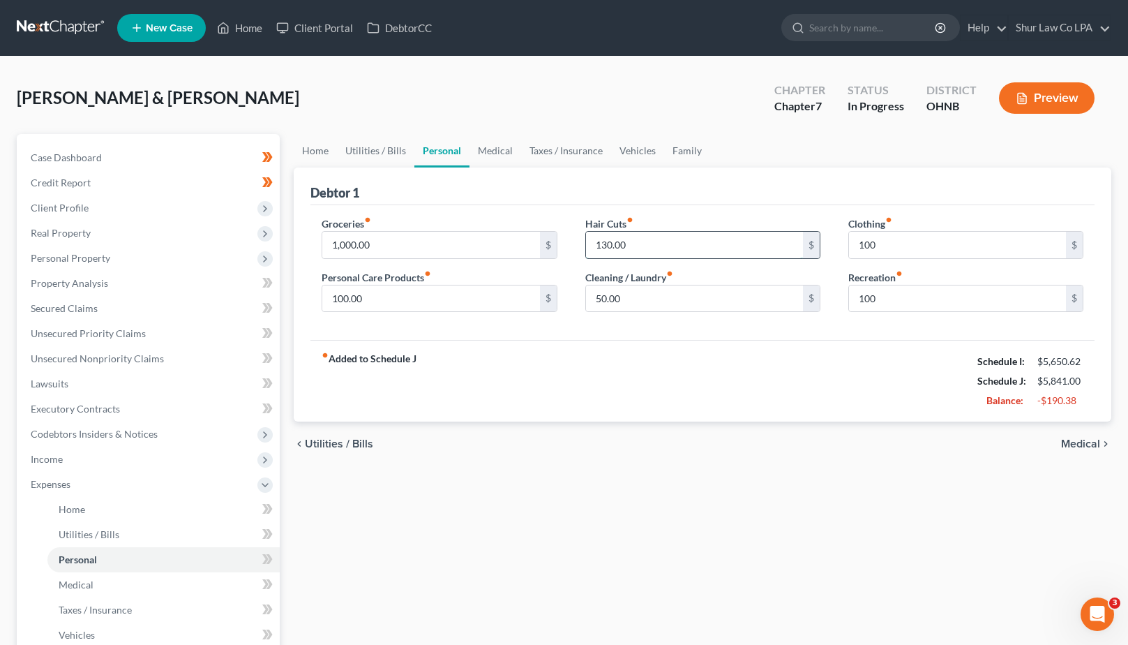
click at [676, 241] on input "130.00" at bounding box center [694, 245] width 217 height 27
type input "100"
click at [676, 368] on div "fiber_manual_record Added to Schedule J Schedule I: $5,650.62 Schedule J: $5,81…" at bounding box center [703, 381] width 784 height 82
click at [440, 296] on input "100.00" at bounding box center [430, 298] width 217 height 27
type input "50"
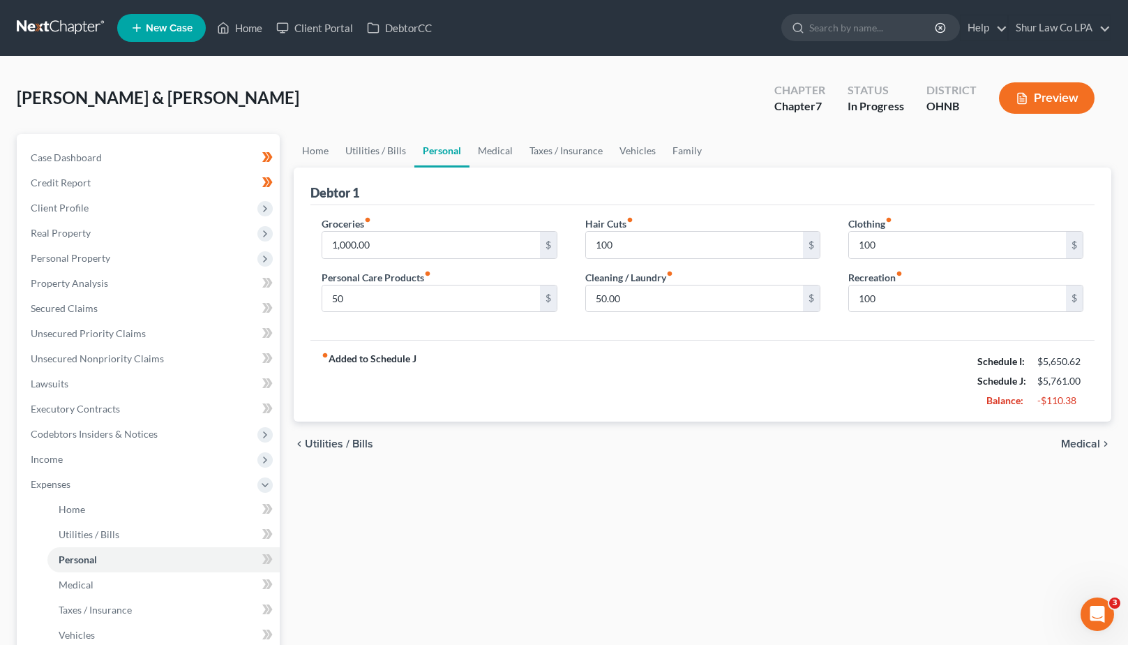
click at [552, 478] on div "Home Utilities / Bills Personal Medical Taxes / Insurance Vehicles Family Debto…" at bounding box center [703, 499] width 832 height 731
click at [503, 248] on input "1,000.00" at bounding box center [430, 245] width 217 height 27
click at [410, 389] on strong "fiber_manual_record Added to Schedule J" at bounding box center [369, 381] width 95 height 59
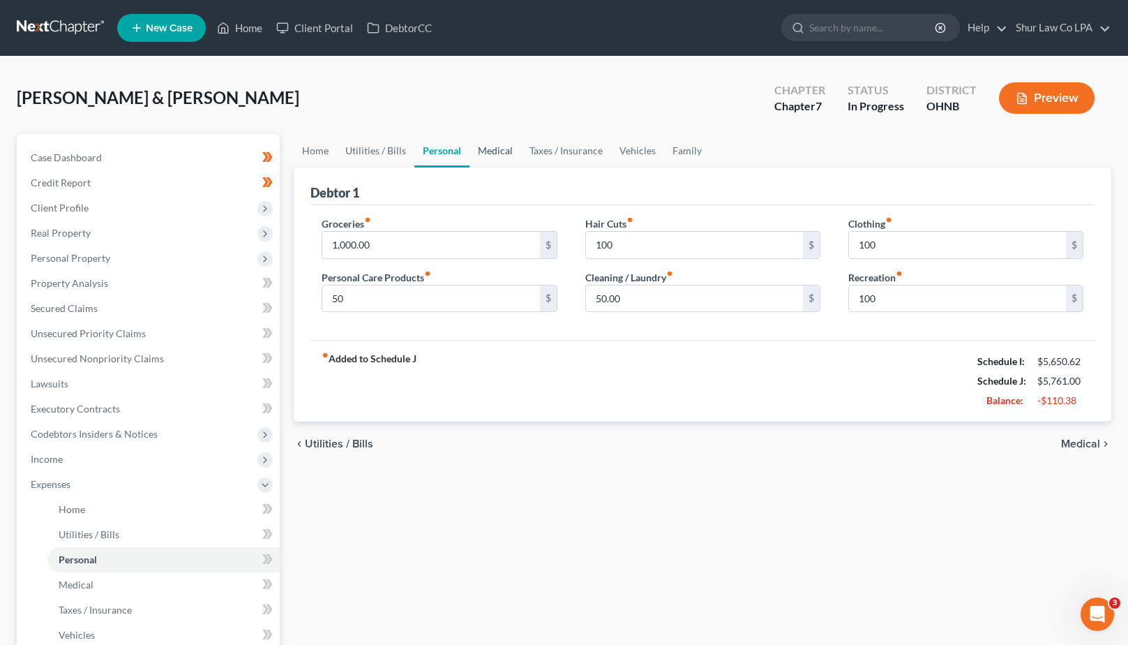
click at [491, 158] on link "Medical" at bounding box center [496, 150] width 52 height 33
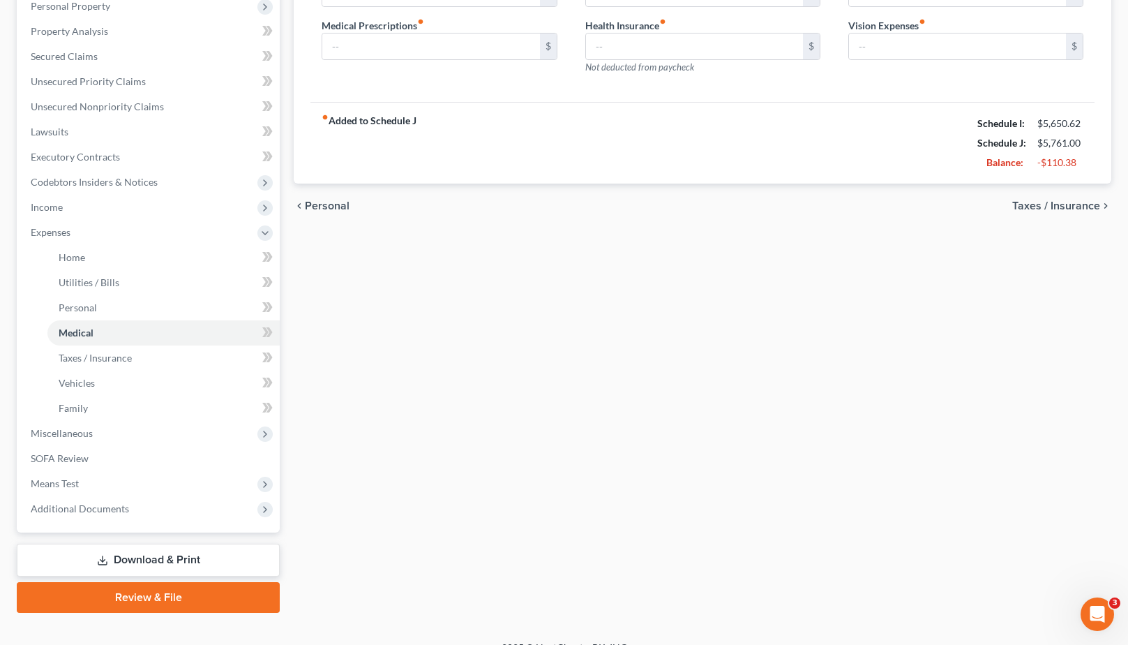
scroll to position [273, 0]
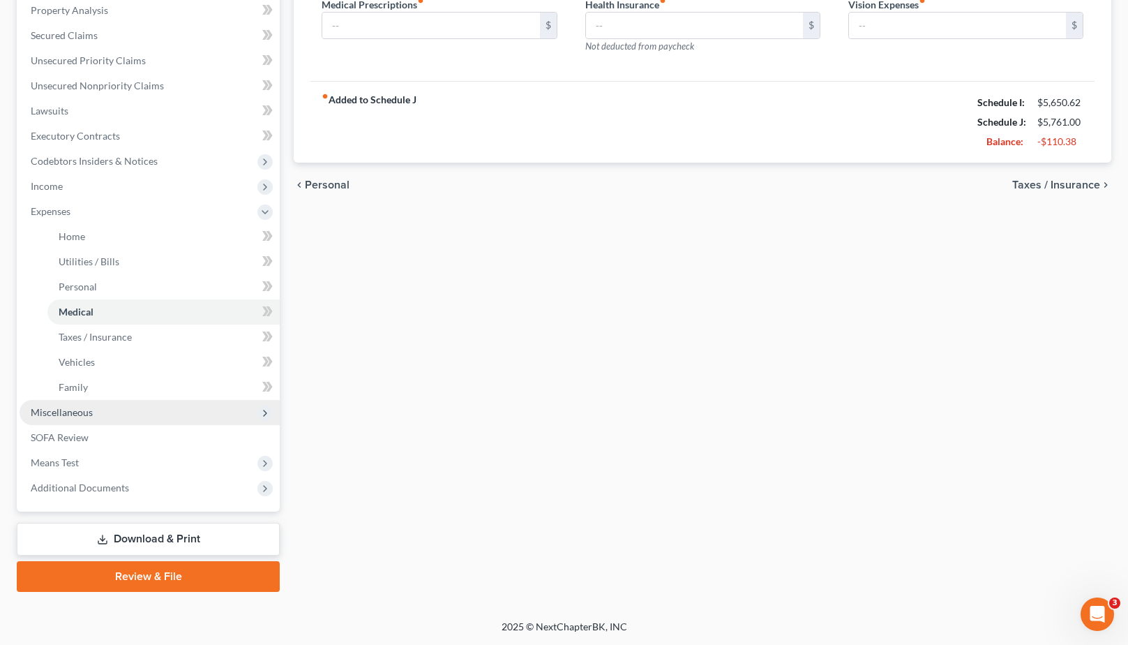
click at [103, 412] on span "Miscellaneous" at bounding box center [150, 412] width 260 height 25
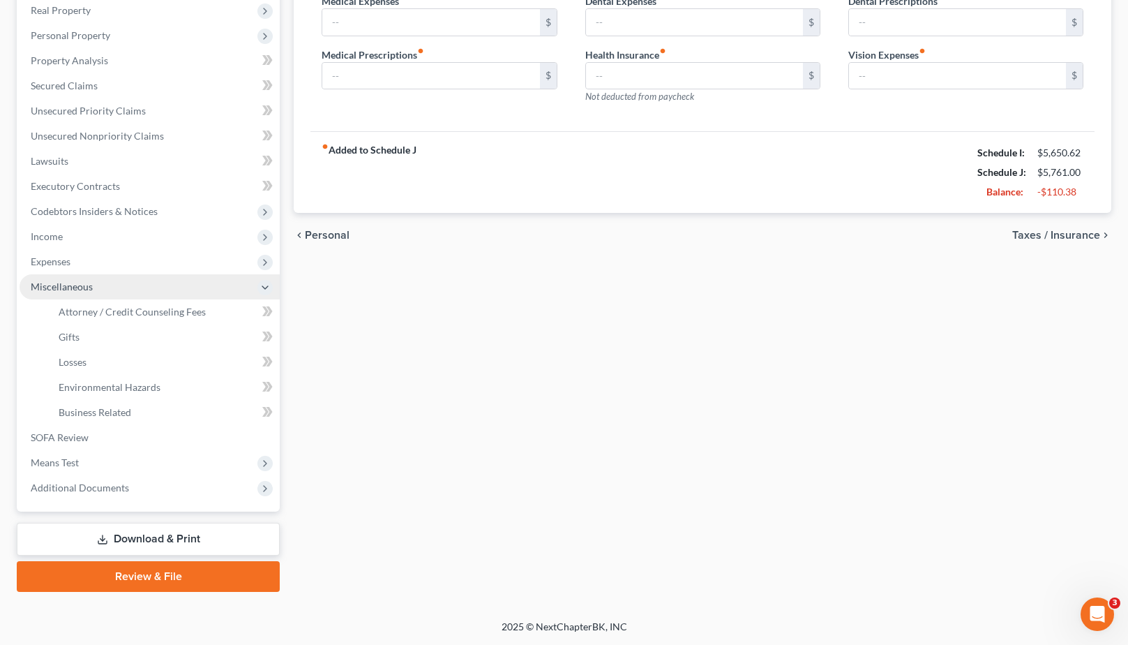
scroll to position [223, 0]
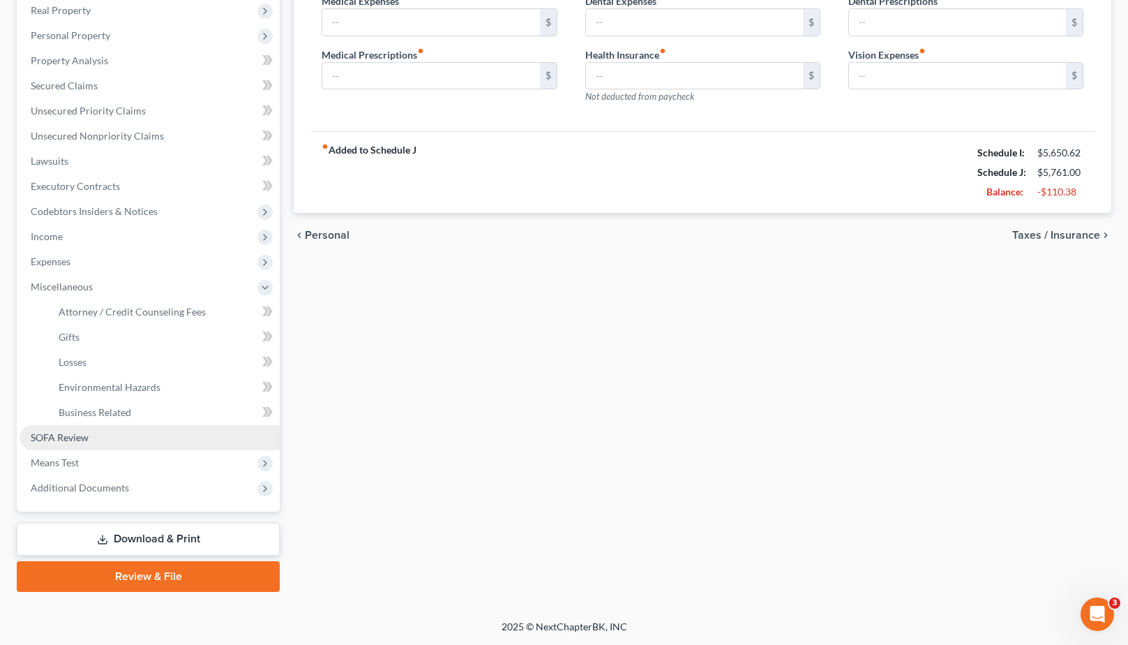
click at [148, 438] on link "SOFA Review" at bounding box center [150, 437] width 260 height 25
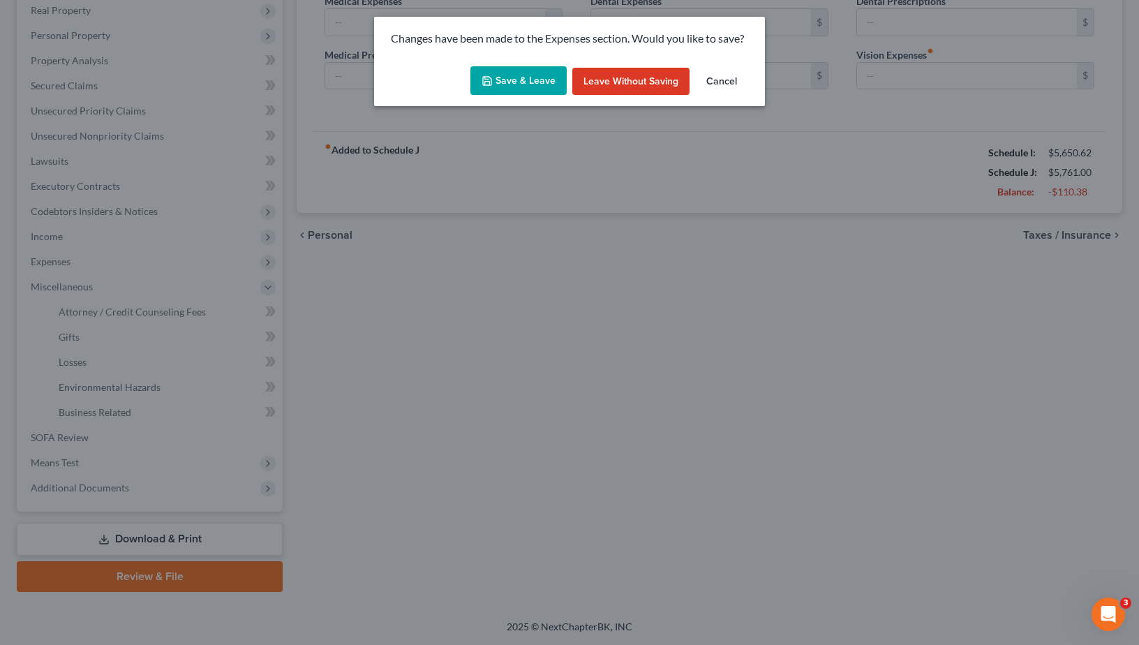
click at [522, 80] on button "Save & Leave" at bounding box center [518, 80] width 96 height 29
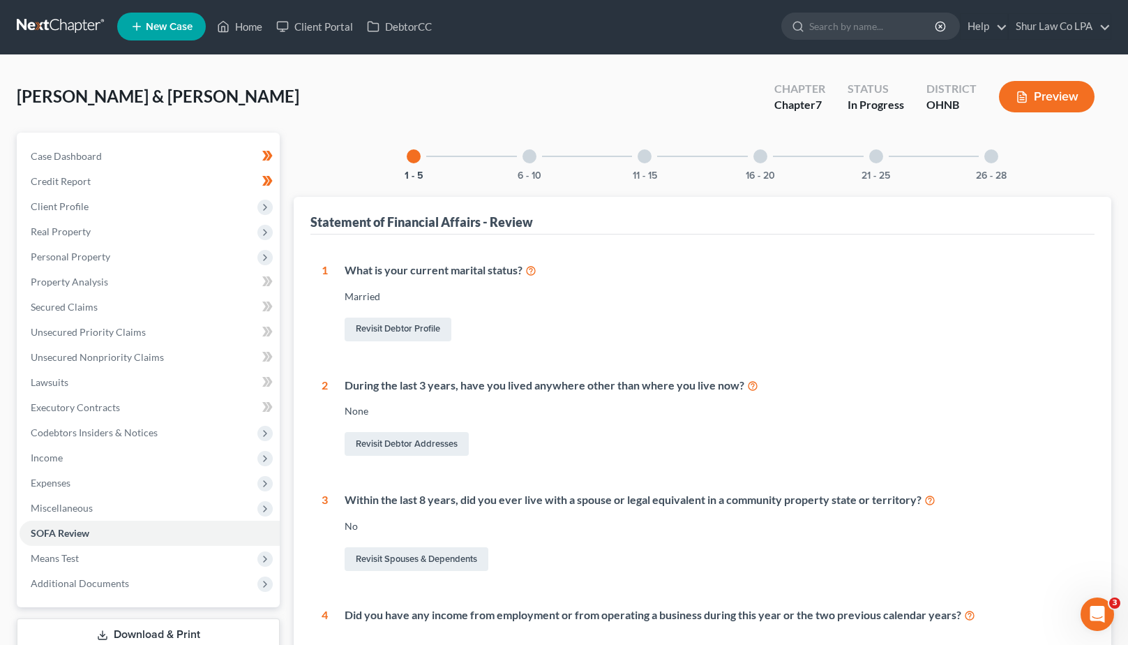
scroll to position [6, 0]
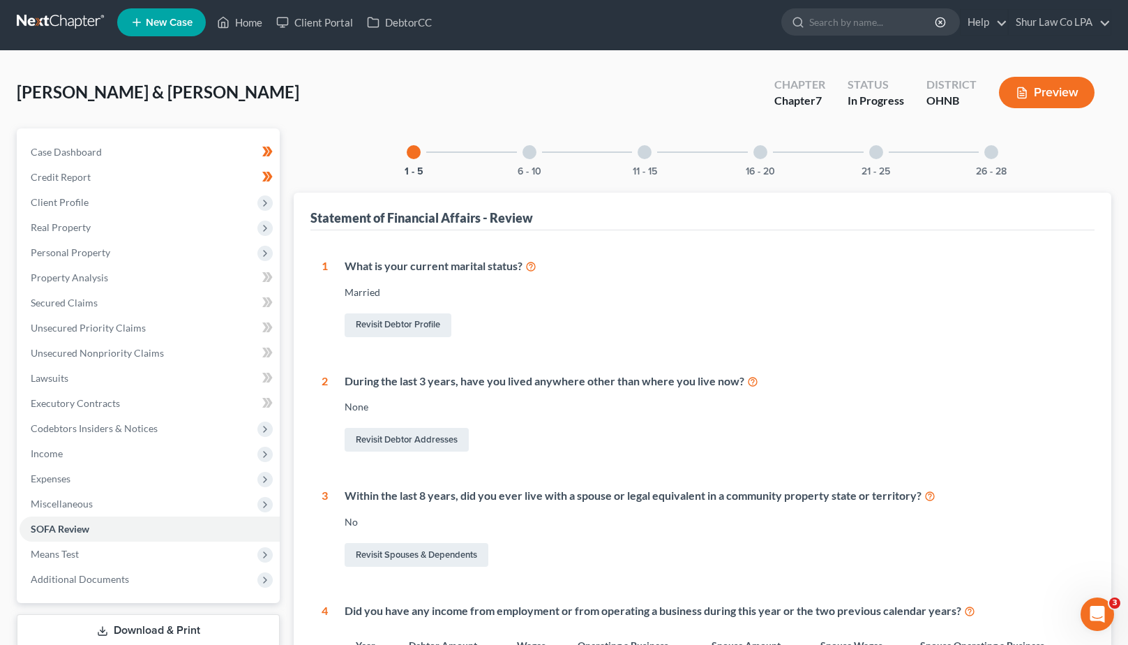
click at [527, 153] on div at bounding box center [530, 152] width 14 height 14
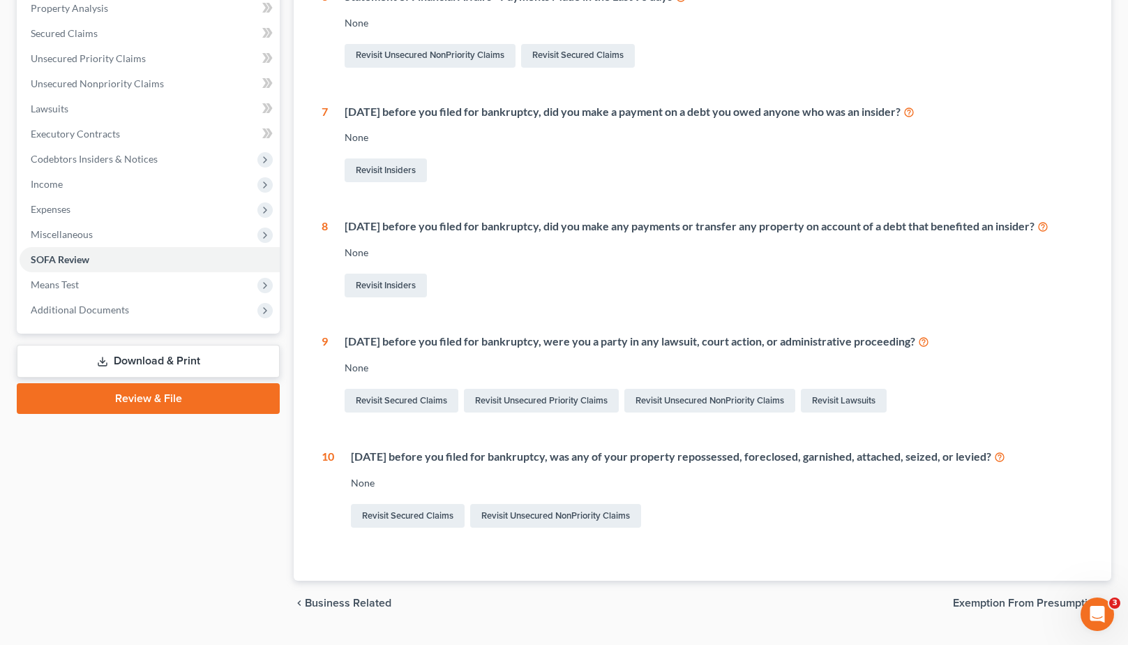
scroll to position [0, 0]
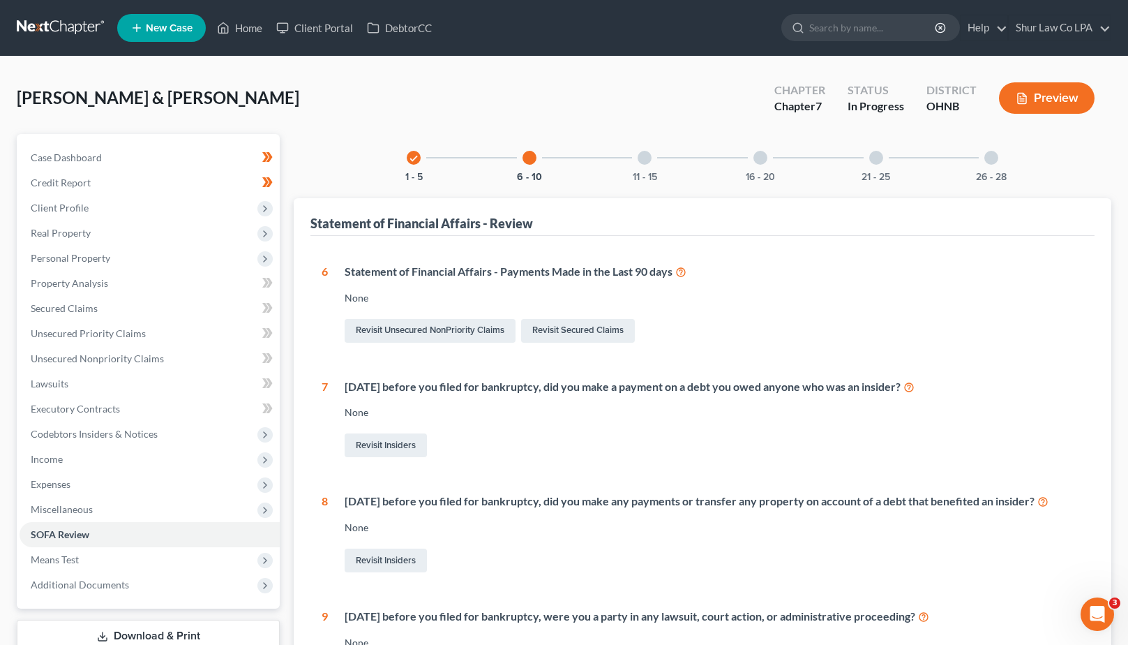
click at [650, 162] on div at bounding box center [645, 158] width 14 height 14
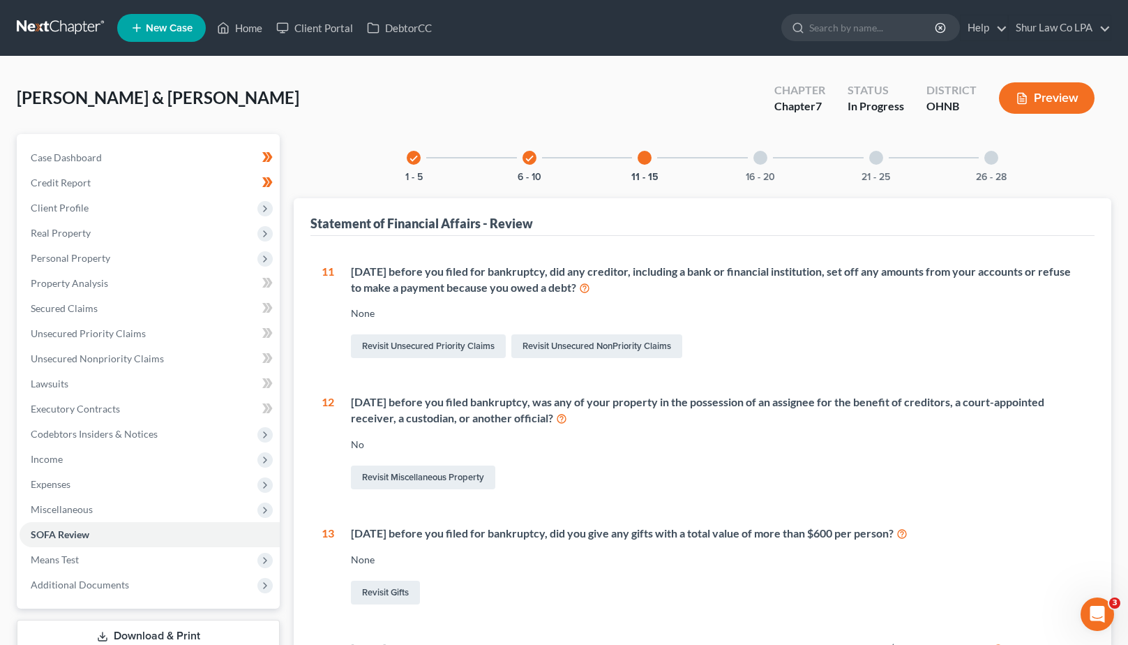
click at [762, 154] on div at bounding box center [761, 158] width 14 height 14
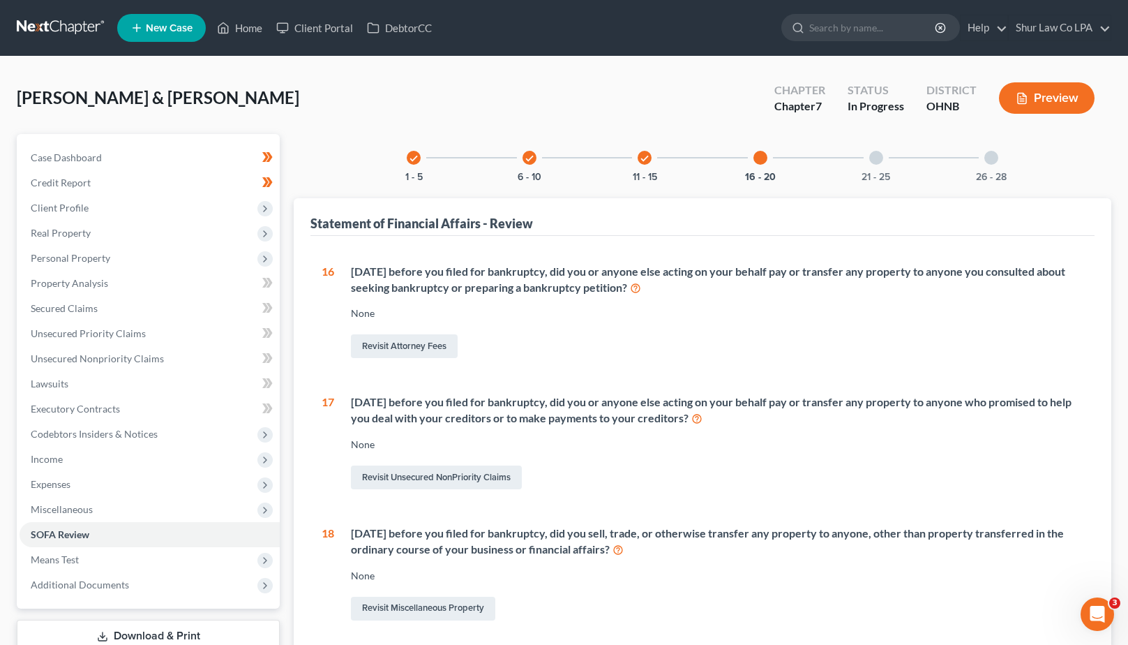
click at [873, 160] on div at bounding box center [877, 158] width 14 height 14
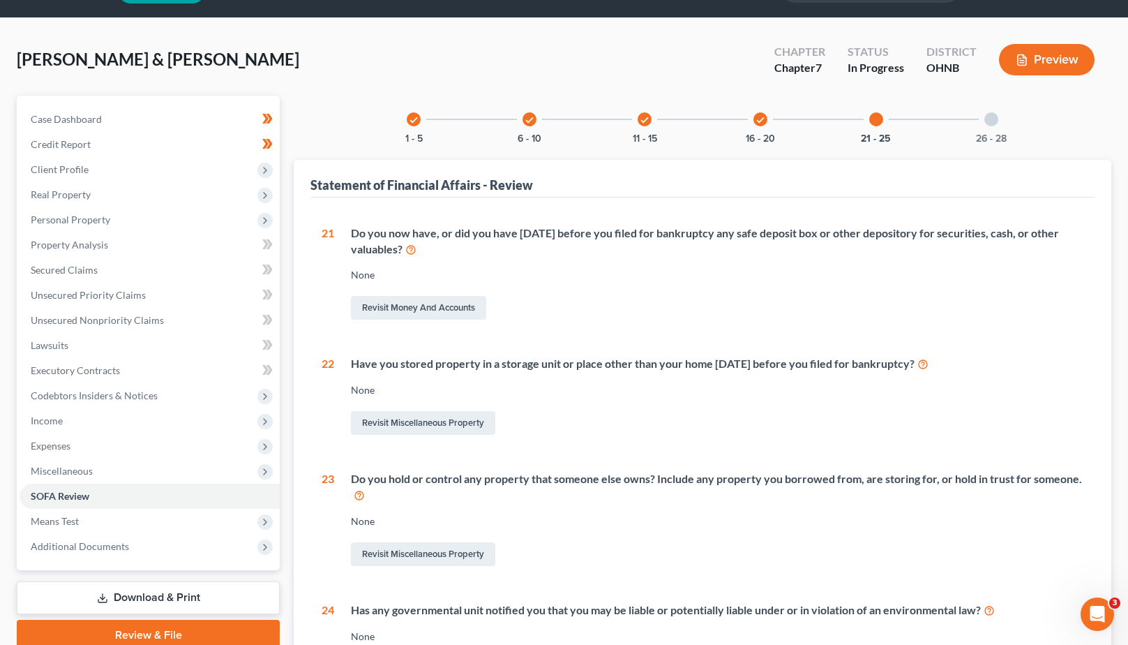
scroll to position [22, 0]
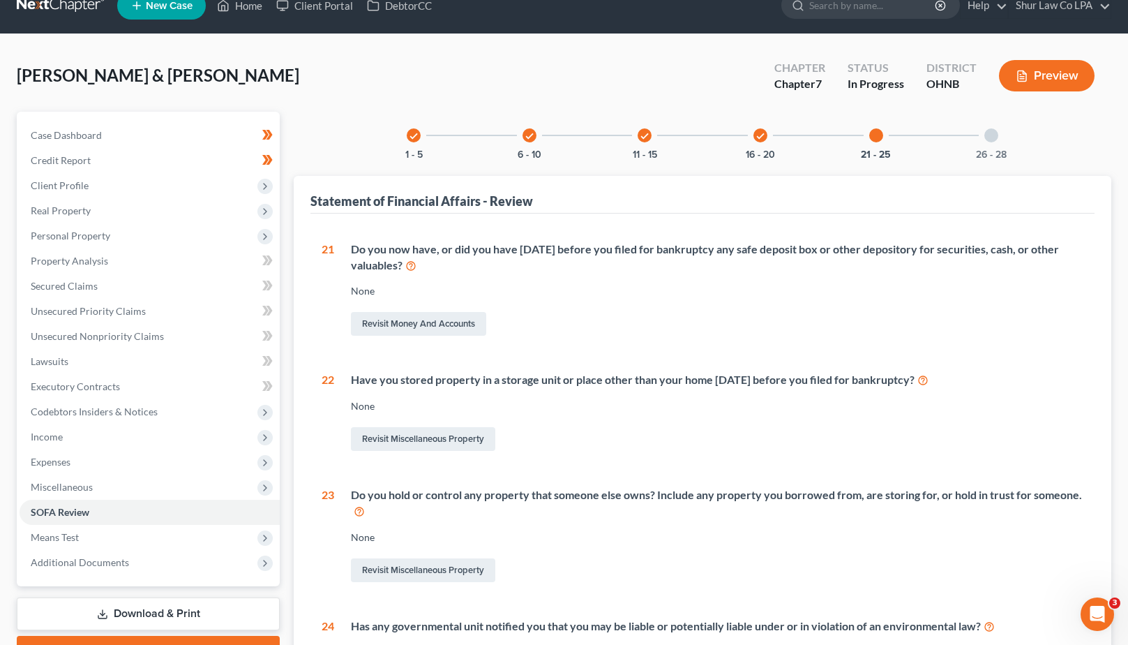
click at [992, 134] on div at bounding box center [992, 135] width 14 height 14
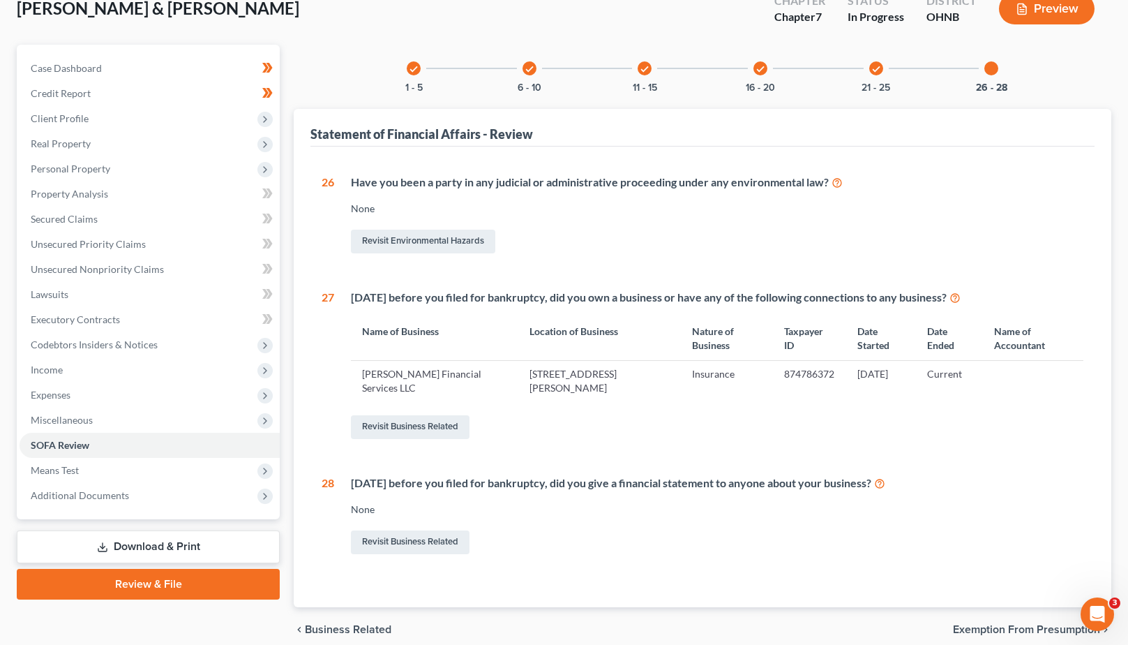
scroll to position [149, 0]
